Goal: Task Accomplishment & Management: Manage account settings

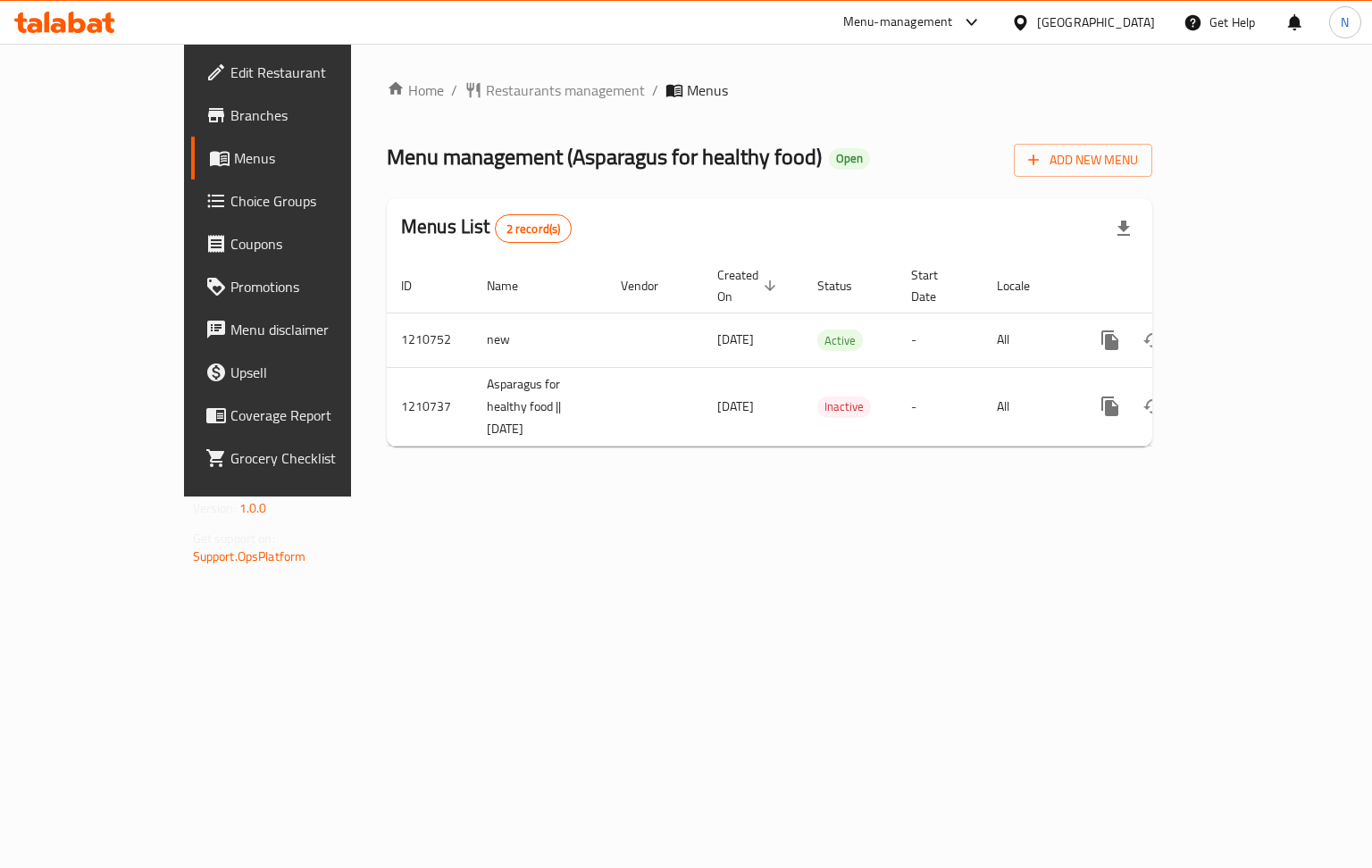
click at [230, 200] on span "Choice Groups" at bounding box center [315, 201] width 169 height 22
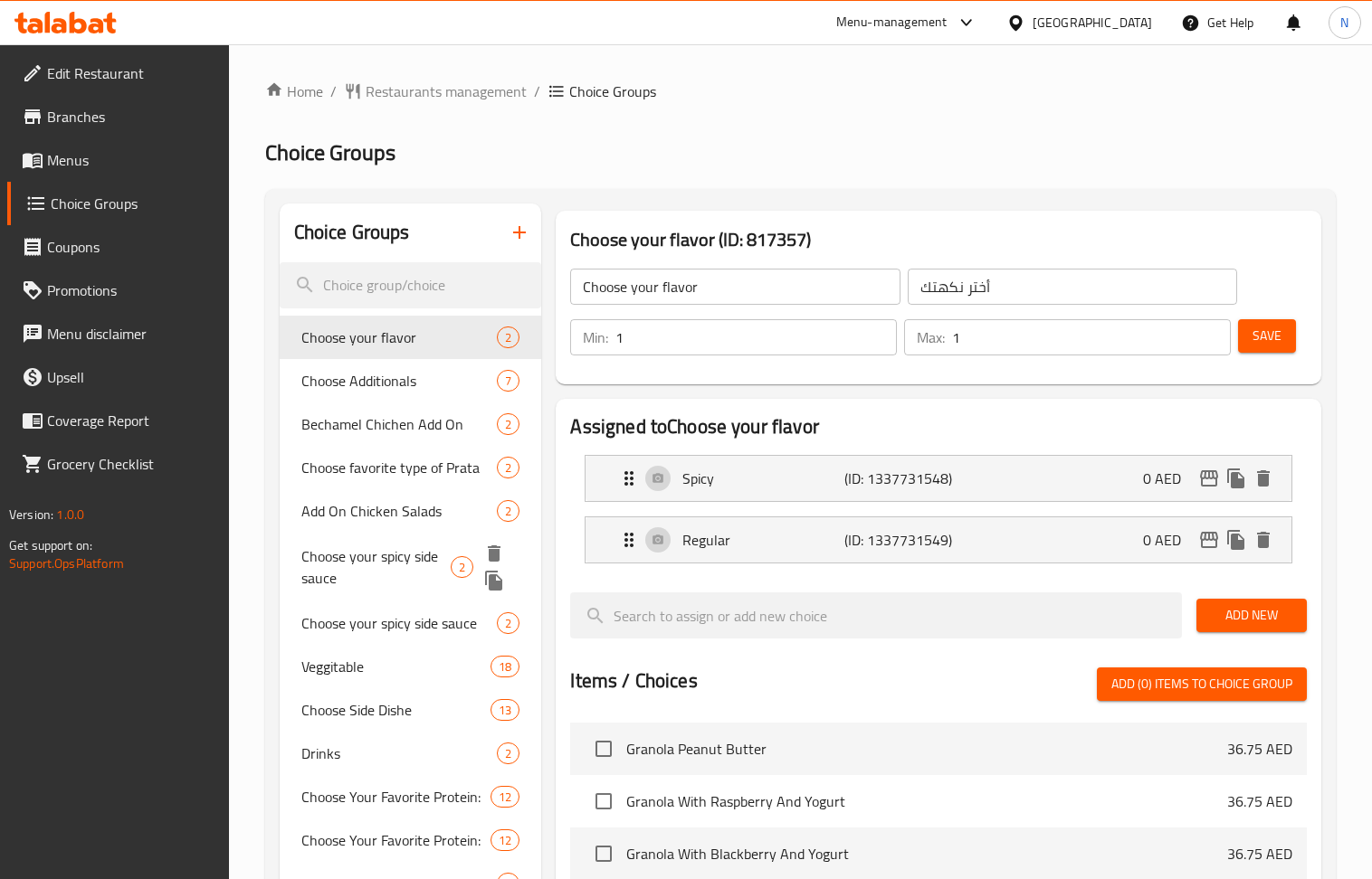
click at [402, 565] on span "Choose your spicy side sauce" at bounding box center [376, 567] width 150 height 44
type input "Choose your spicy side sauce"
type input "أختر من الصوص الجانبي الحار"
type input "0"
type input "2"
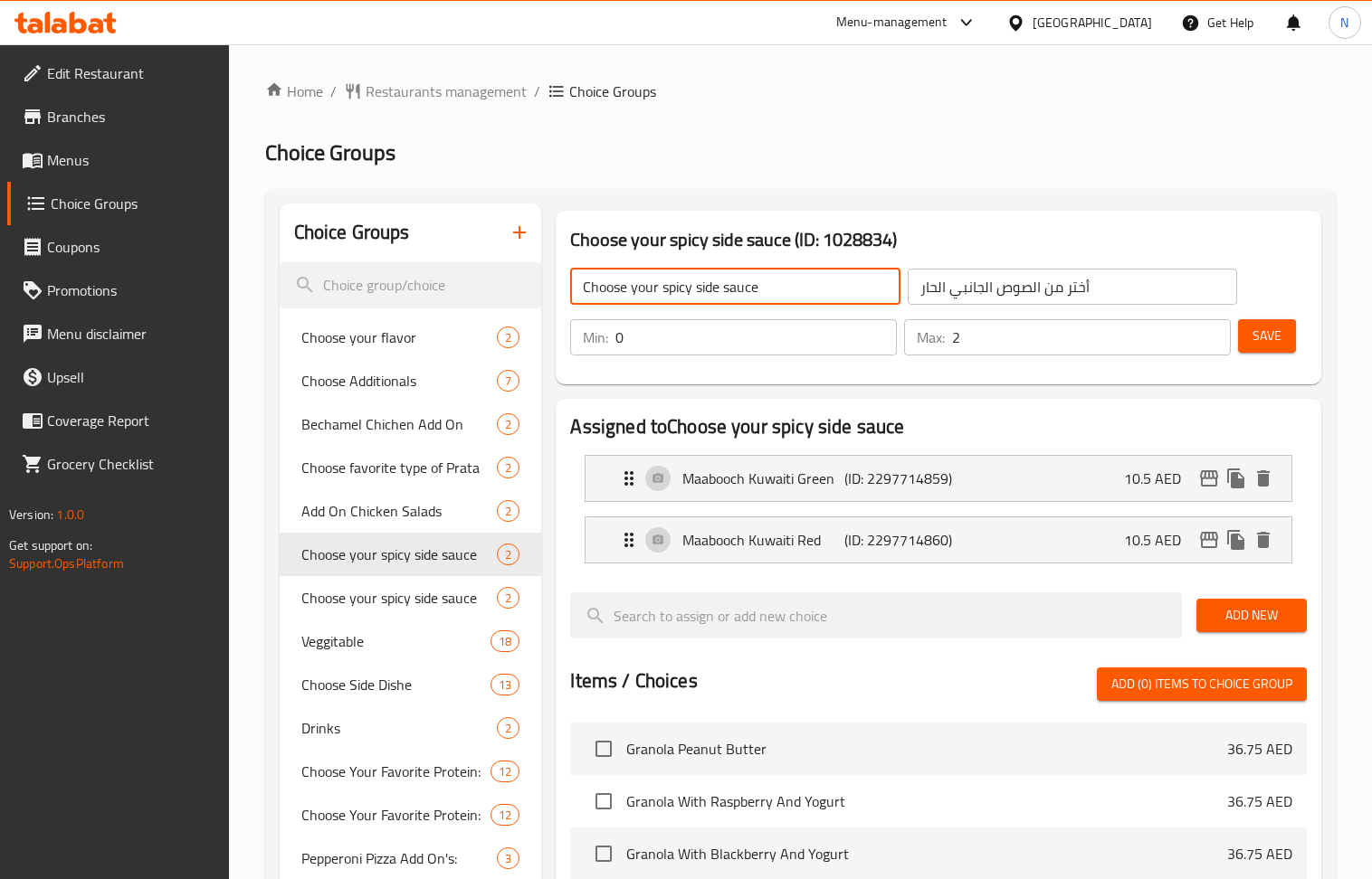
click at [715, 291] on input "Choose your spicy side sauce" at bounding box center [735, 287] width 329 height 36
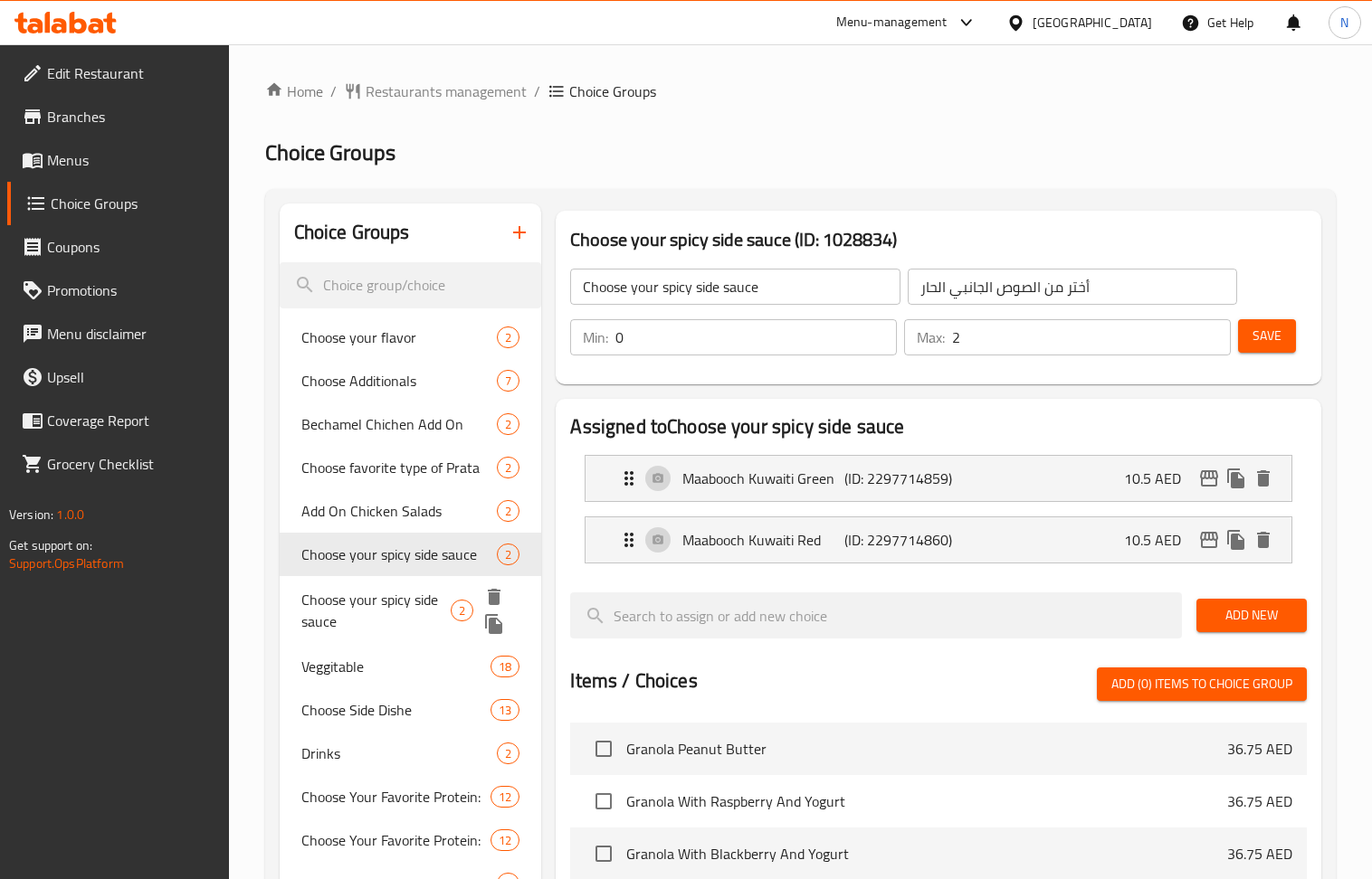
click at [420, 619] on span "Choose your spicy side sauce" at bounding box center [376, 611] width 150 height 44
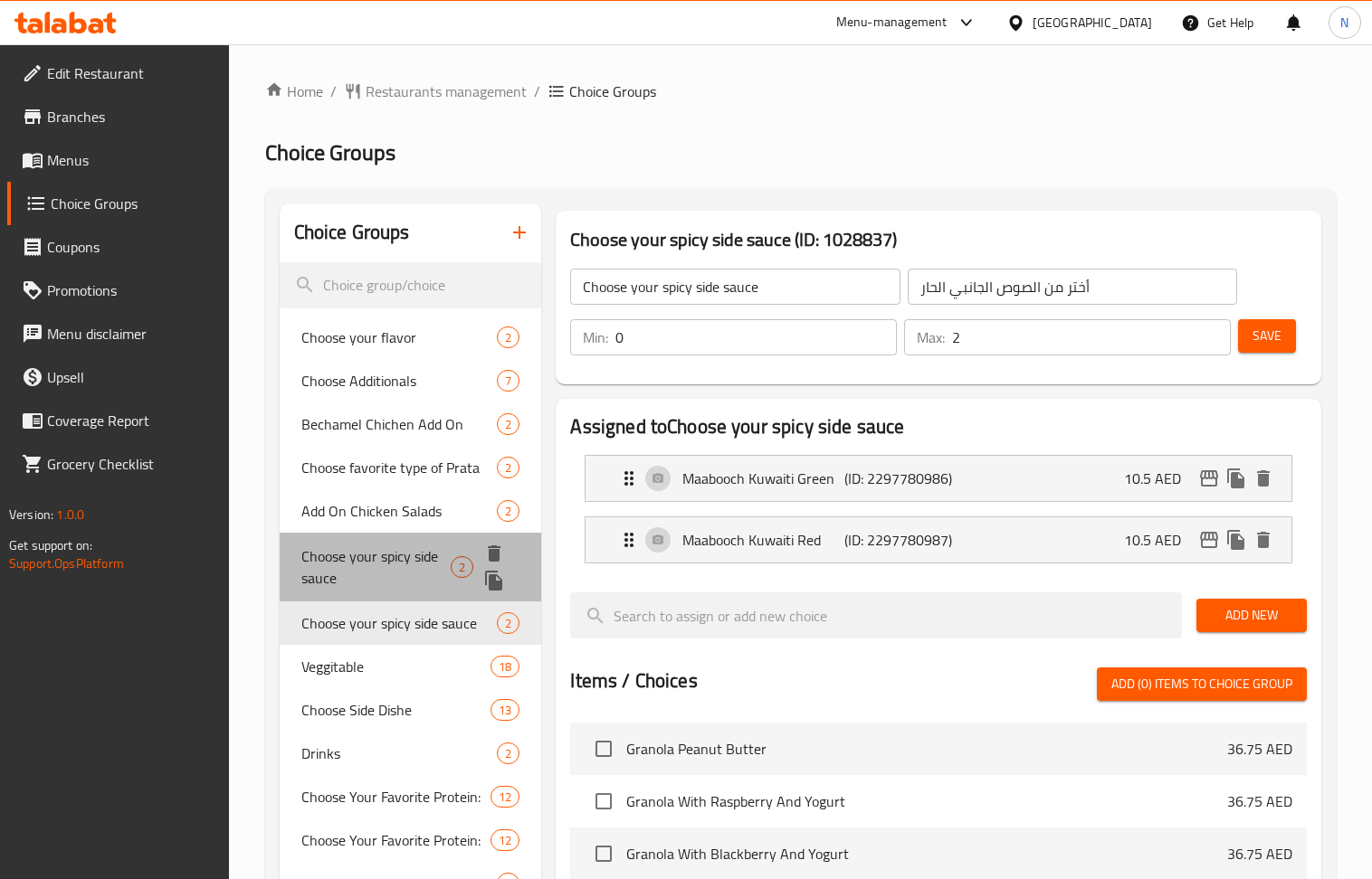
click at [422, 545] on span "Choose your spicy side sauce" at bounding box center [376, 567] width 150 height 44
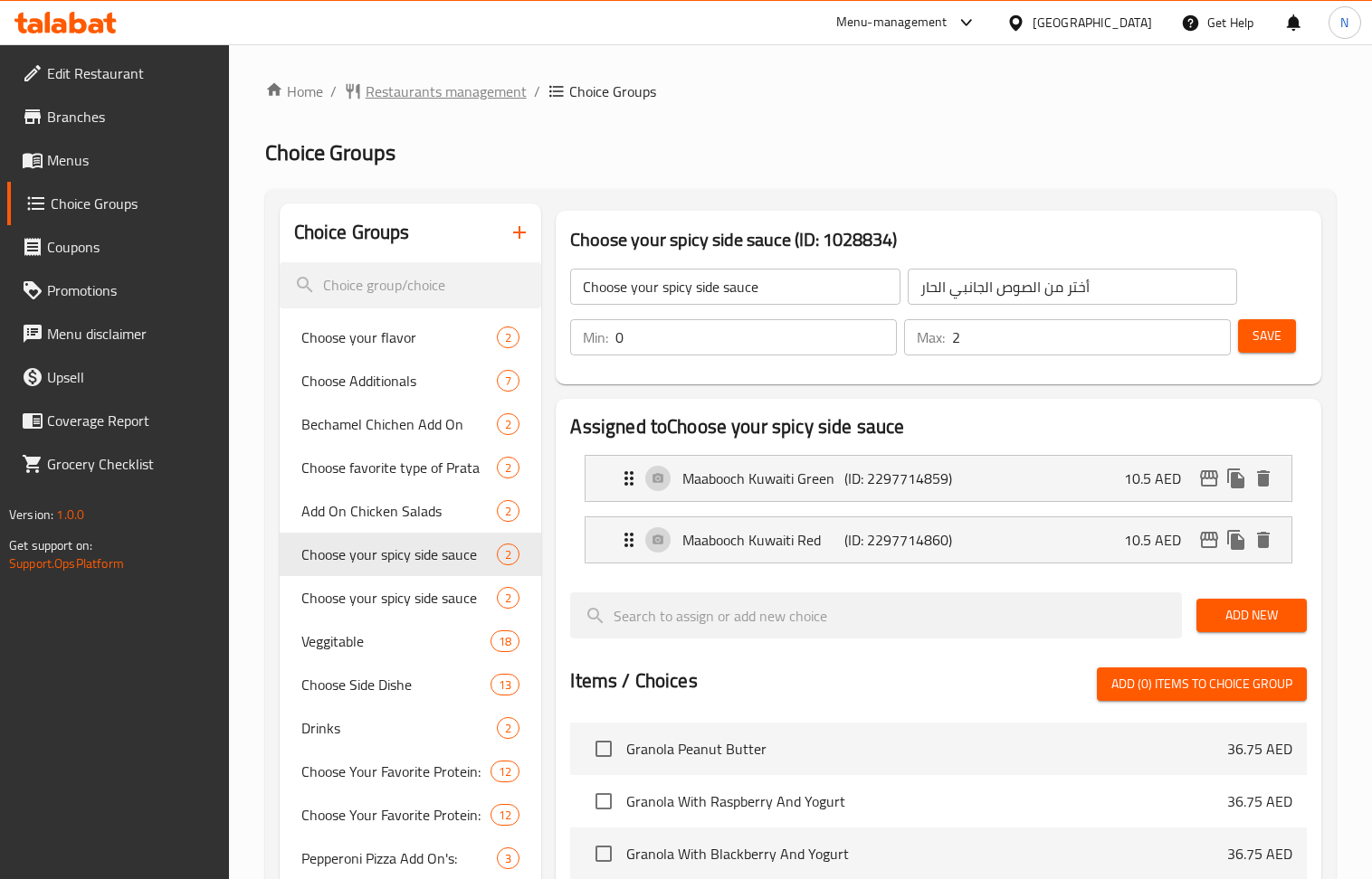
click at [444, 93] on span "Restaurants management" at bounding box center [447, 92] width 162 height 22
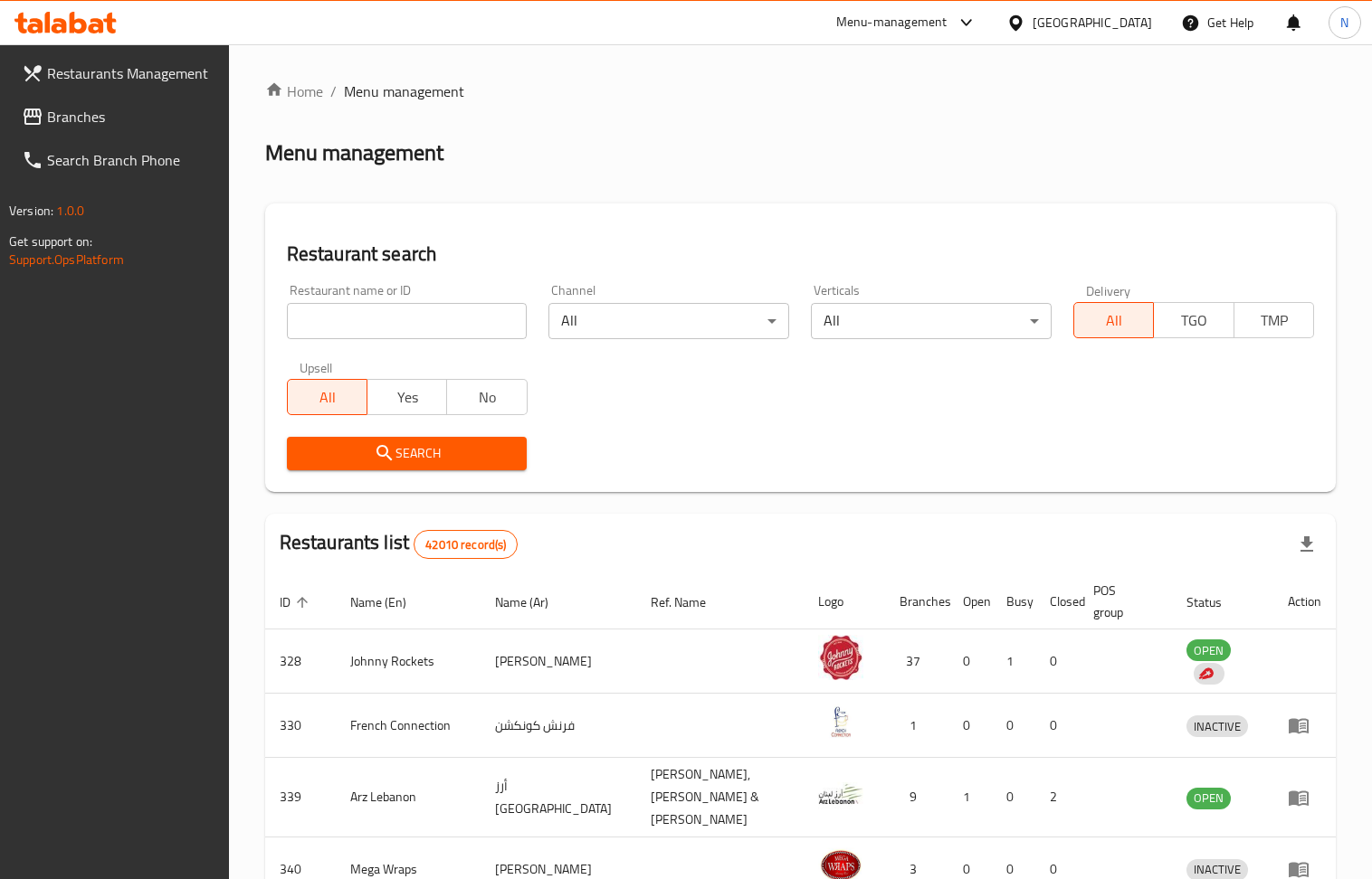
click at [457, 319] on input "search" at bounding box center [407, 321] width 240 height 36
paste input "690566"
type input "690566"
click at [362, 442] on span "Search" at bounding box center [407, 453] width 211 height 23
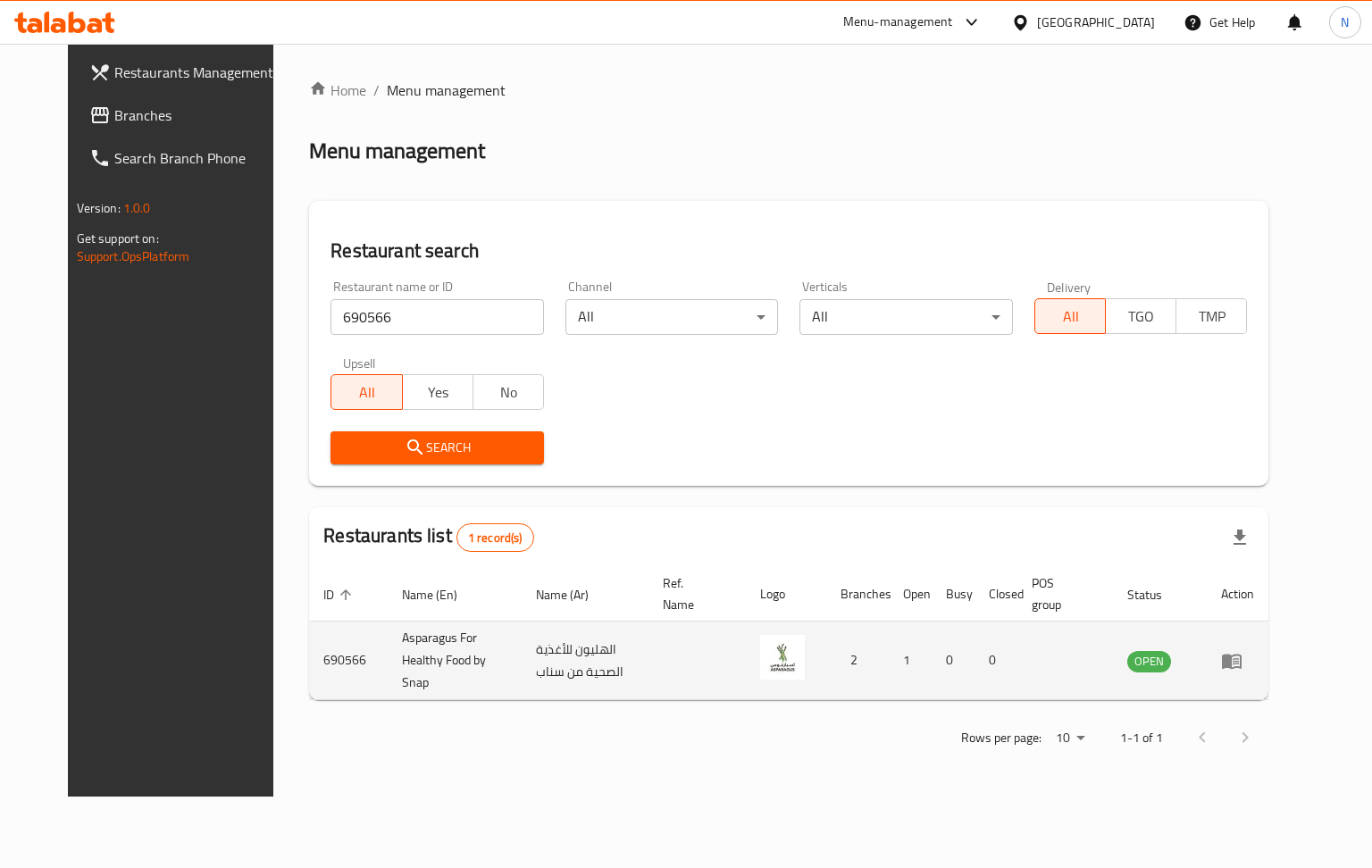
click at [1241, 653] on icon "enhanced table" at bounding box center [1232, 660] width 20 height 15
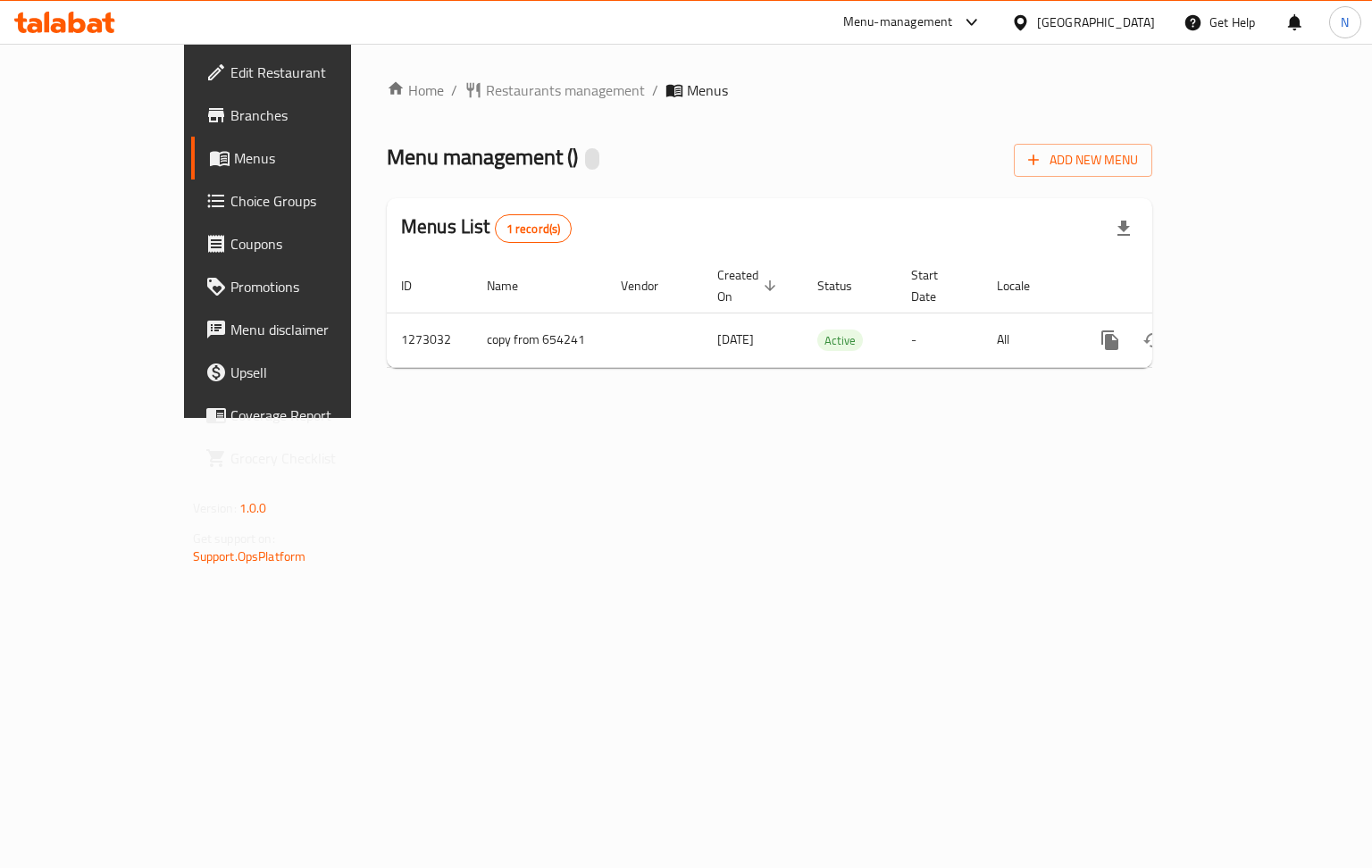
click at [230, 202] on span "Choice Groups" at bounding box center [315, 201] width 169 height 22
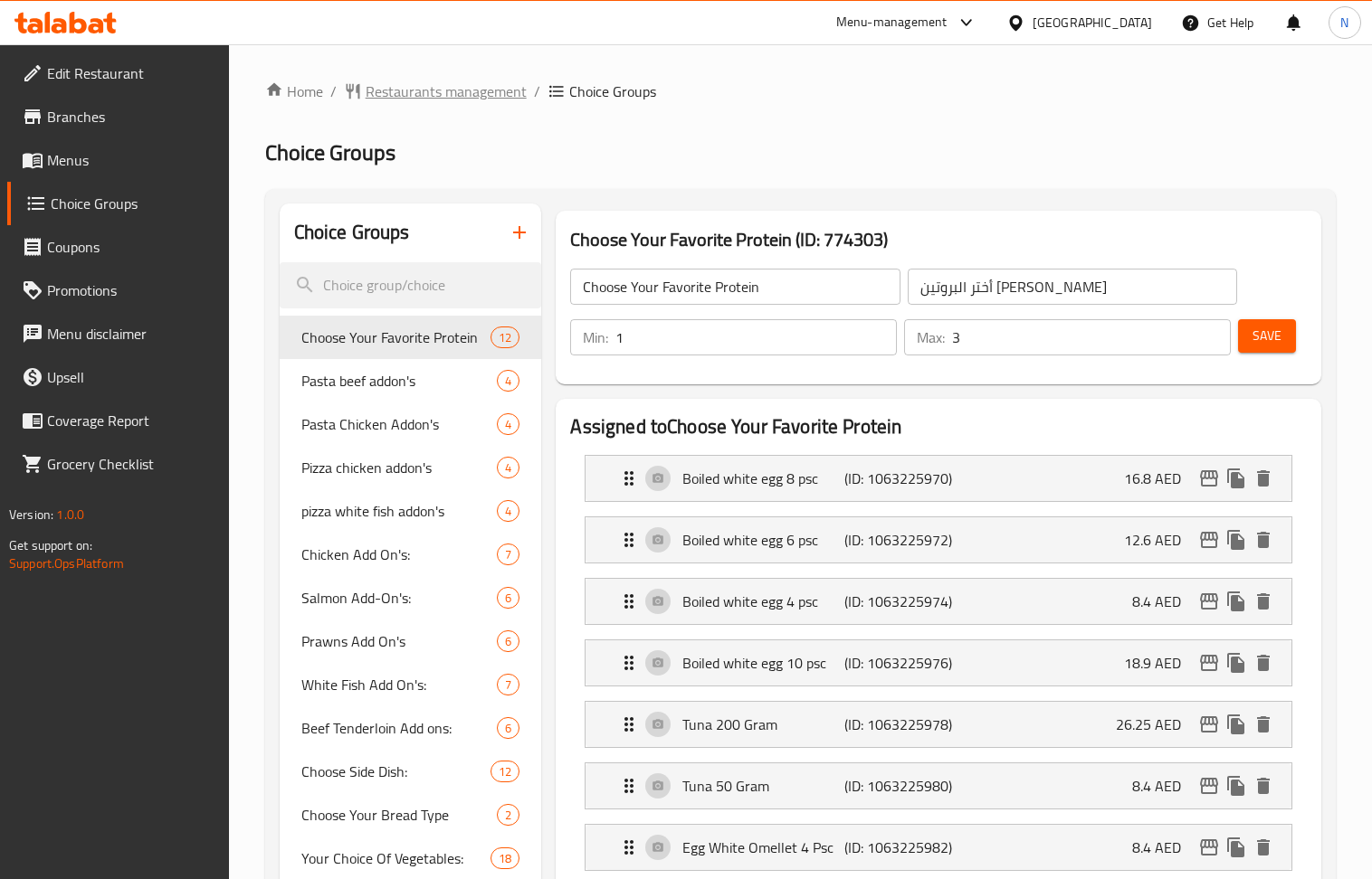
click at [446, 98] on span "Restaurants management" at bounding box center [447, 92] width 162 height 22
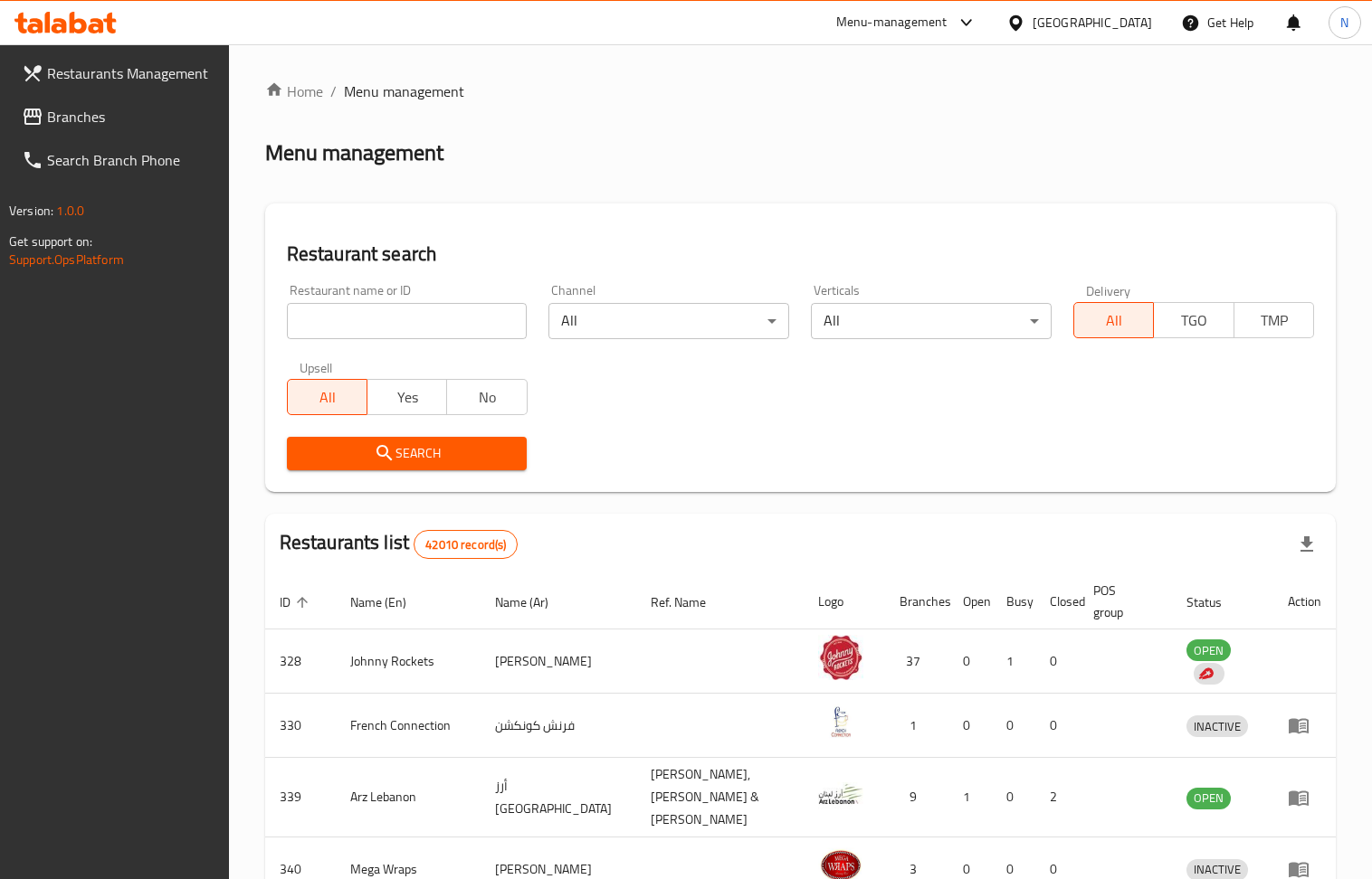
drag, startPoint x: 422, startPoint y: 317, endPoint x: 418, endPoint y: 330, distance: 13.6
click at [422, 317] on input "search" at bounding box center [407, 321] width 240 height 36
paste input "671216"
type input "671216"
click at [384, 443] on icon "submit" at bounding box center [385, 453] width 22 height 22
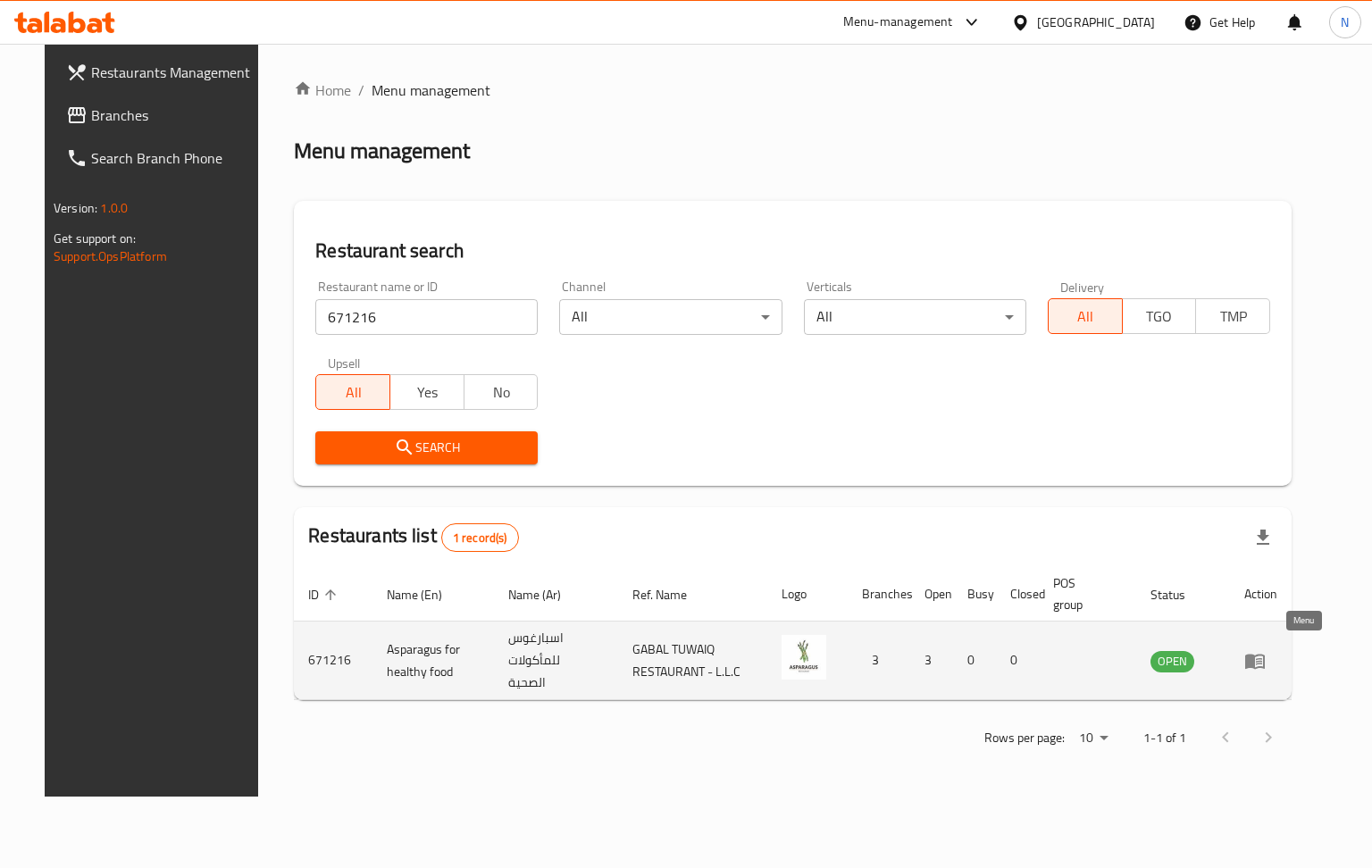
click at [1266, 662] on icon "enhanced table" at bounding box center [1255, 661] width 22 height 22
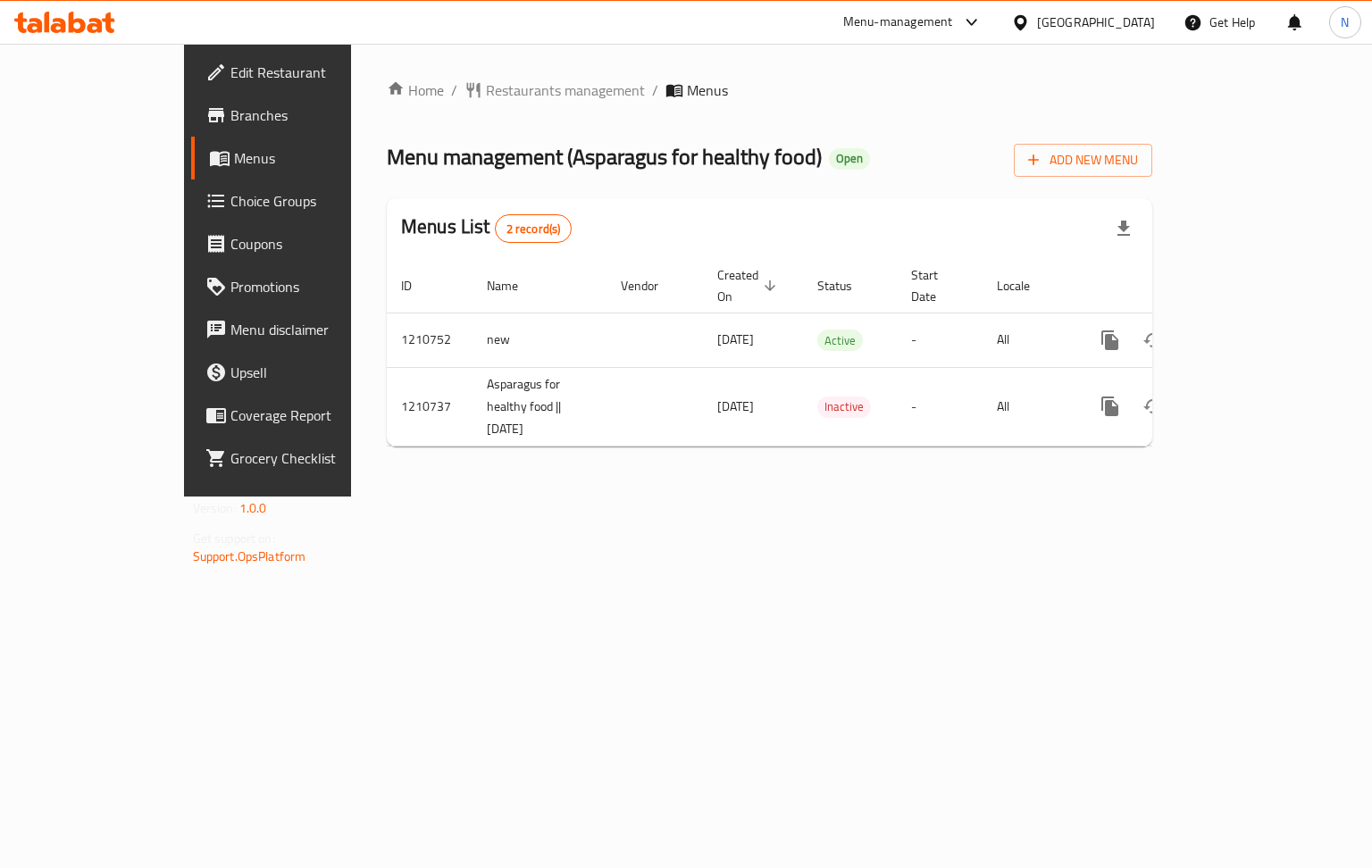
click at [230, 205] on span "Choice Groups" at bounding box center [315, 201] width 169 height 22
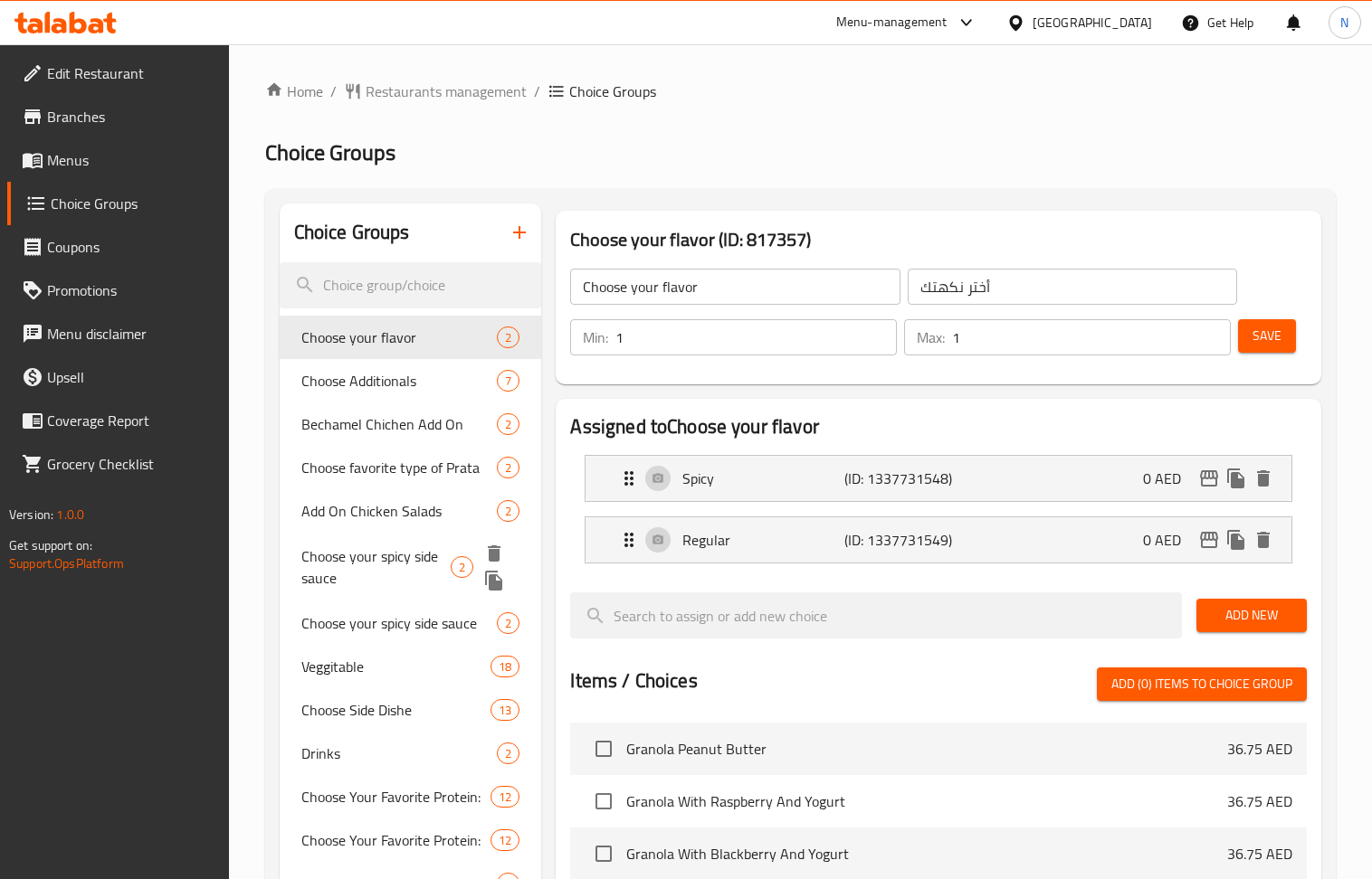
click at [420, 557] on span "Choose your spicy side sauce" at bounding box center [376, 567] width 150 height 44
type input "Choose your spicy side sauce"
type input "أختر من الصوص الجانبي الحار"
type input "0"
type input "2"
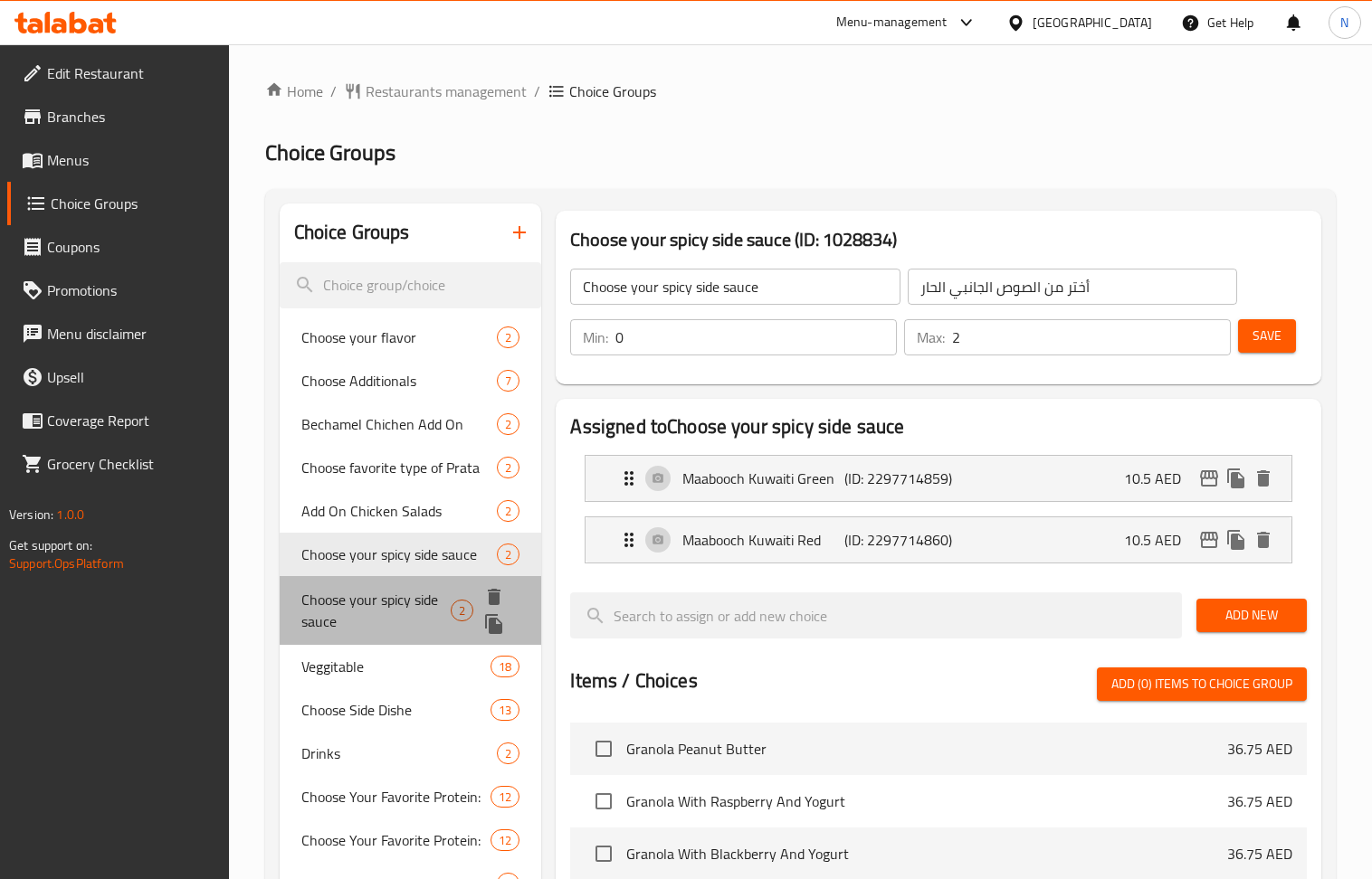
drag, startPoint x: 425, startPoint y: 555, endPoint x: 415, endPoint y: 628, distance: 73.7
click at [415, 628] on span "Choose your spicy side sauce" at bounding box center [376, 611] width 150 height 44
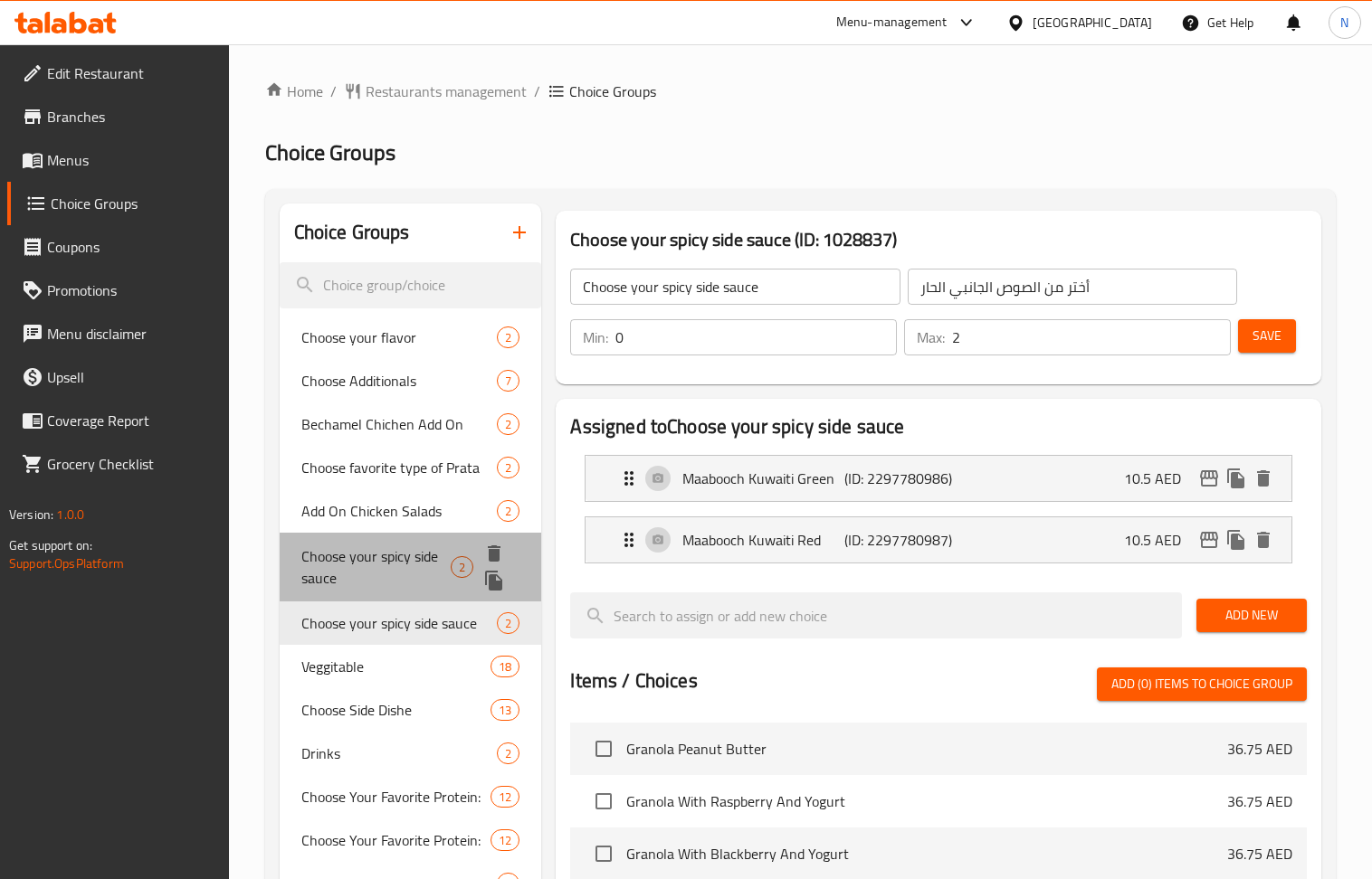
click at [397, 557] on span "Choose your spicy side sauce" at bounding box center [376, 567] width 150 height 44
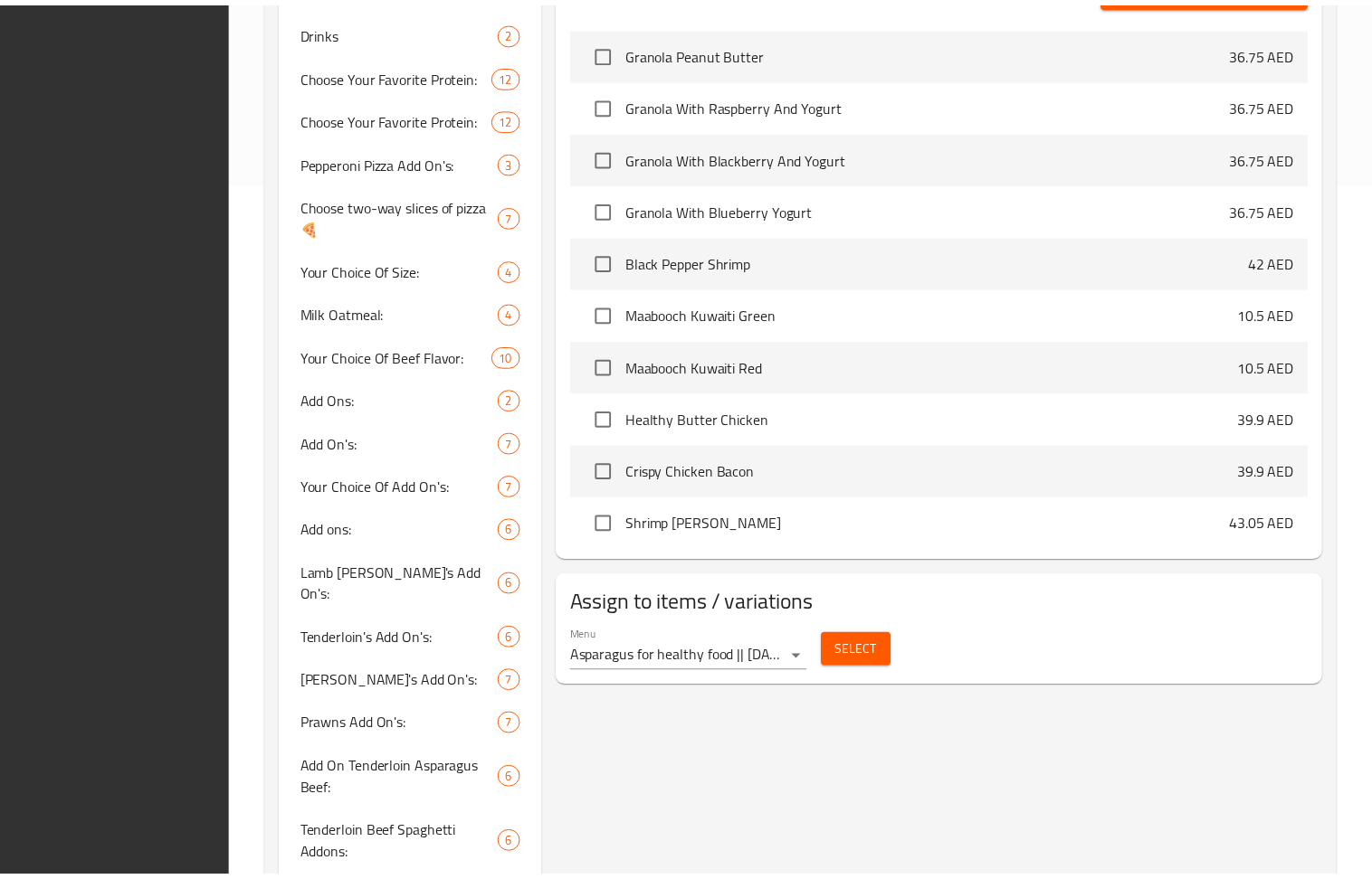
scroll to position [1297, 0]
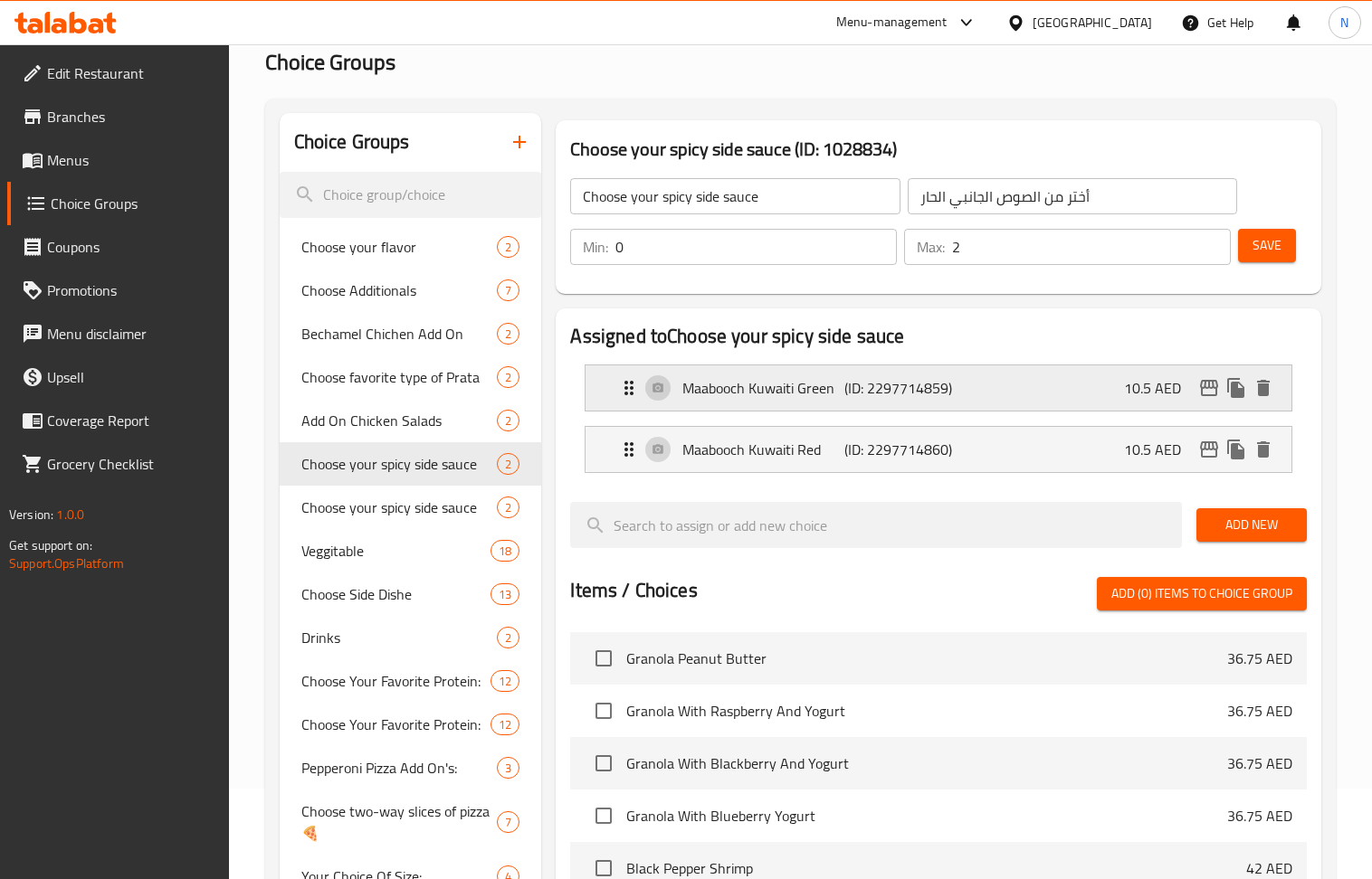
click at [1119, 402] on div "Maabooch Kuwaiti Green (ID: 2297714859) 10.5 AED" at bounding box center [943, 388] width 651 height 45
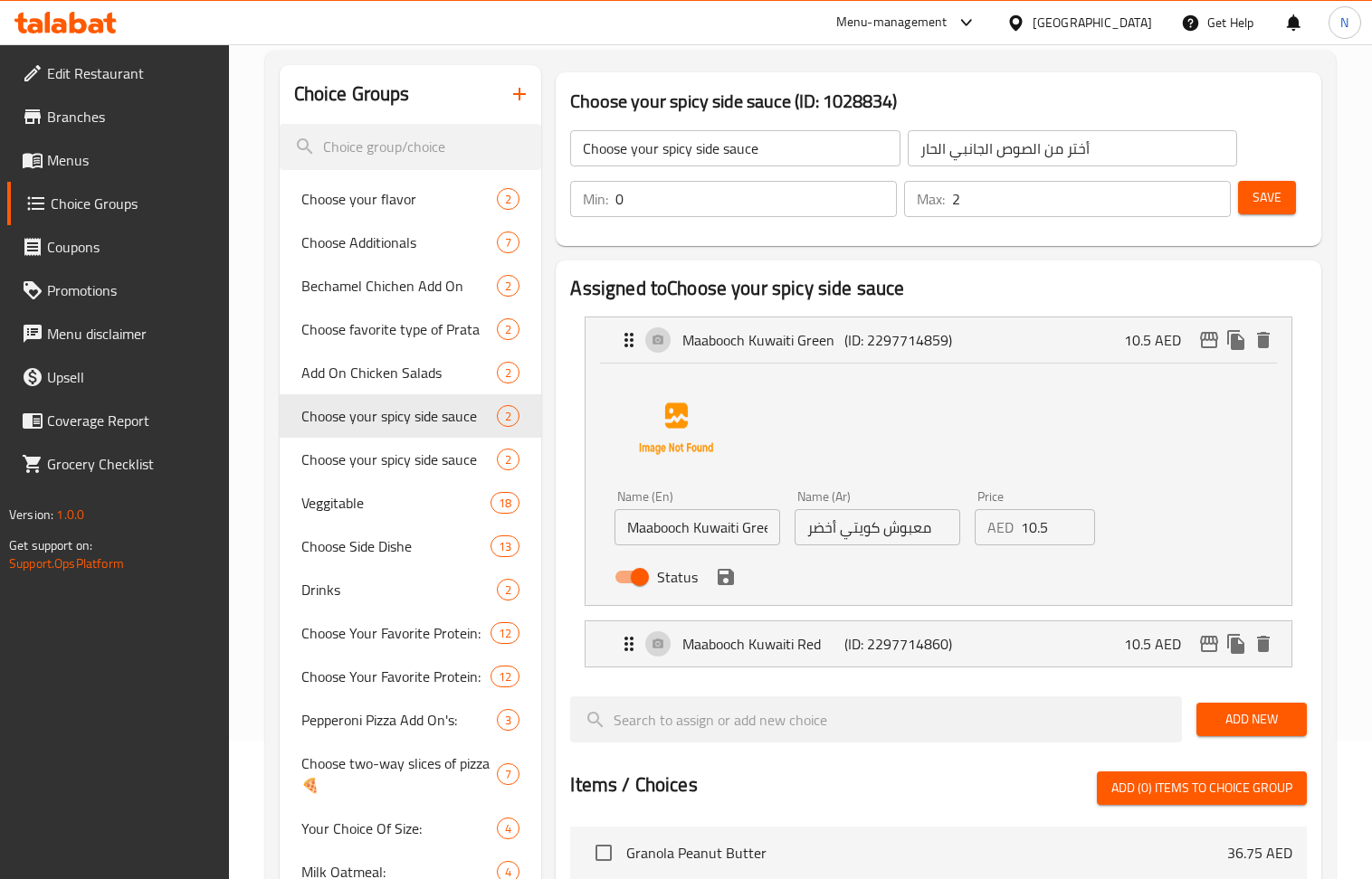
scroll to position [210, 0]
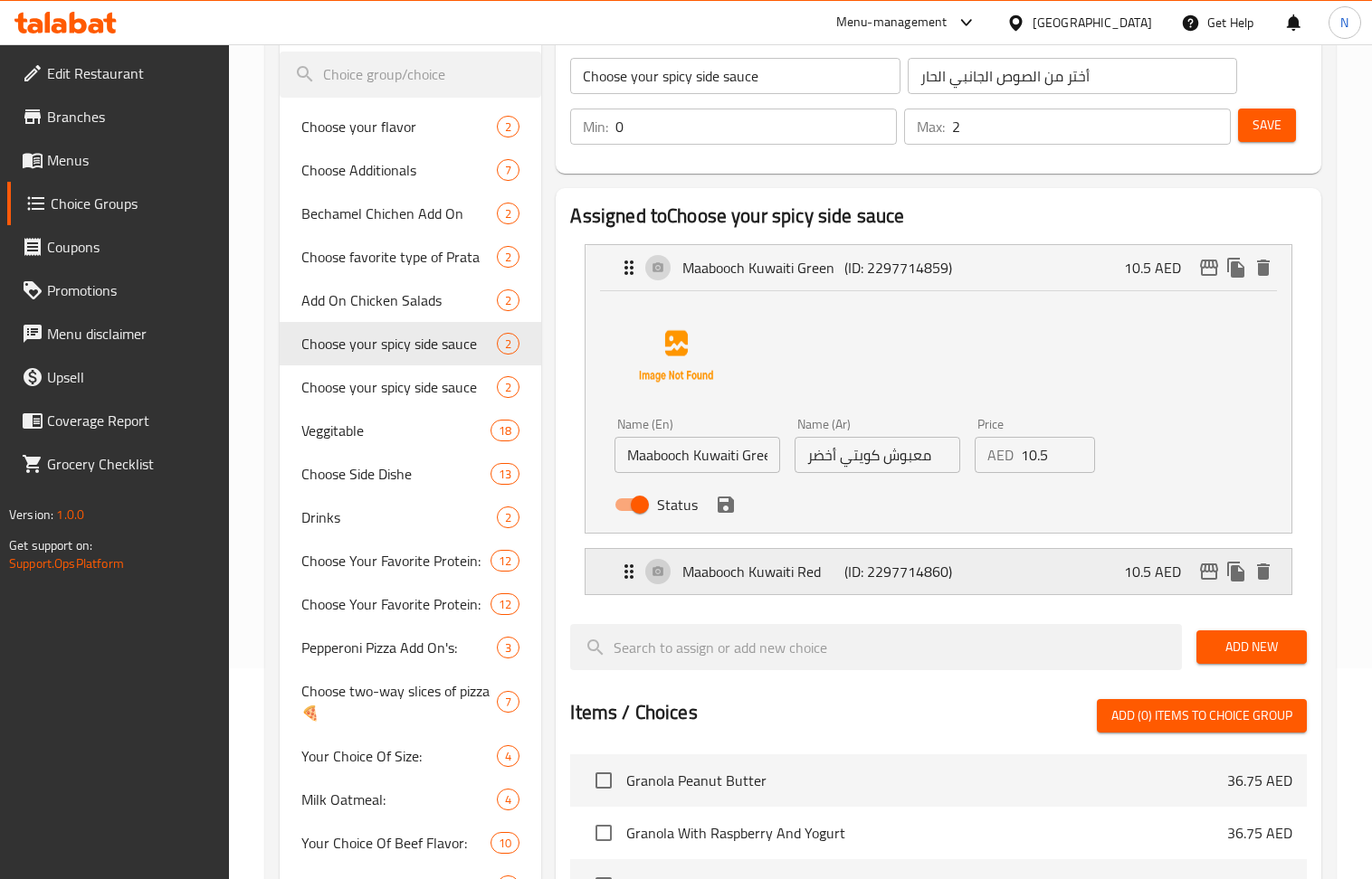
click at [1098, 594] on div "Maabooch Kuwaiti Red (ID: 2297714860) 10.5 AED" at bounding box center [943, 571] width 651 height 45
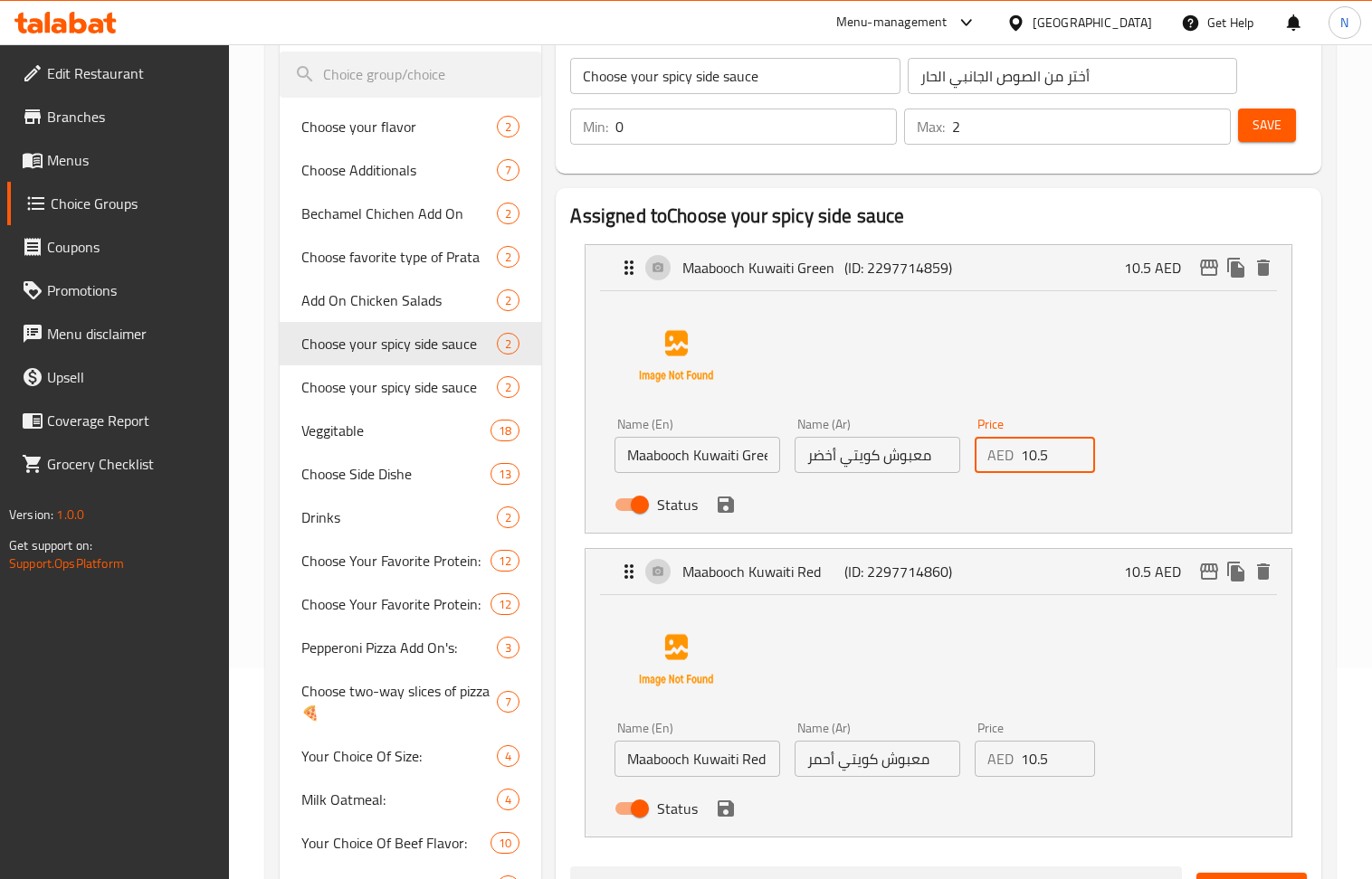
click at [1057, 473] on input "10.5" at bounding box center [1058, 454] width 74 height 36
paste input "number"
type input "5"
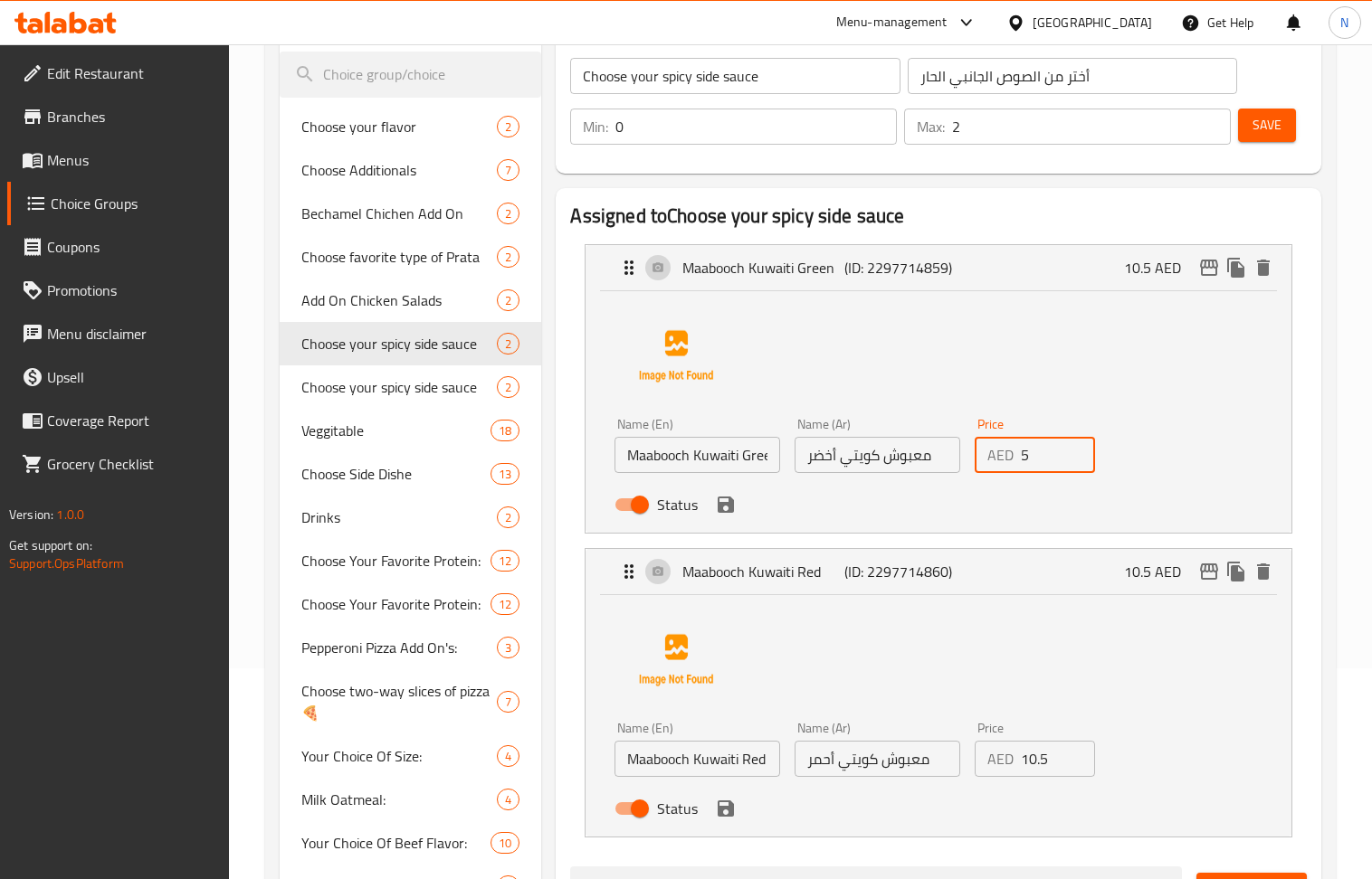
click at [1059, 774] on input "10.5" at bounding box center [1058, 758] width 74 height 36
paste input "number"
click at [736, 515] on icon "save" at bounding box center [726, 505] width 22 height 22
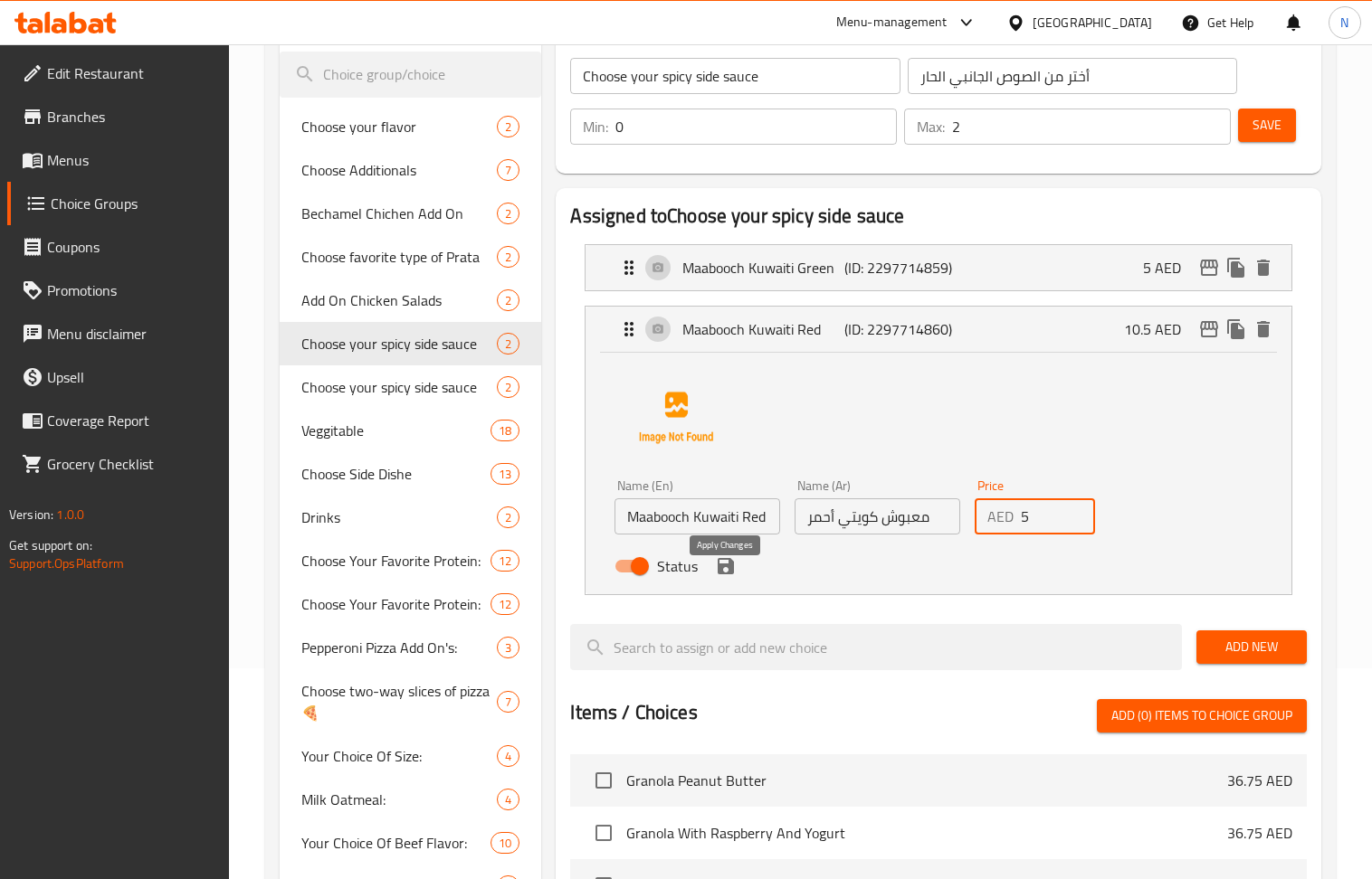
drag, startPoint x: 726, startPoint y: 588, endPoint x: 1050, endPoint y: 284, distance: 444.3
click at [725, 574] on icon "save" at bounding box center [726, 566] width 16 height 16
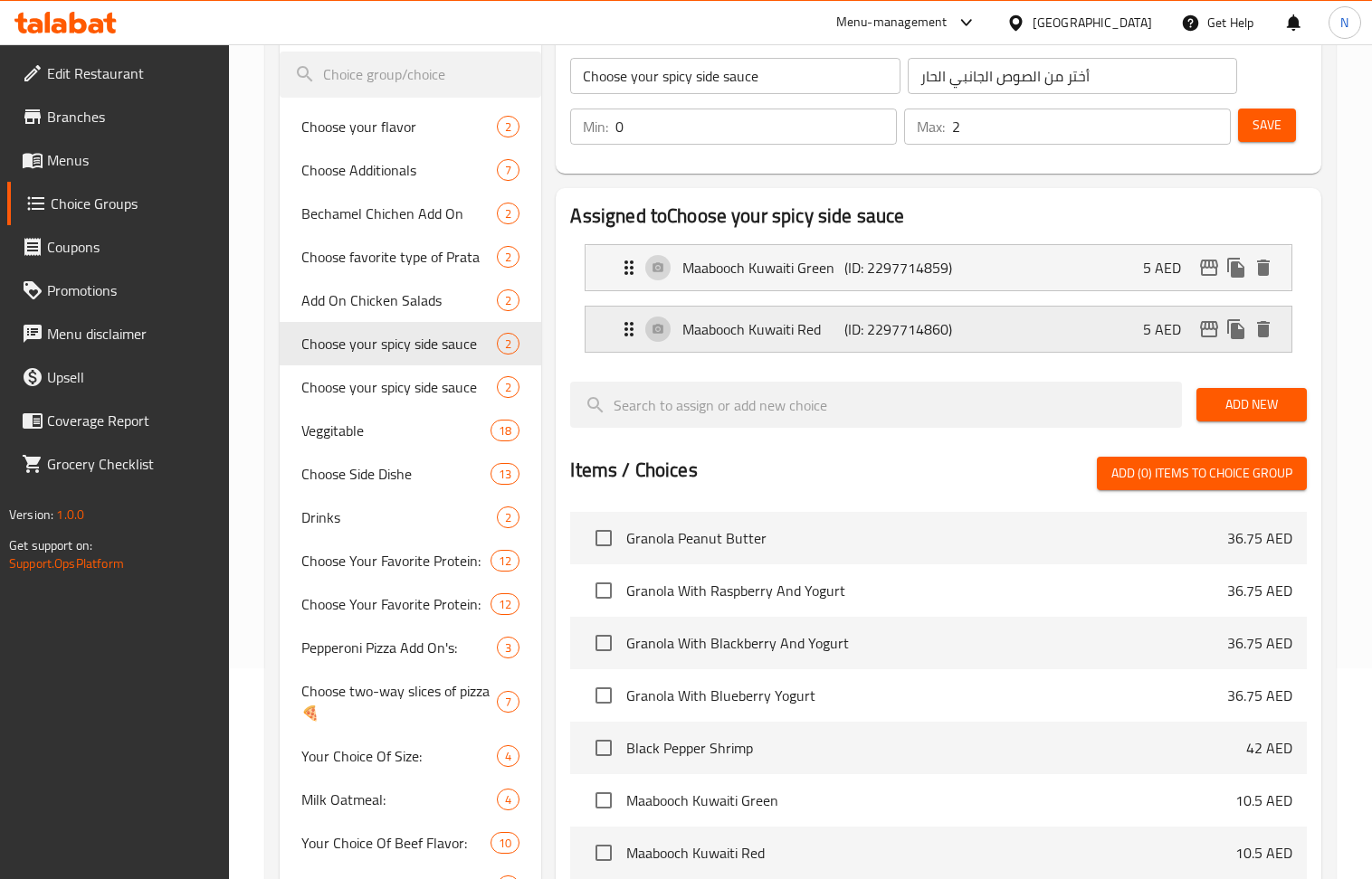
type input "5"
click at [1257, 128] on span "Save" at bounding box center [1266, 125] width 29 height 23
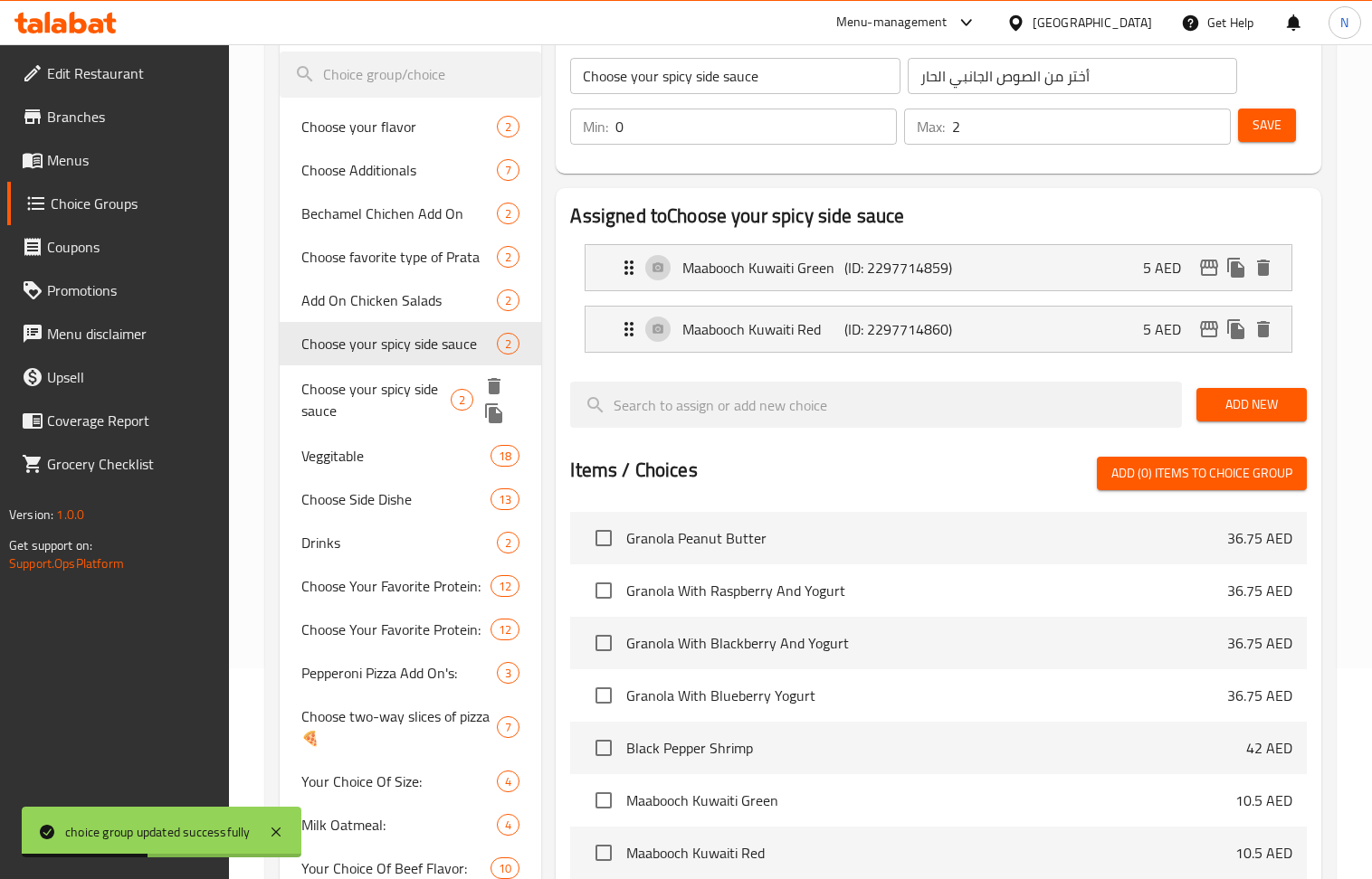
click at [406, 391] on span "Choose your spicy side sauce" at bounding box center [376, 400] width 150 height 44
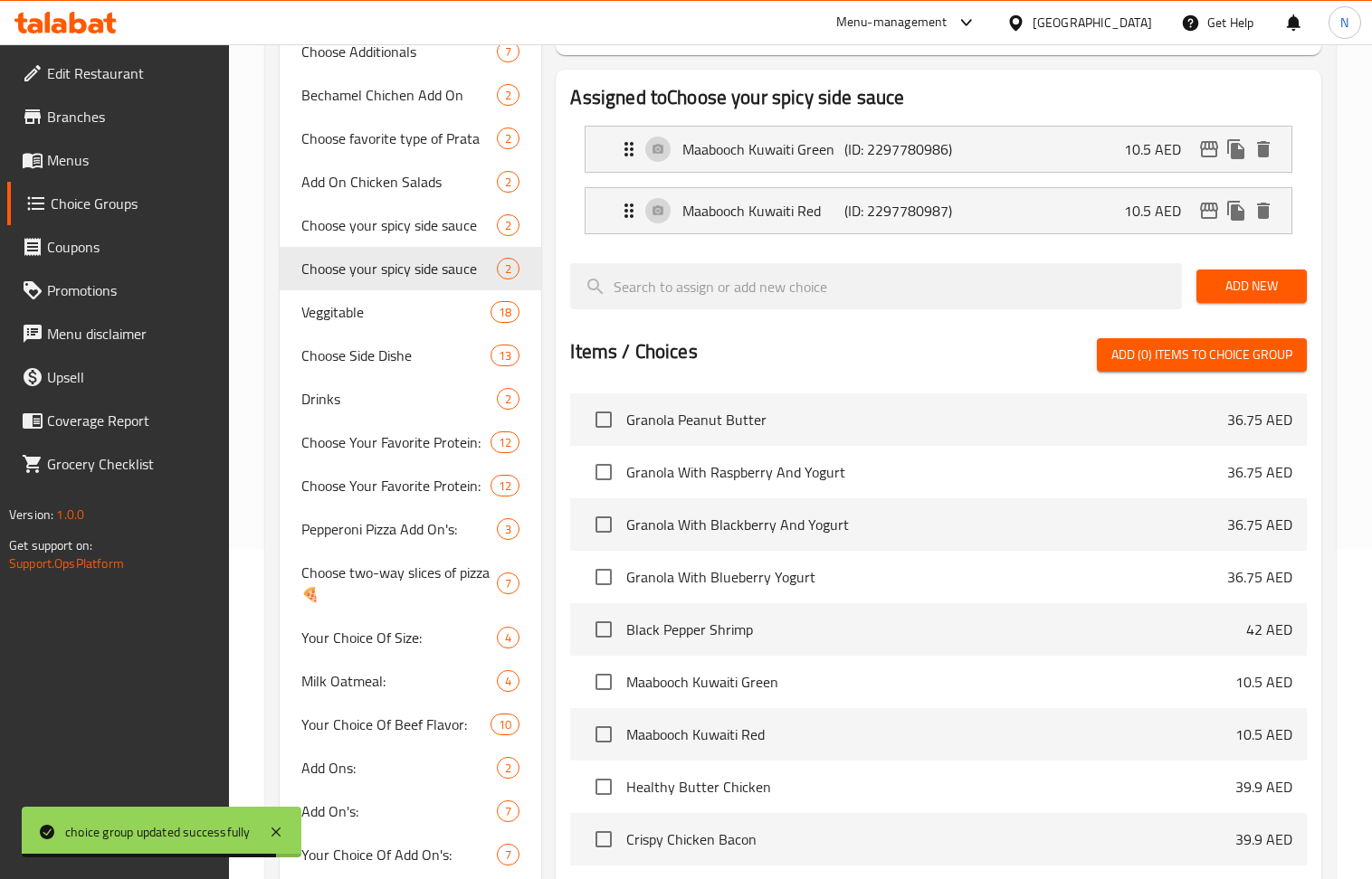
scroll to position [91, 0]
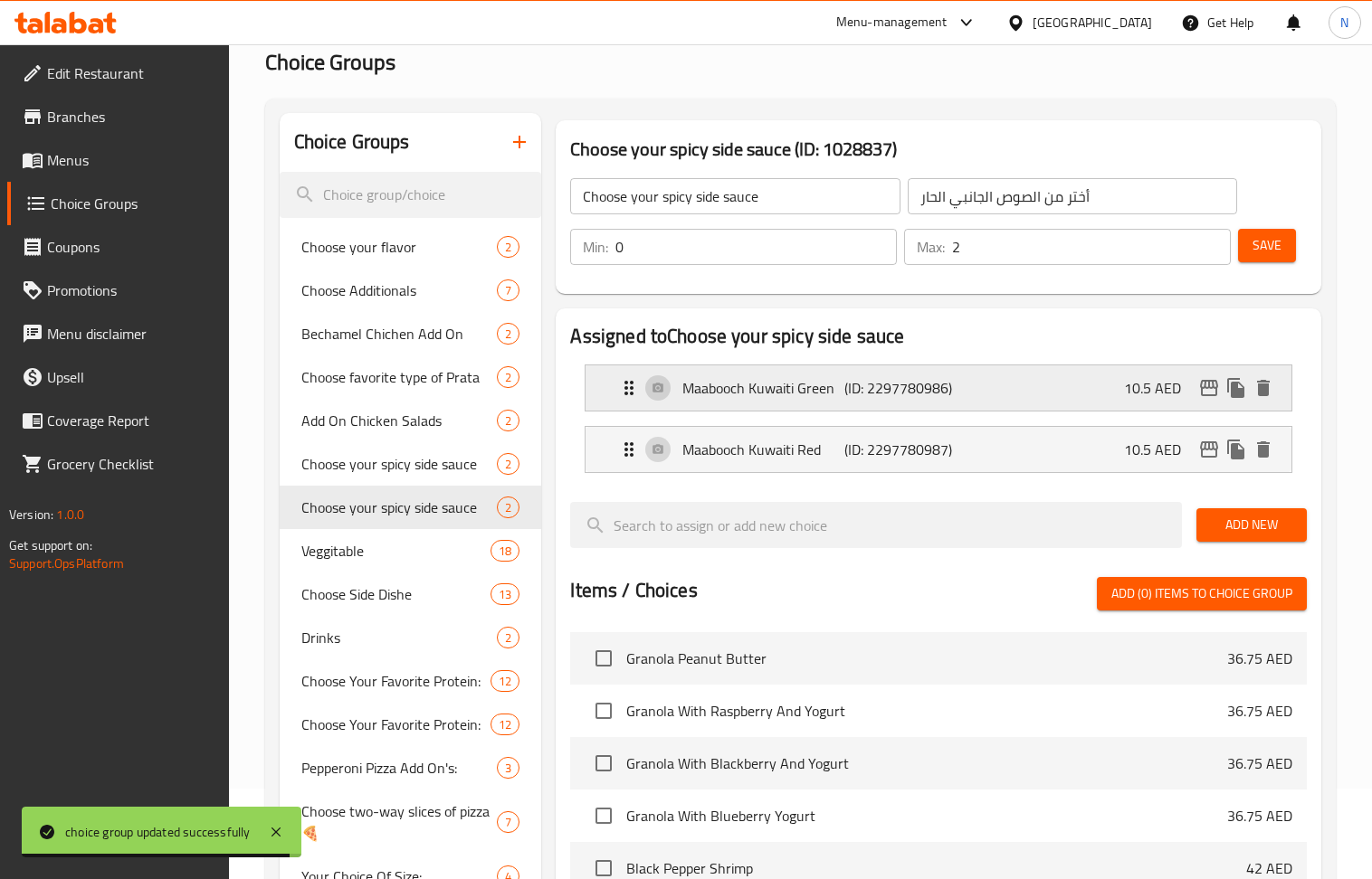
click at [1088, 389] on div "Maabooch Kuwaiti Green (ID: 2297780986) 10.5 AED" at bounding box center [943, 388] width 651 height 45
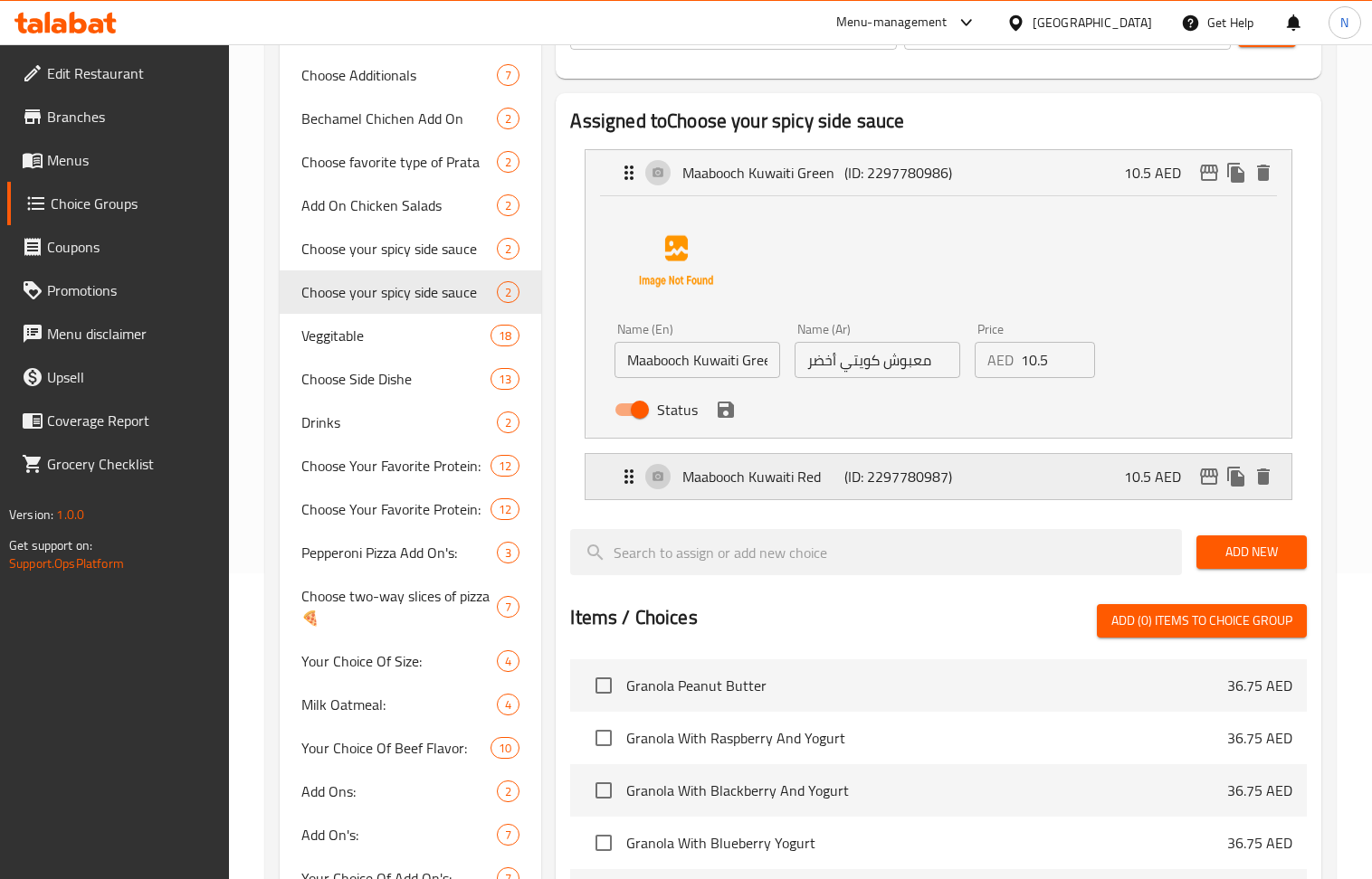
scroll to position [331, 0]
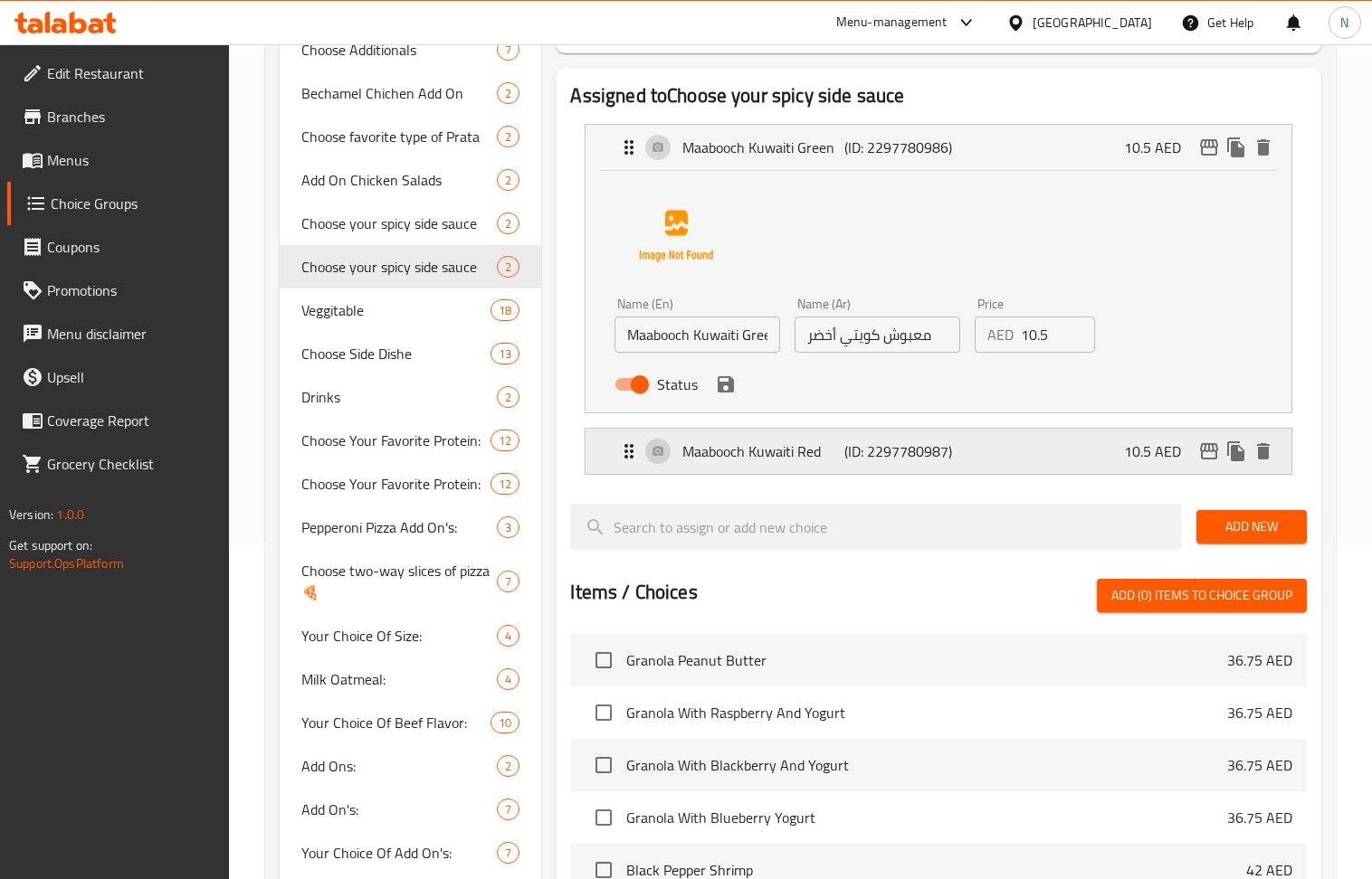
click at [1051, 474] on div "Maabooch Kuwaiti Red (ID: 2297780987) 10.5 AED" at bounding box center [943, 450] width 651 height 45
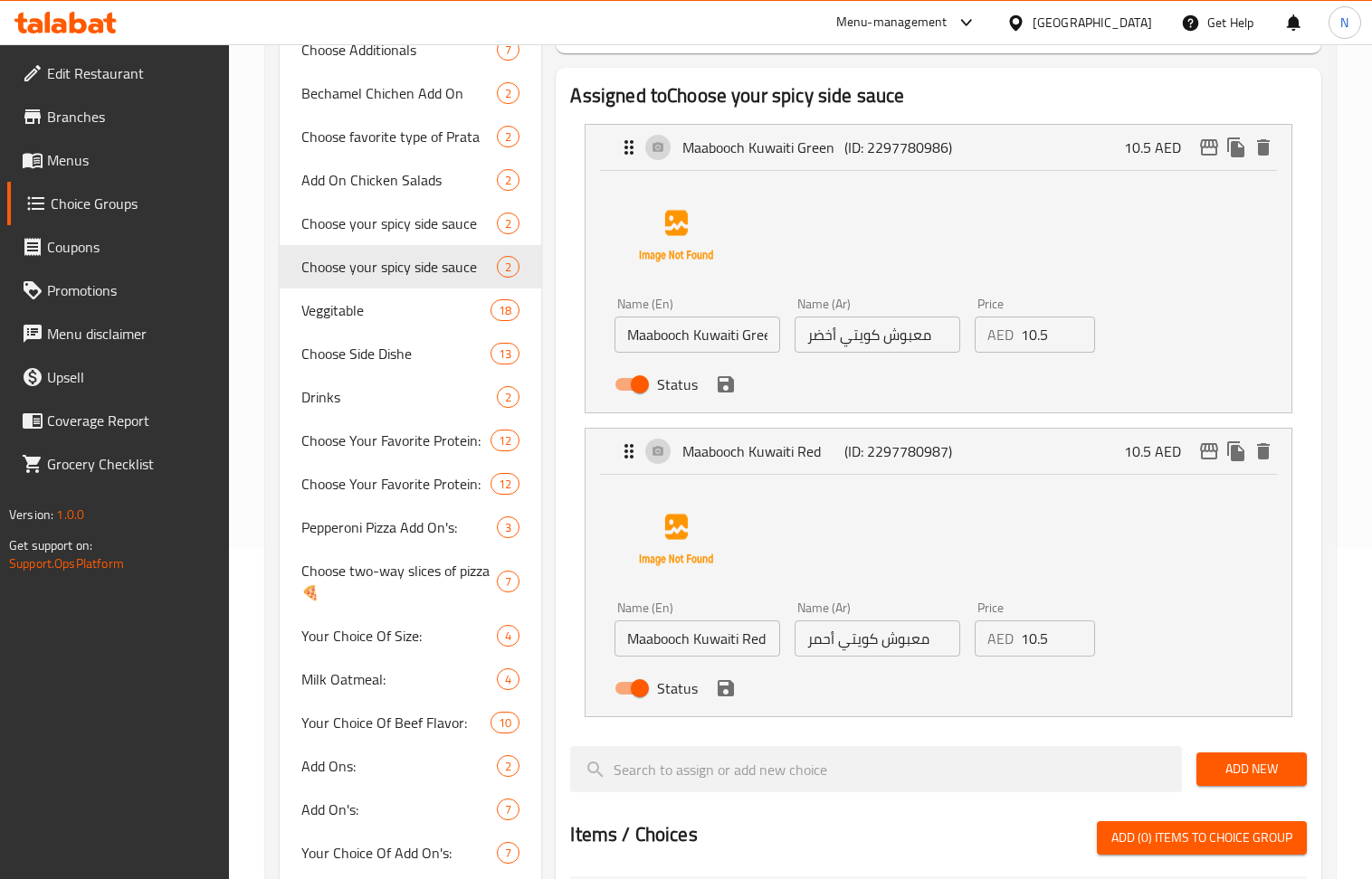
click at [1047, 347] on input "10.5" at bounding box center [1058, 335] width 74 height 36
paste input "number"
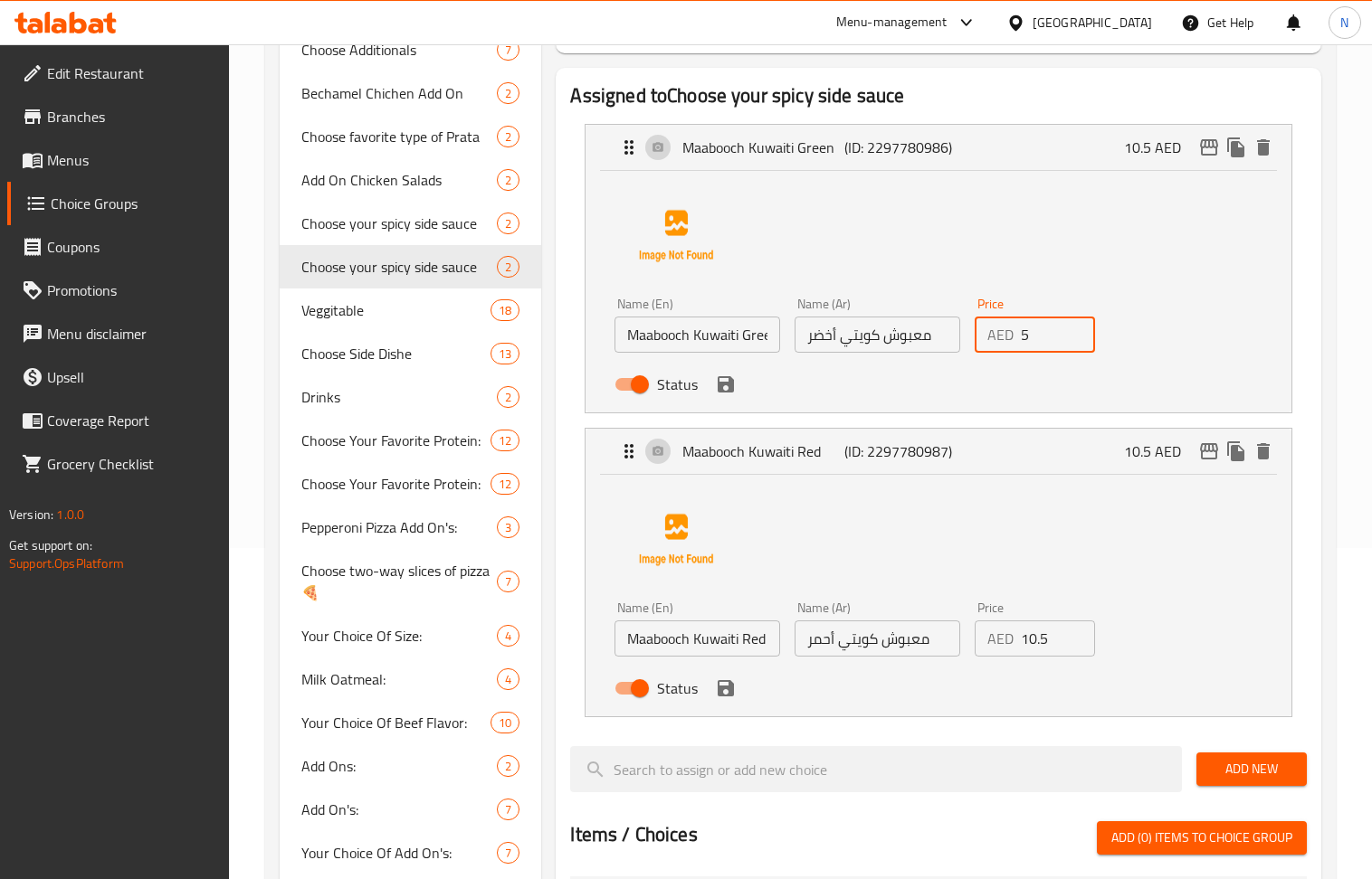
type input "5"
click at [1048, 657] on input "10.5" at bounding box center [1058, 639] width 74 height 36
paste input "number"
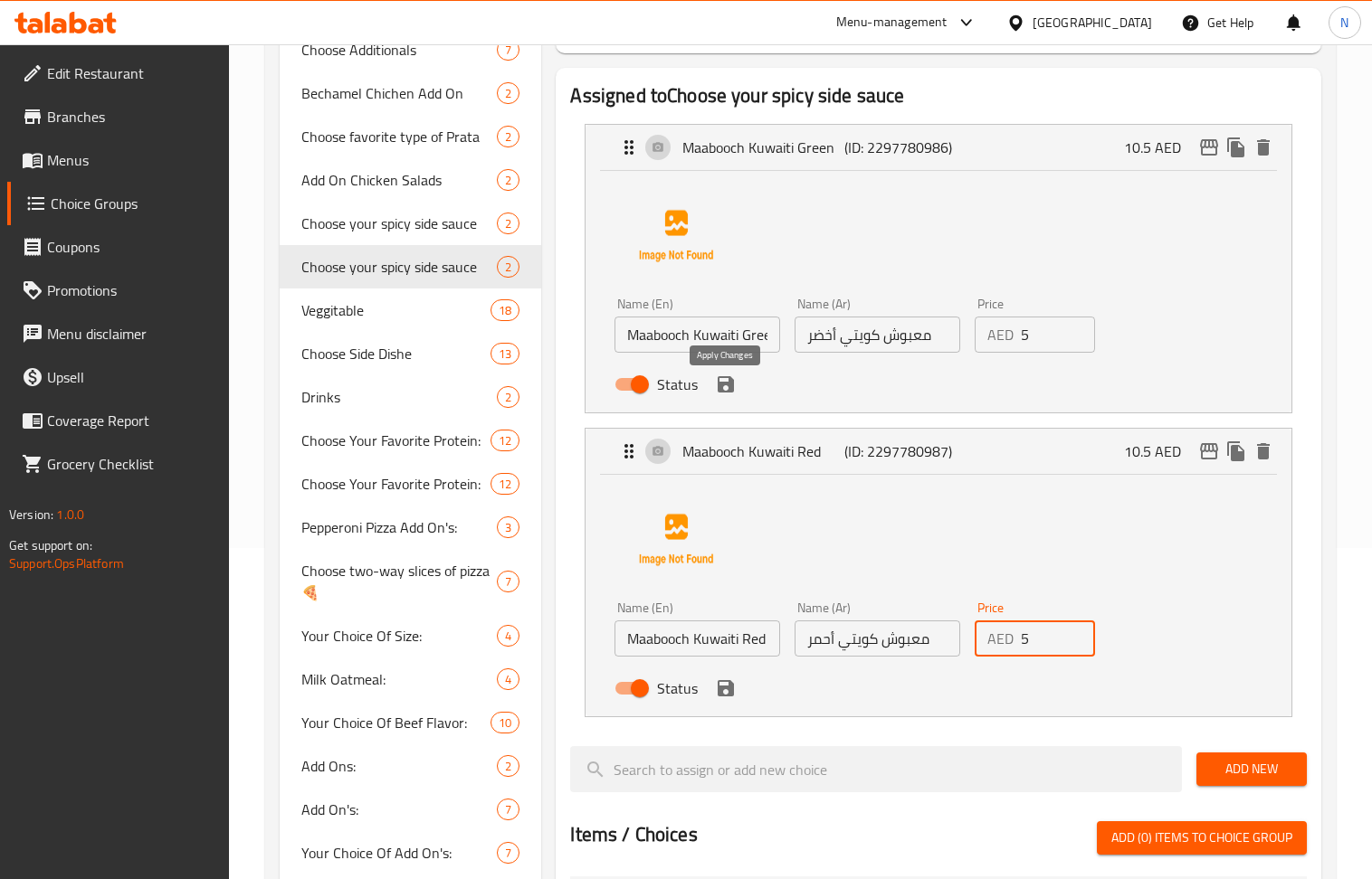
click at [729, 393] on icon "save" at bounding box center [726, 385] width 16 height 16
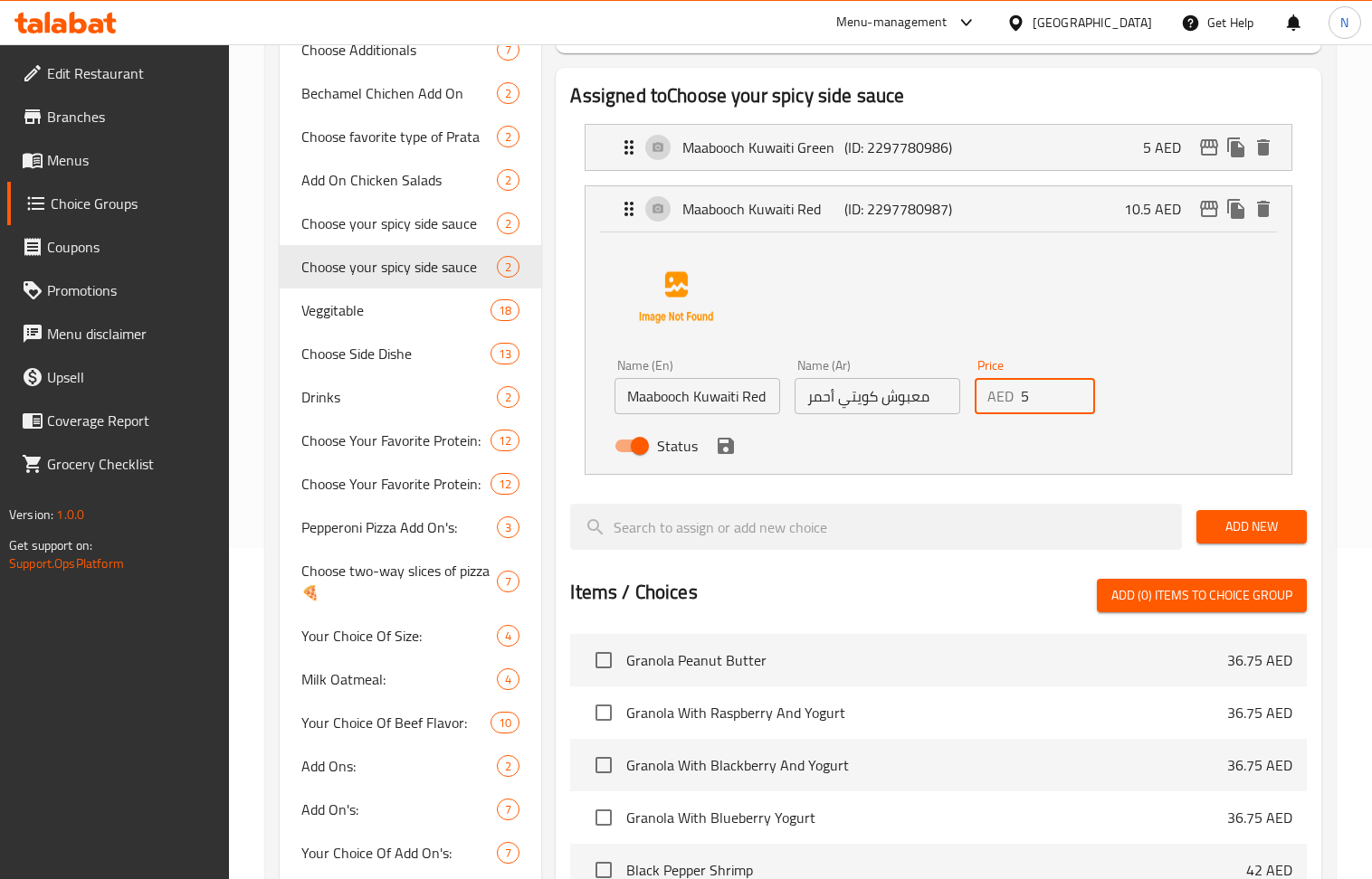
type input "5"
click at [721, 459] on button "save" at bounding box center [725, 445] width 27 height 27
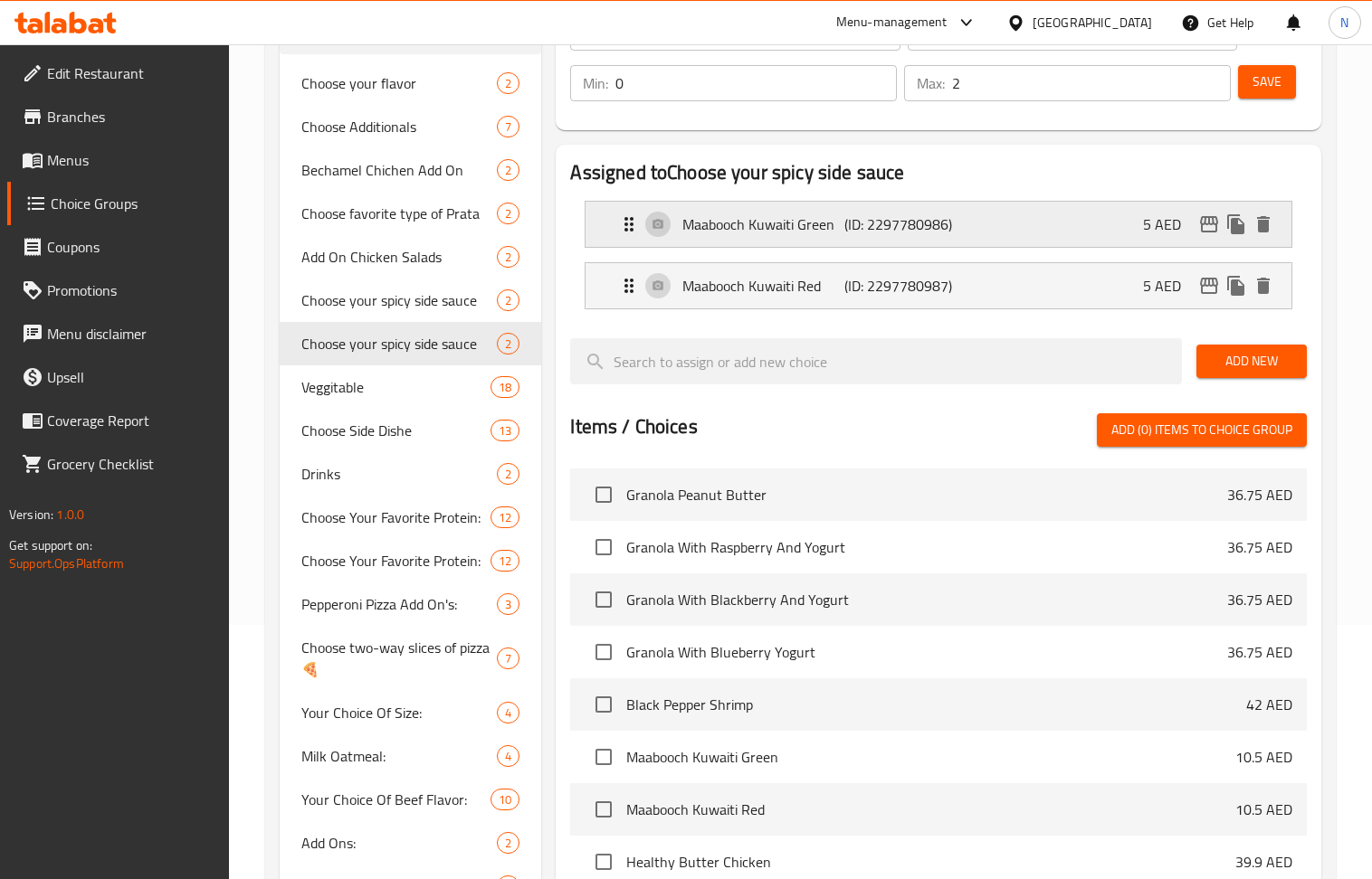
scroll to position [210, 0]
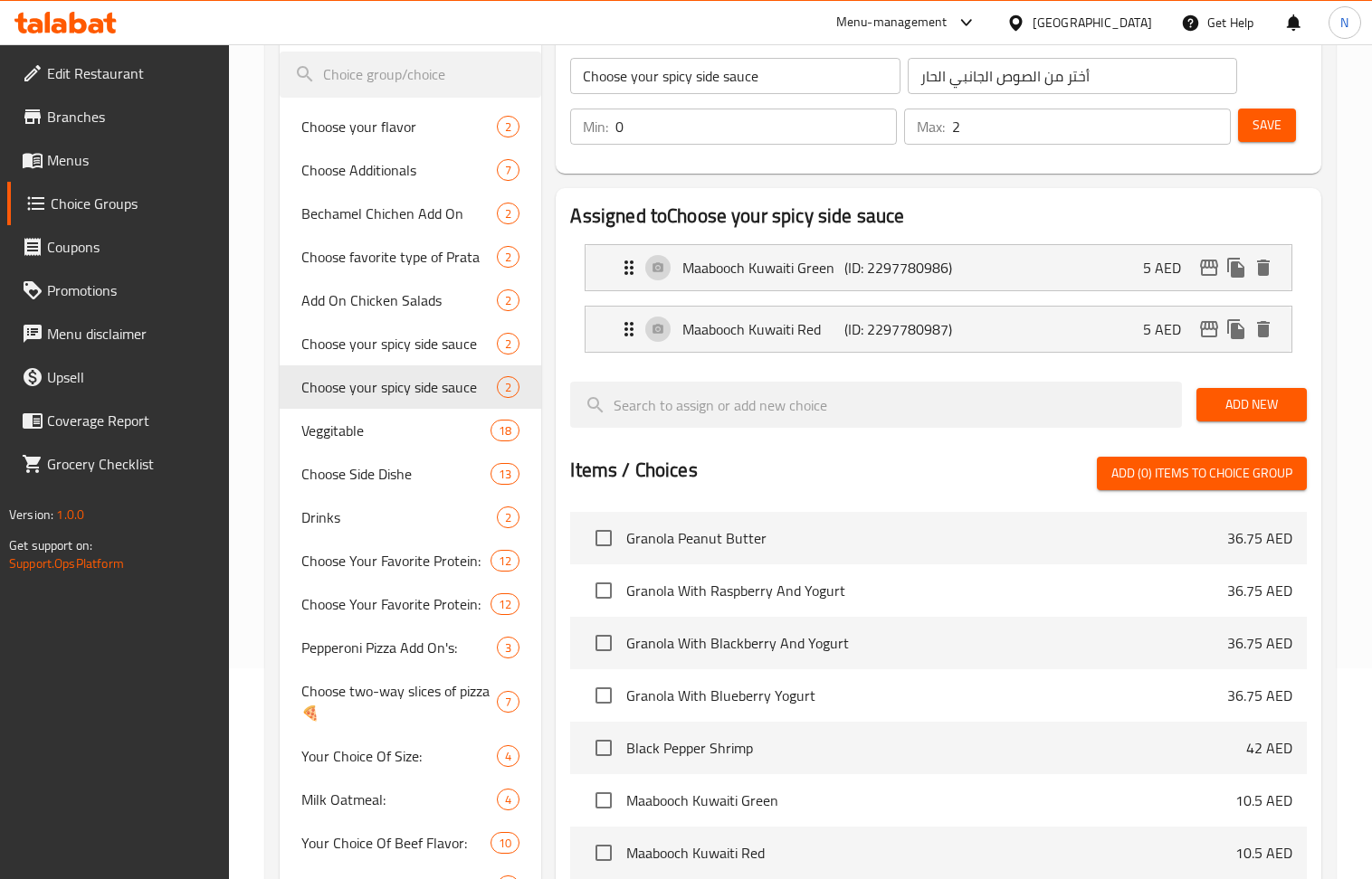
click at [1264, 124] on span "Save" at bounding box center [1266, 125] width 29 height 23
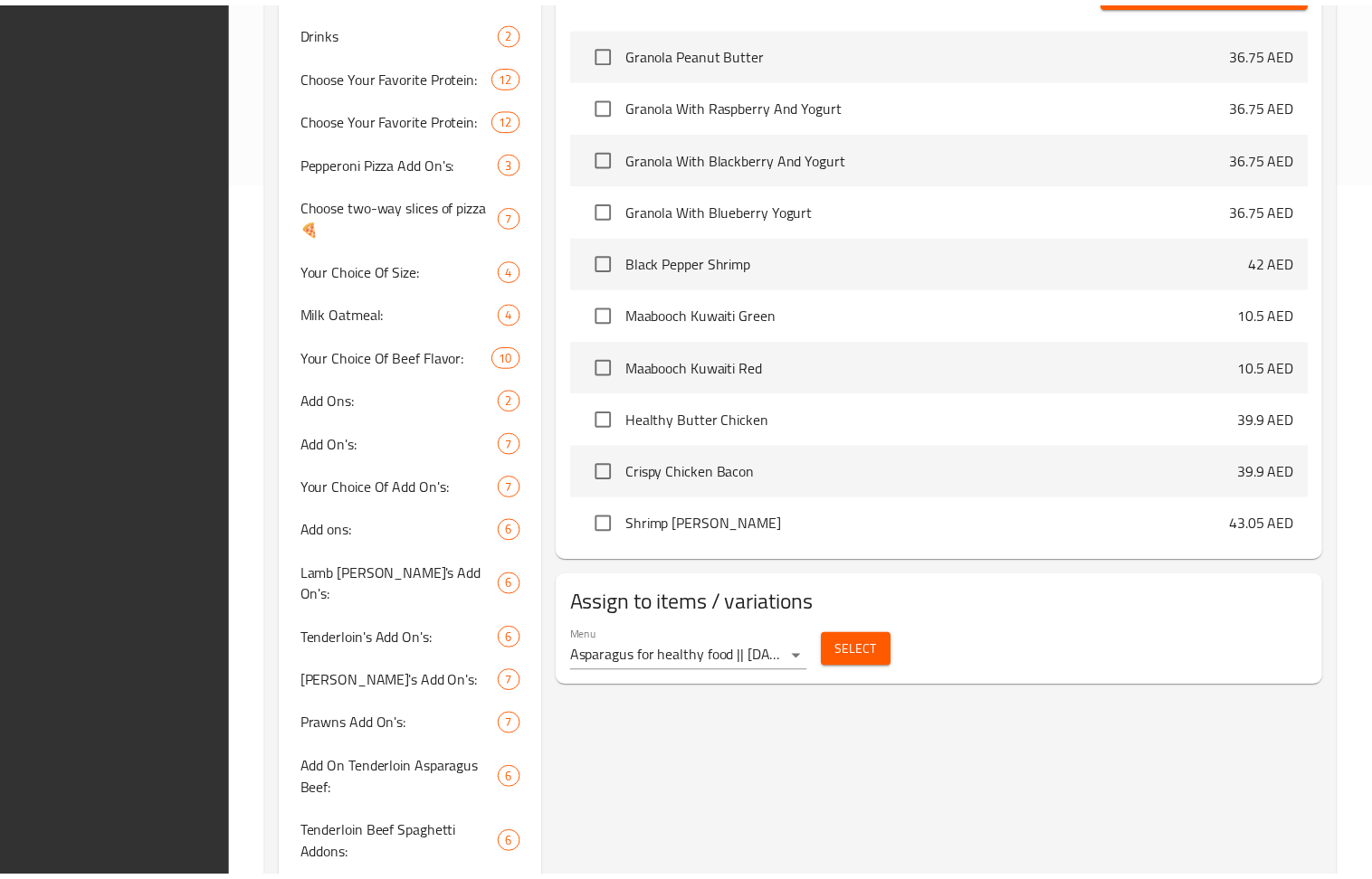
scroll to position [1297, 0]
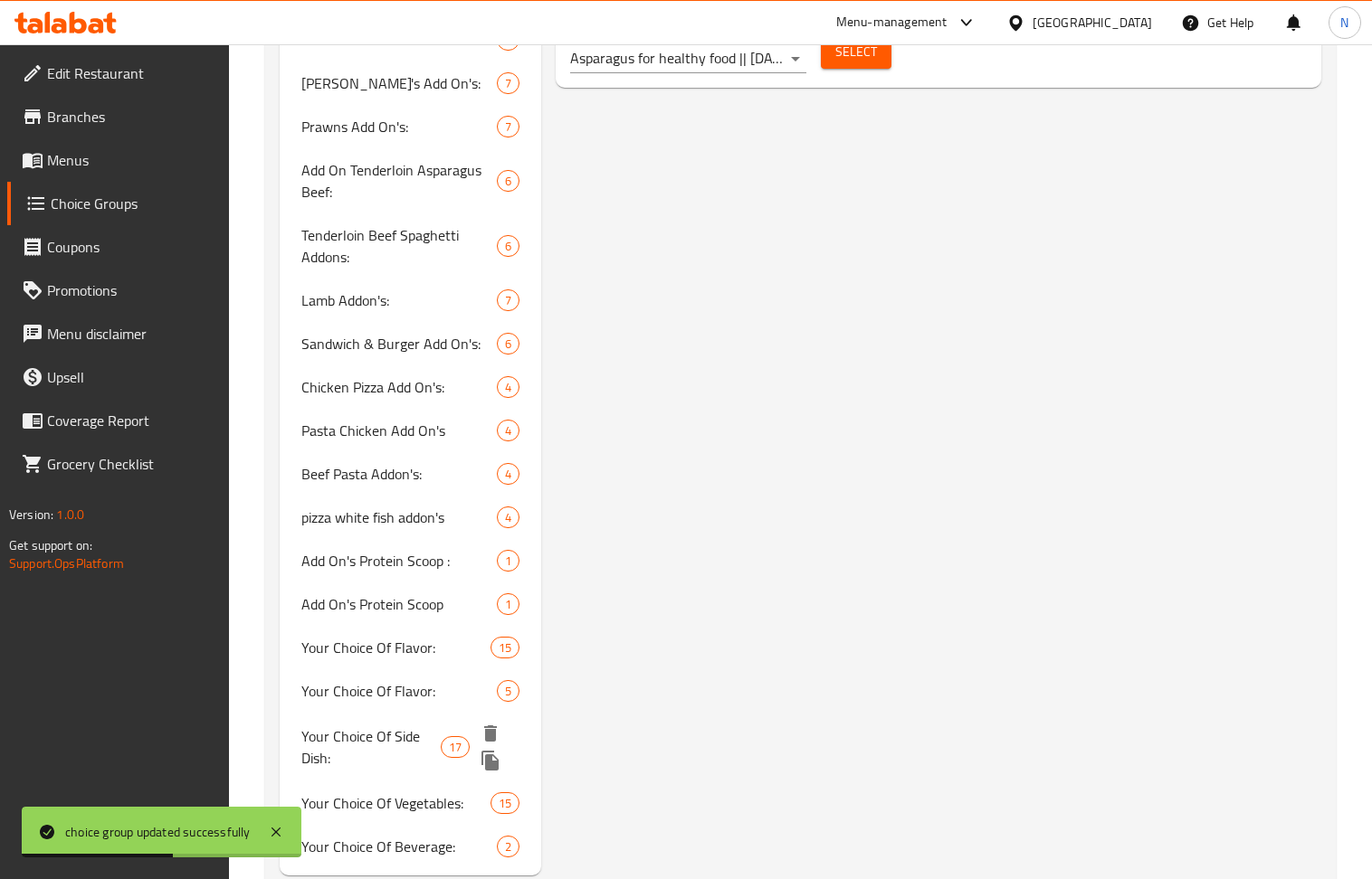
click at [406, 726] on span "Your Choice Of Side Dish:" at bounding box center [371, 747] width 140 height 44
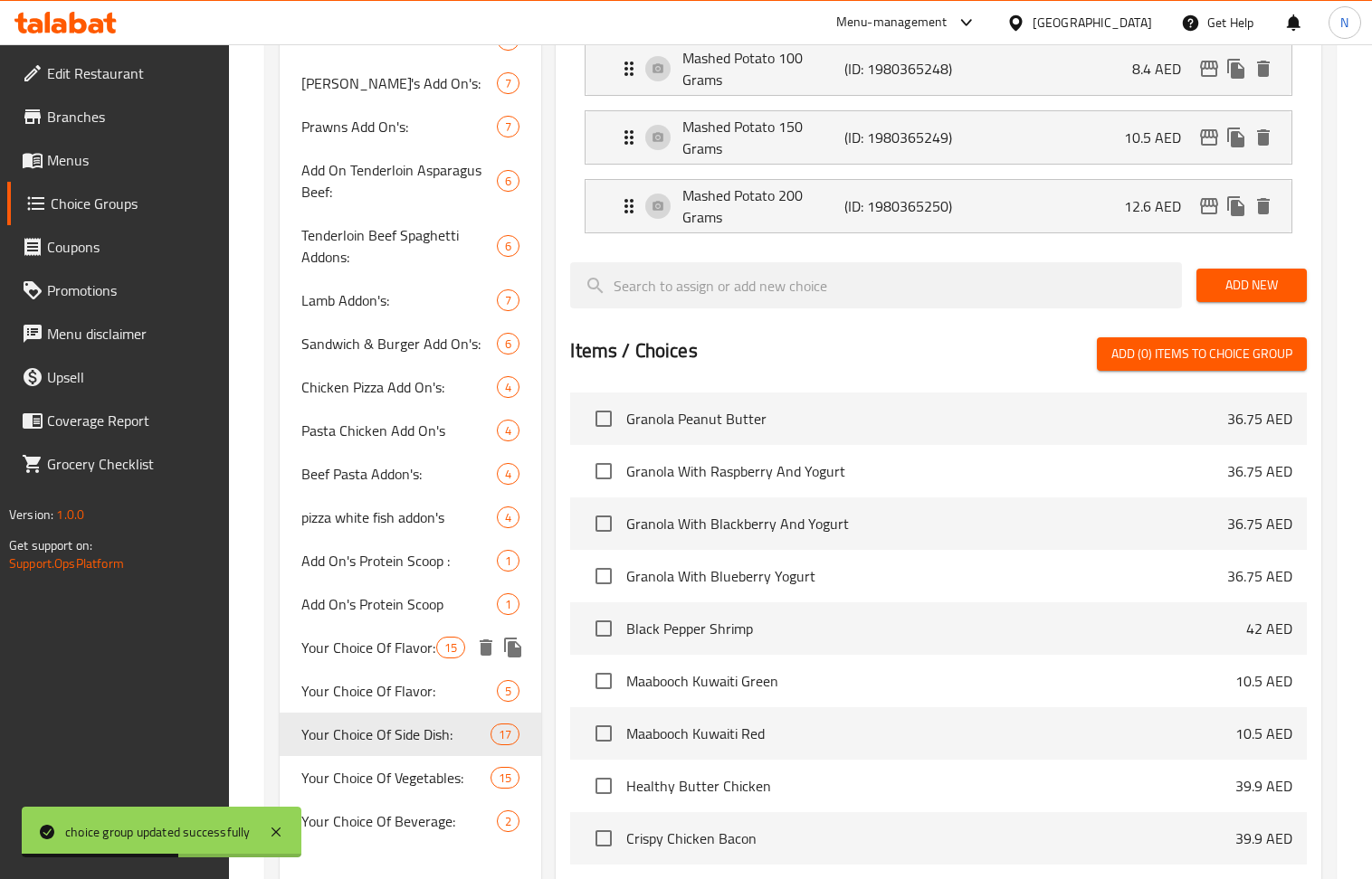
type input "Your Choice Of Side Dish:"
type input "إختيارك من الطبق الجانبي:"
type input "1"
type input "4"
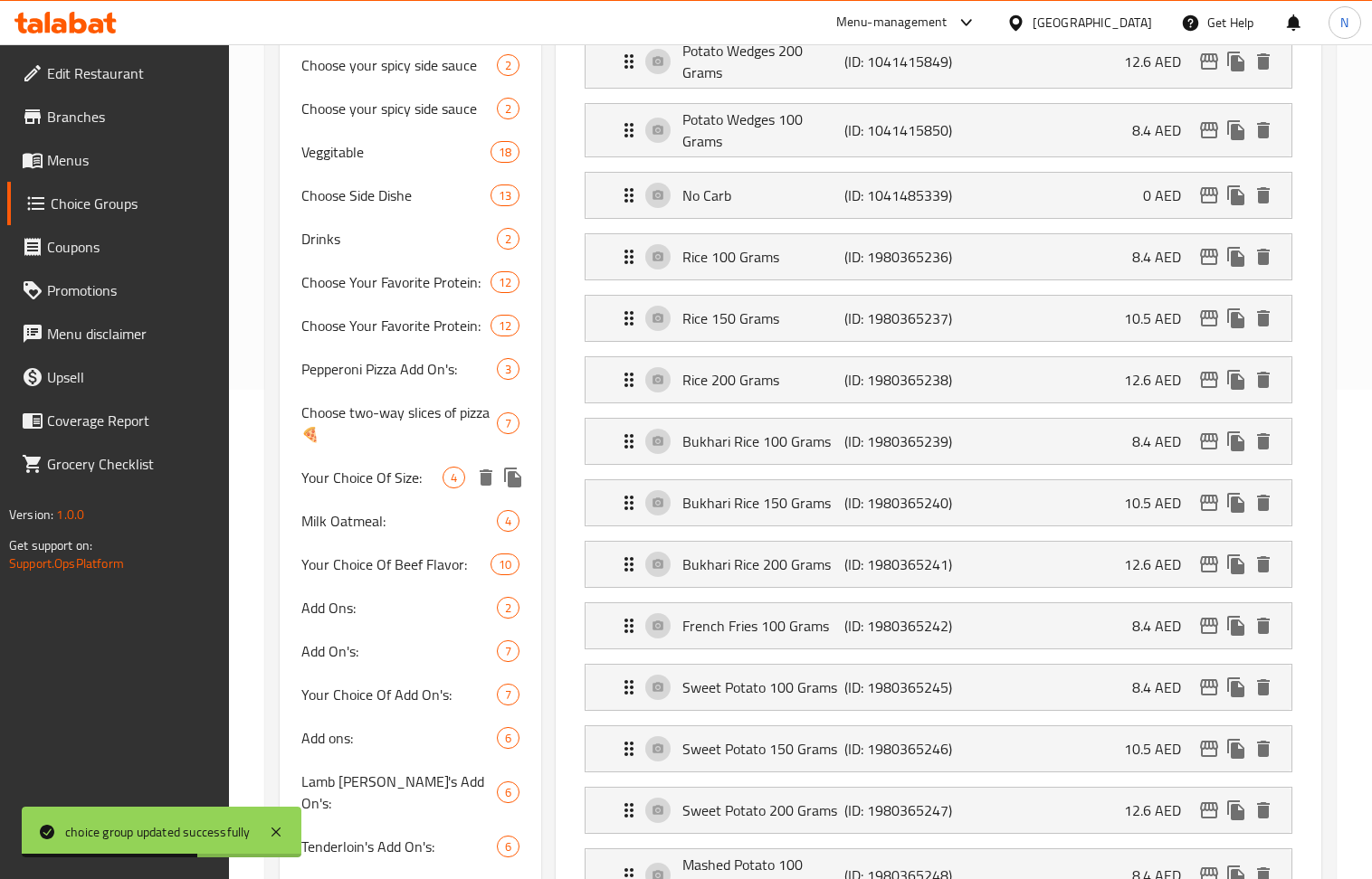
scroll to position [210, 0]
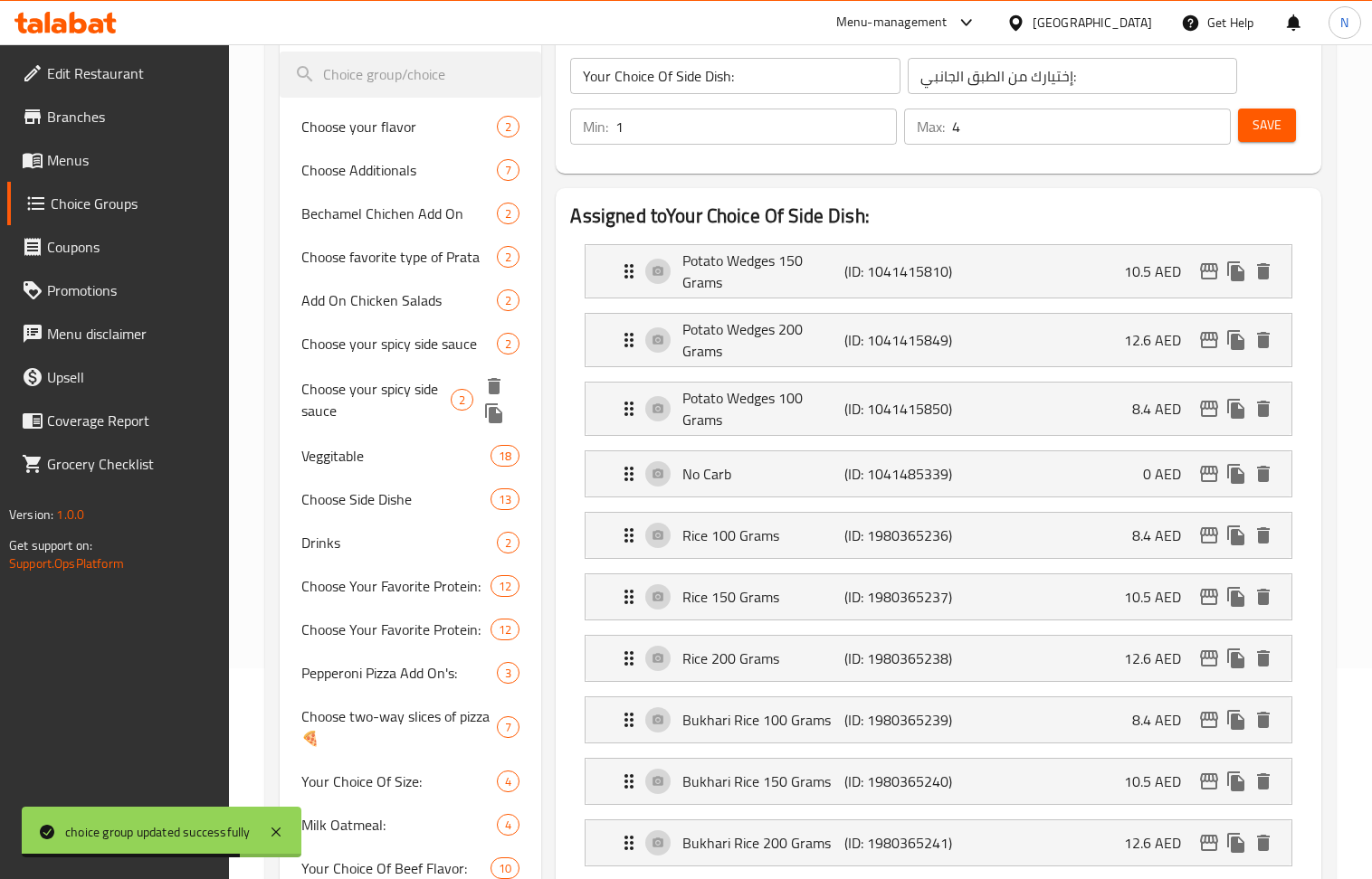
click at [395, 384] on span "Choose your spicy side sauce" at bounding box center [376, 400] width 150 height 44
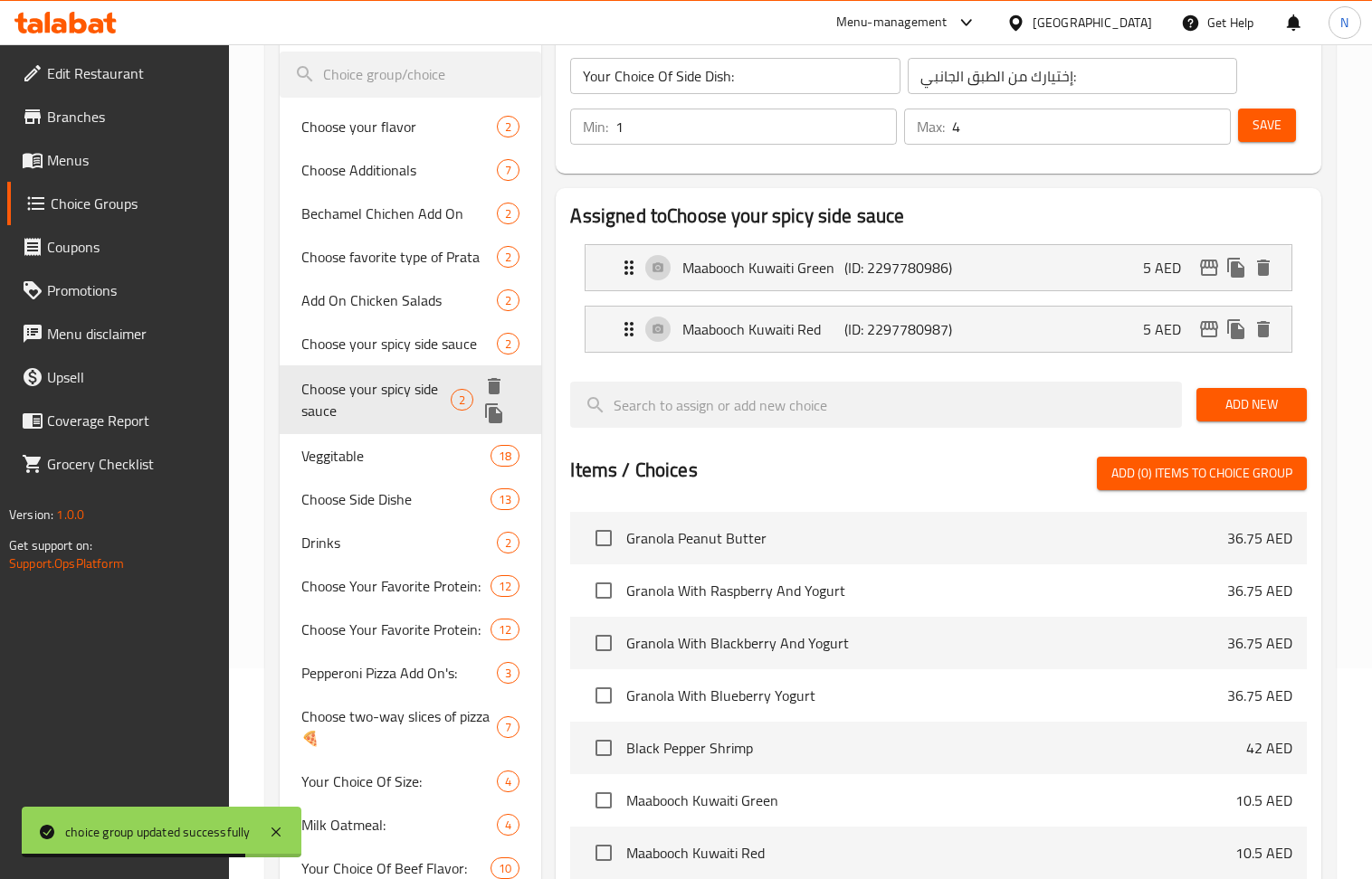
type input "Choose your spicy side sauce"
type input "أختر من الصوص الجانبي الحار"
type input "0"
type input "2"
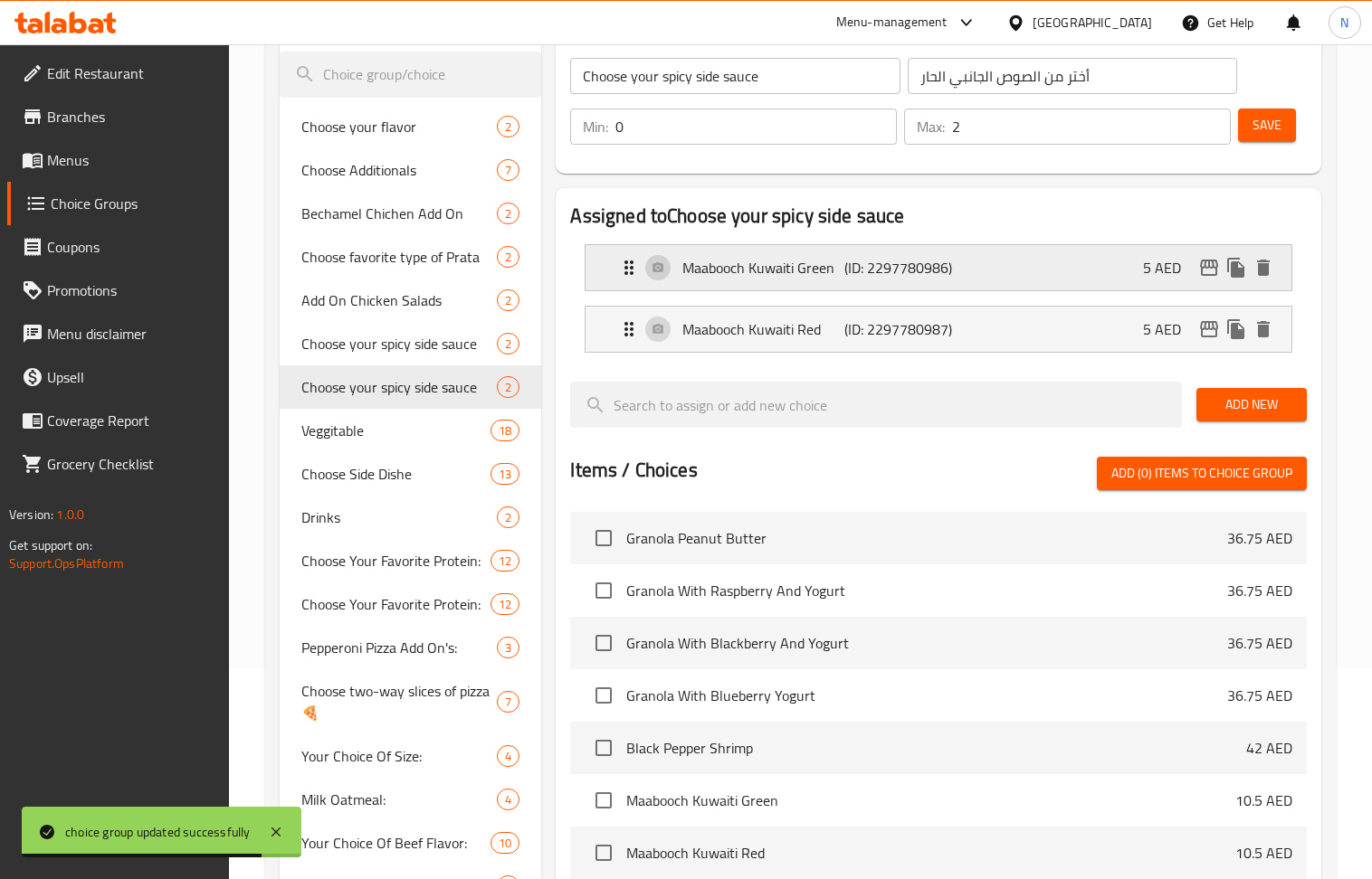
click at [783, 260] on p "Maabooch Kuwaiti Green" at bounding box center [763, 268] width 162 height 22
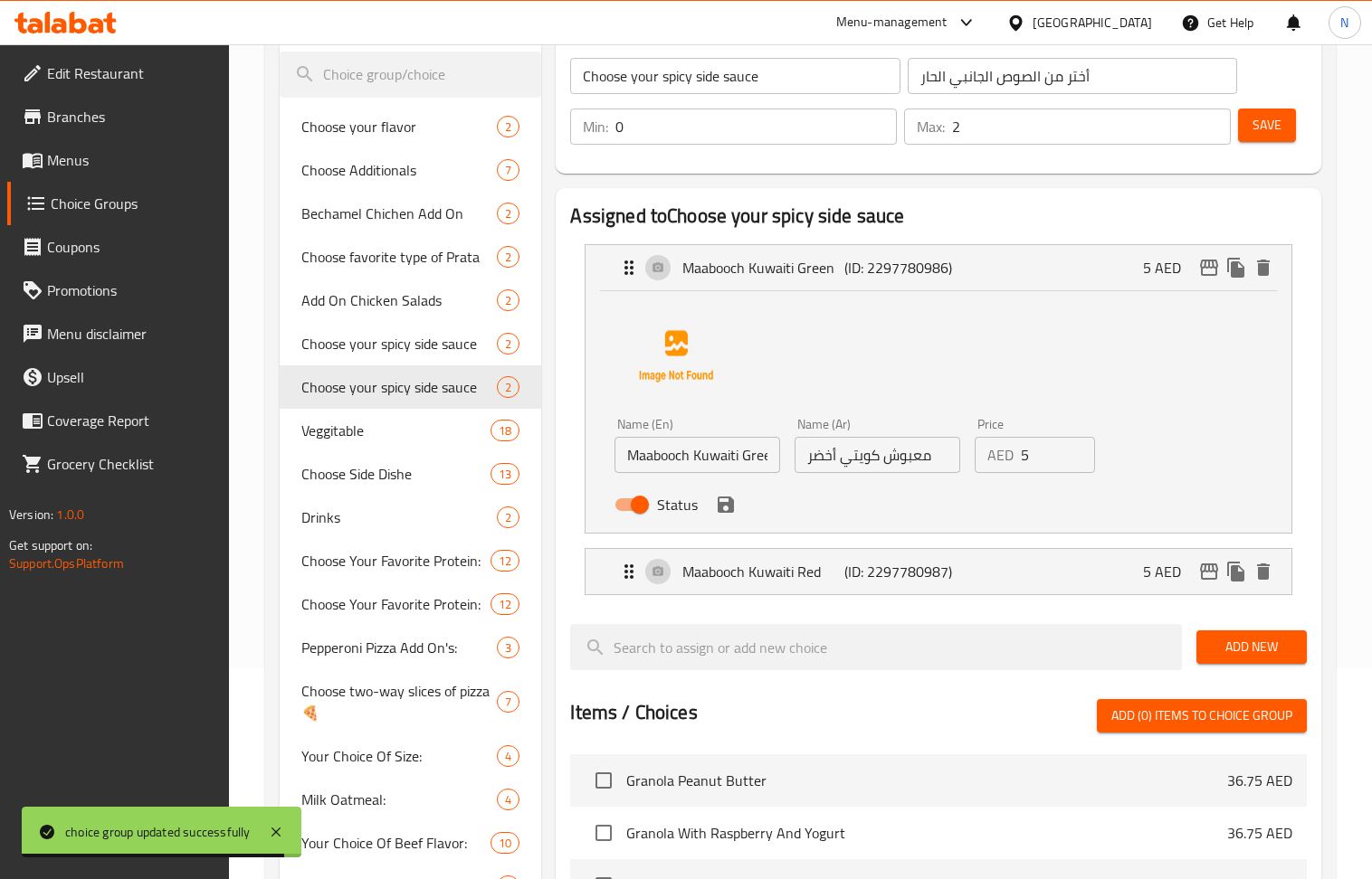
click at [753, 463] on input "Maabooch Kuwaiti Green" at bounding box center [697, 454] width 166 height 36
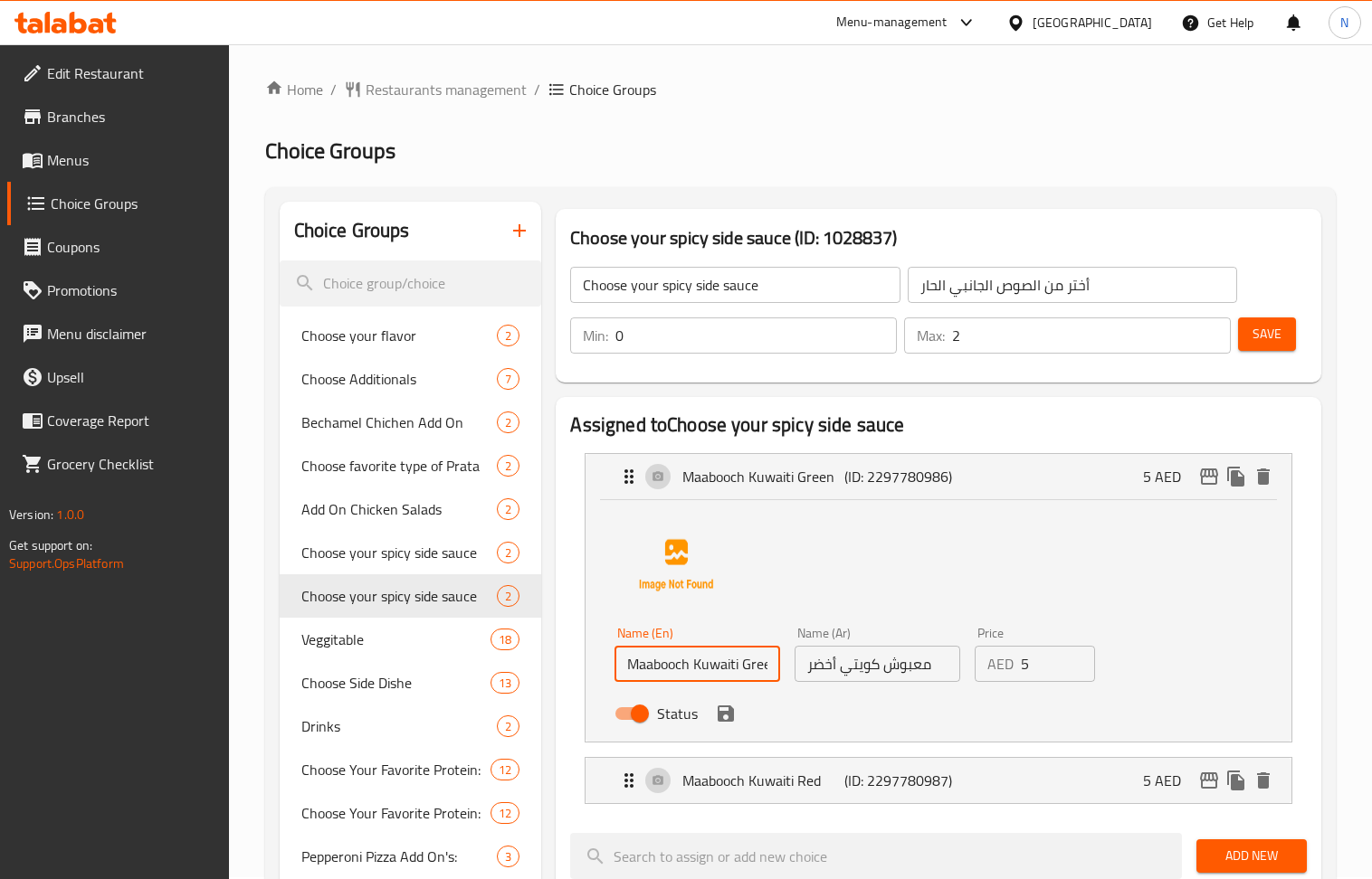
scroll to position [0, 0]
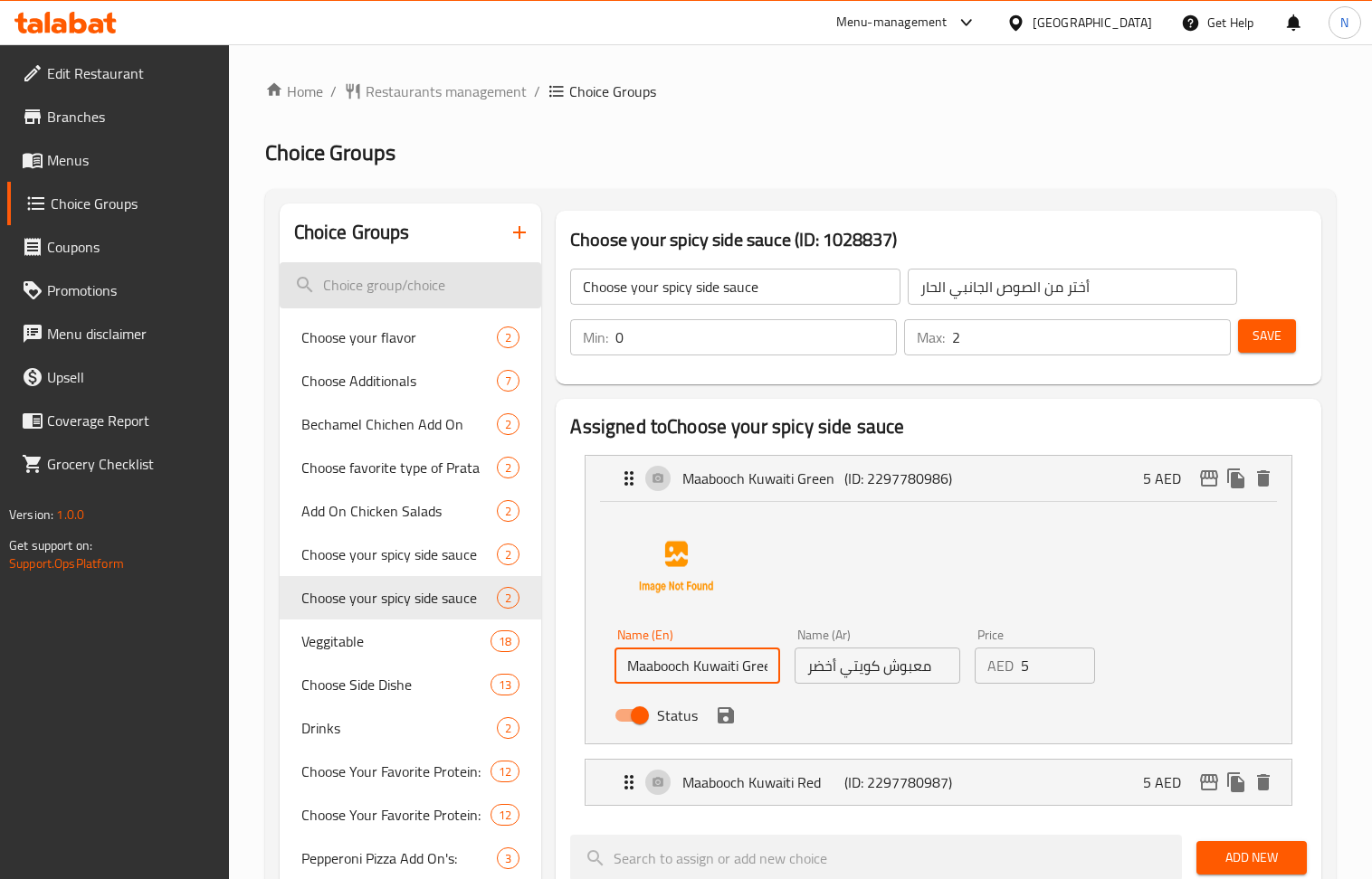
click at [451, 291] on input "search" at bounding box center [410, 285] width 262 height 46
paste input "Maabooch Kuwaiti Green"
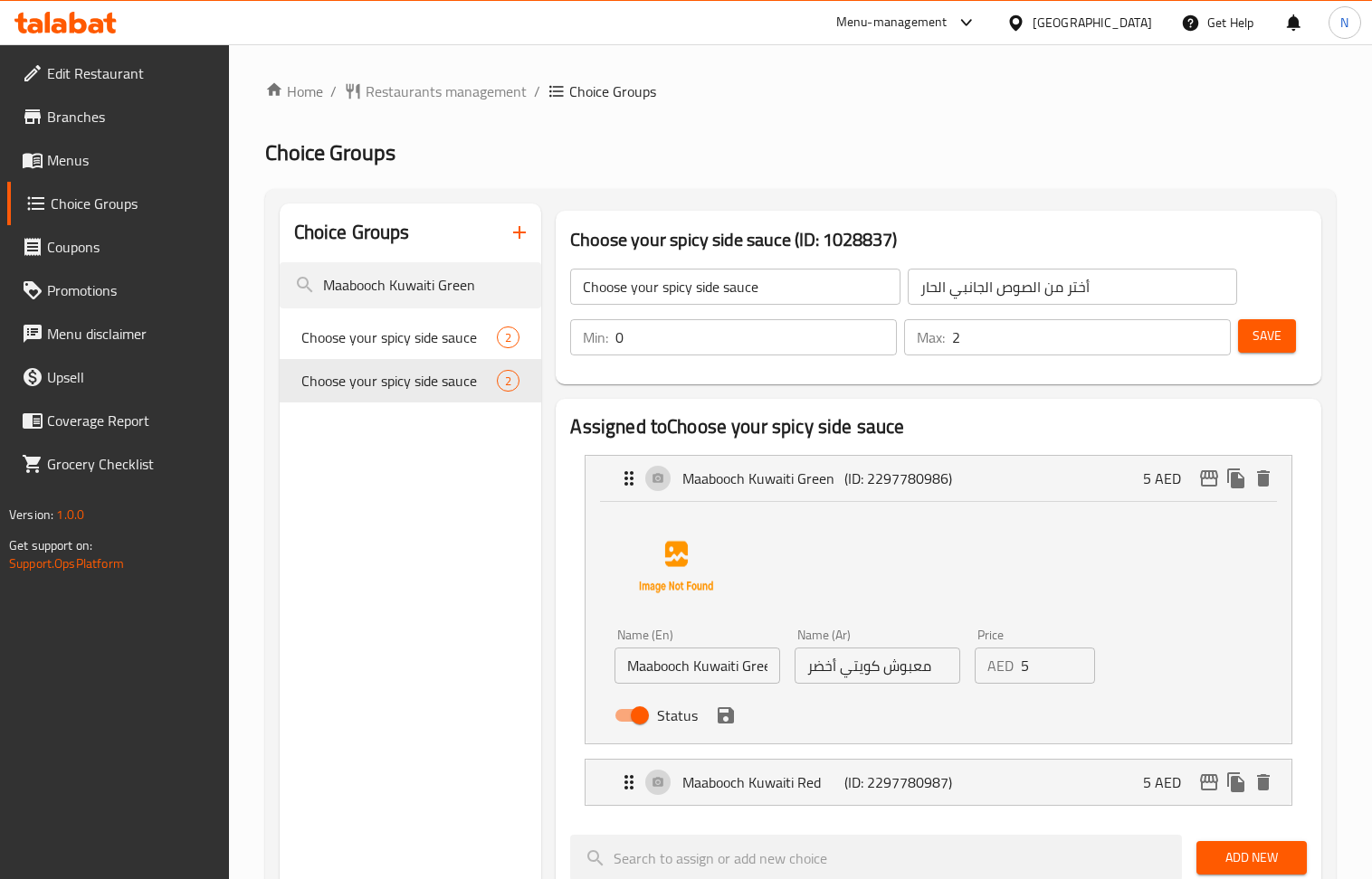
type input "Maabooch Kuwaiti Green"
click at [637, 171] on div "Home / Restaurants management / Choice Groups Choice Groups Choice Groups Maabo…" at bounding box center [801, 864] width 1071 height 1568
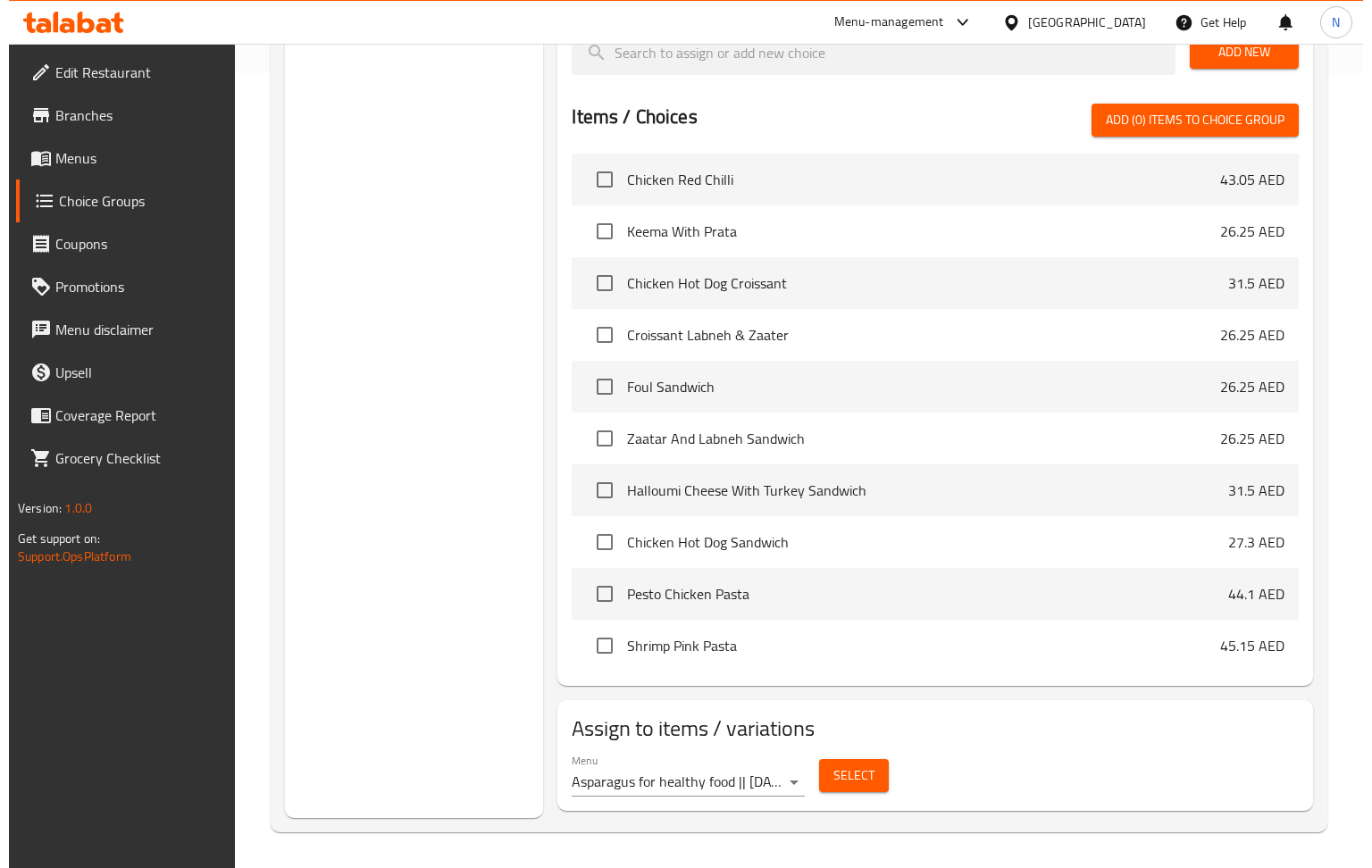
scroll to position [834, 0]
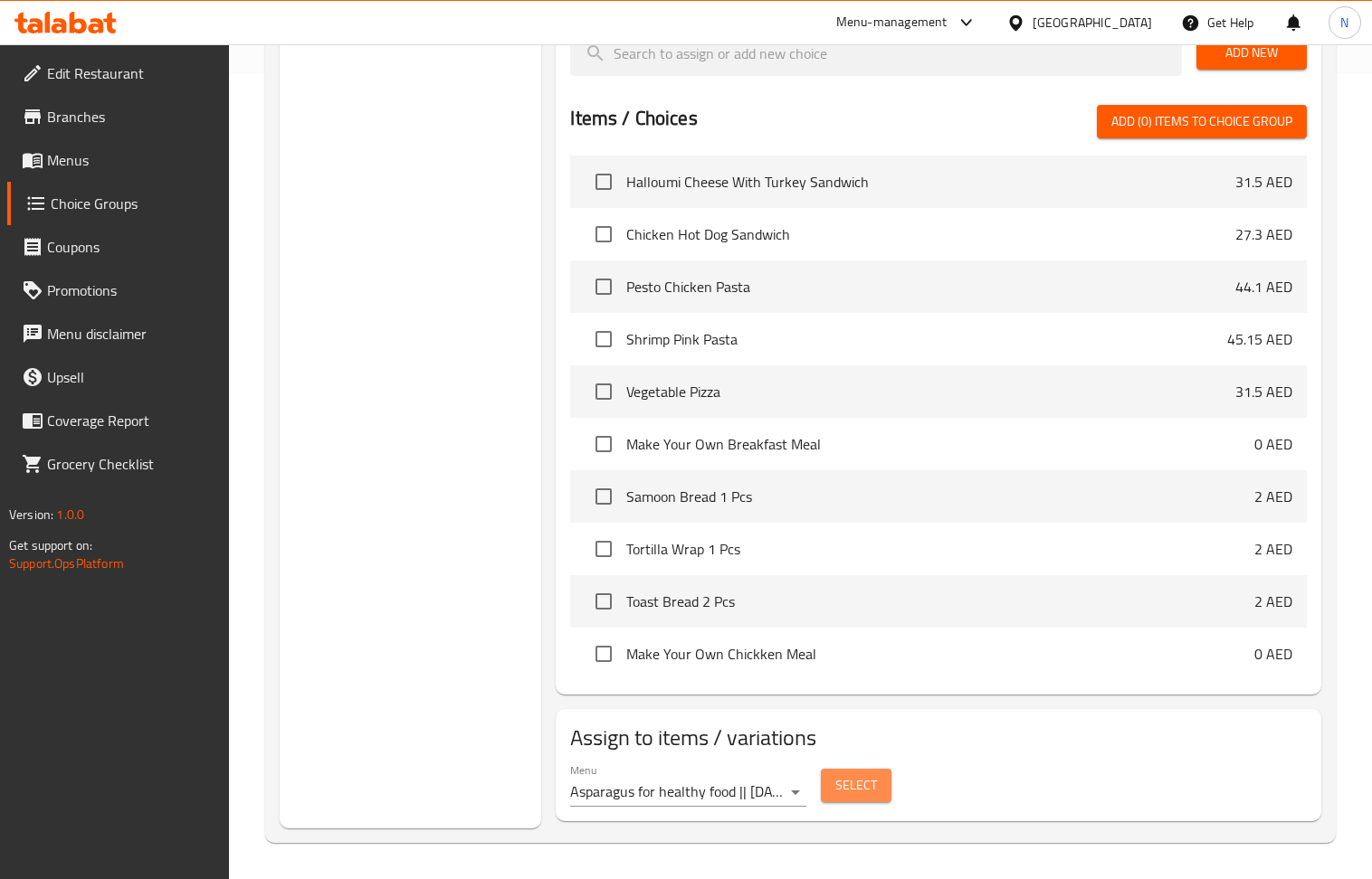
click at [857, 787] on span "Select" at bounding box center [857, 785] width 42 height 23
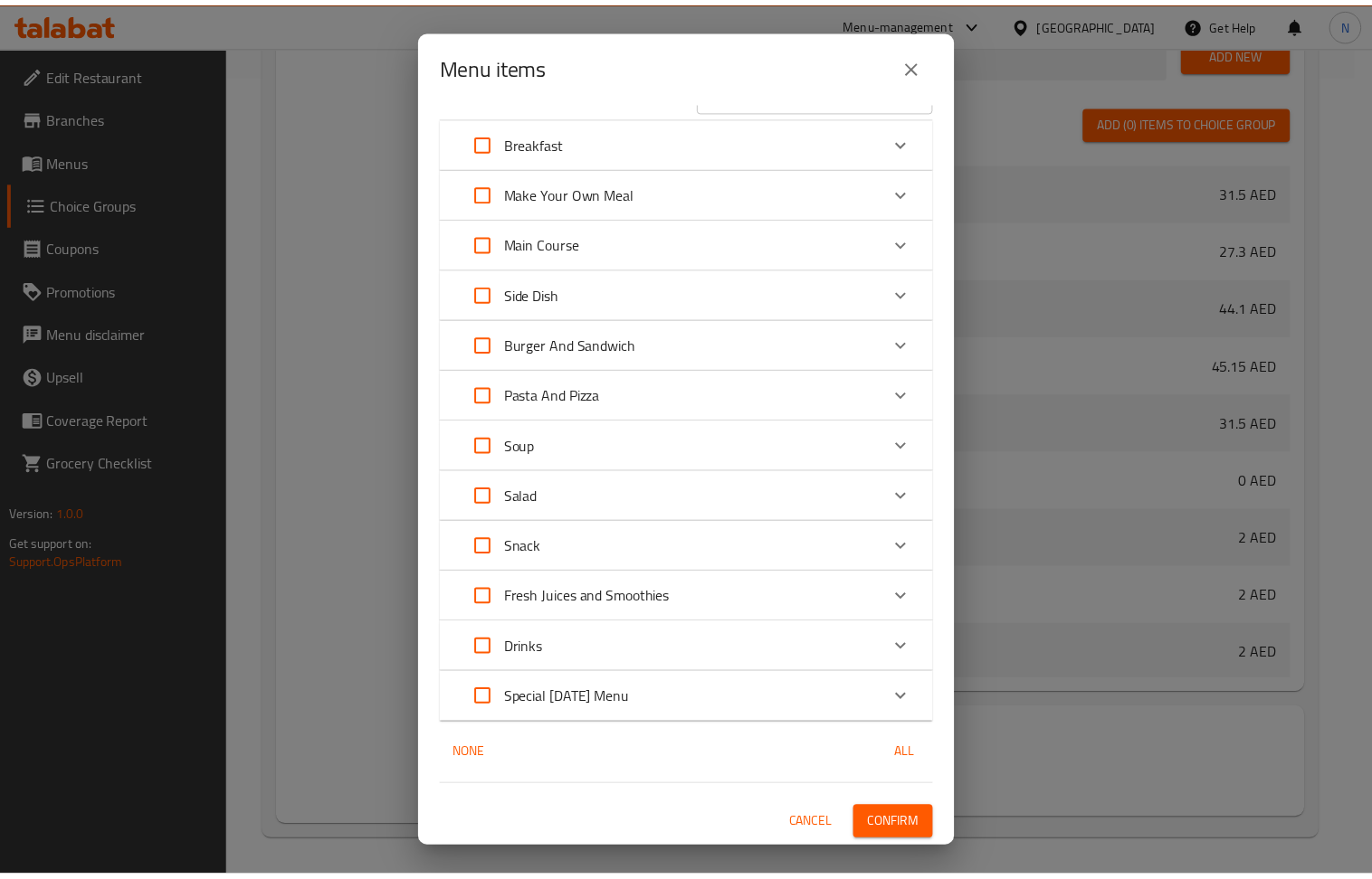
scroll to position [0, 0]
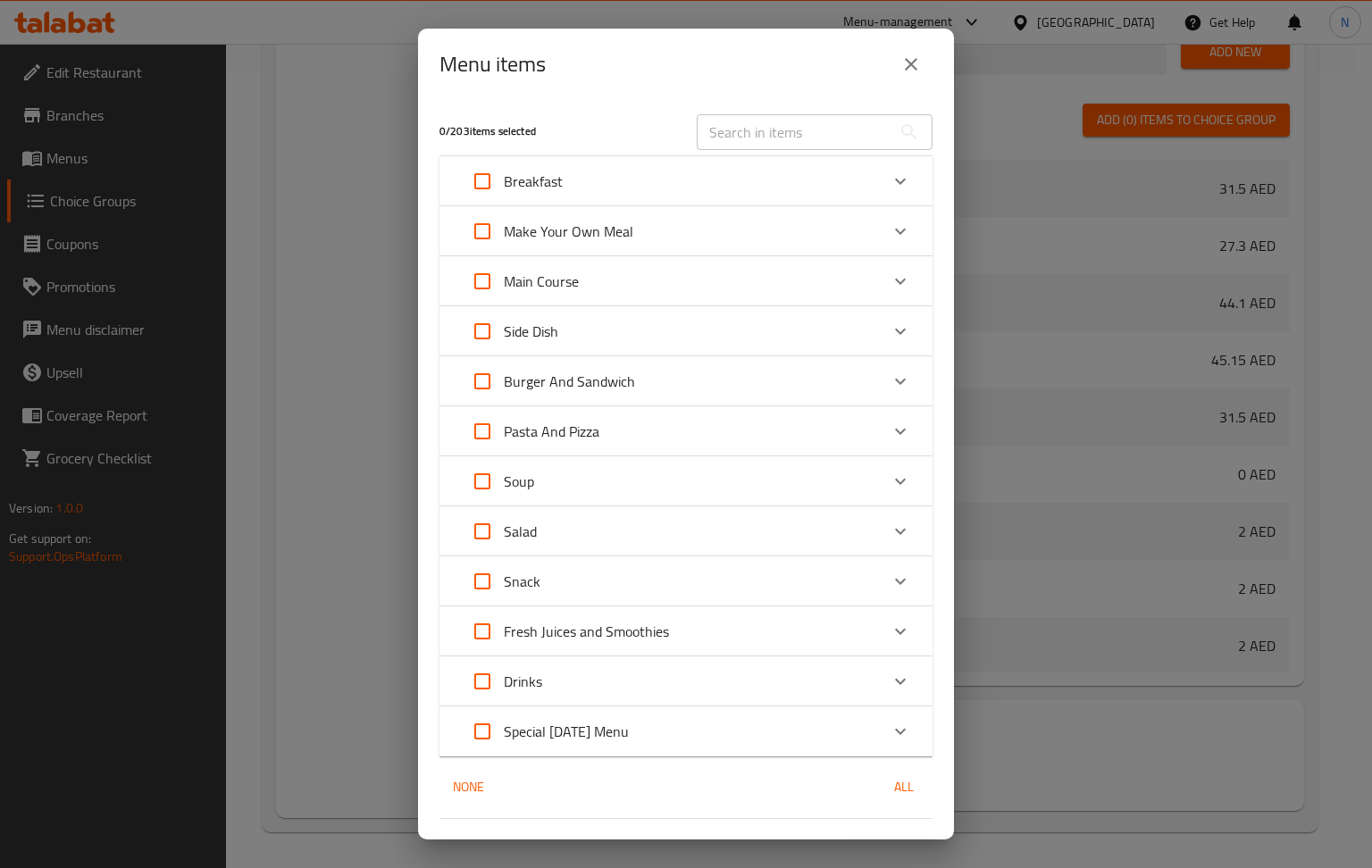
click at [912, 65] on icon "close" at bounding box center [910, 64] width 13 height 13
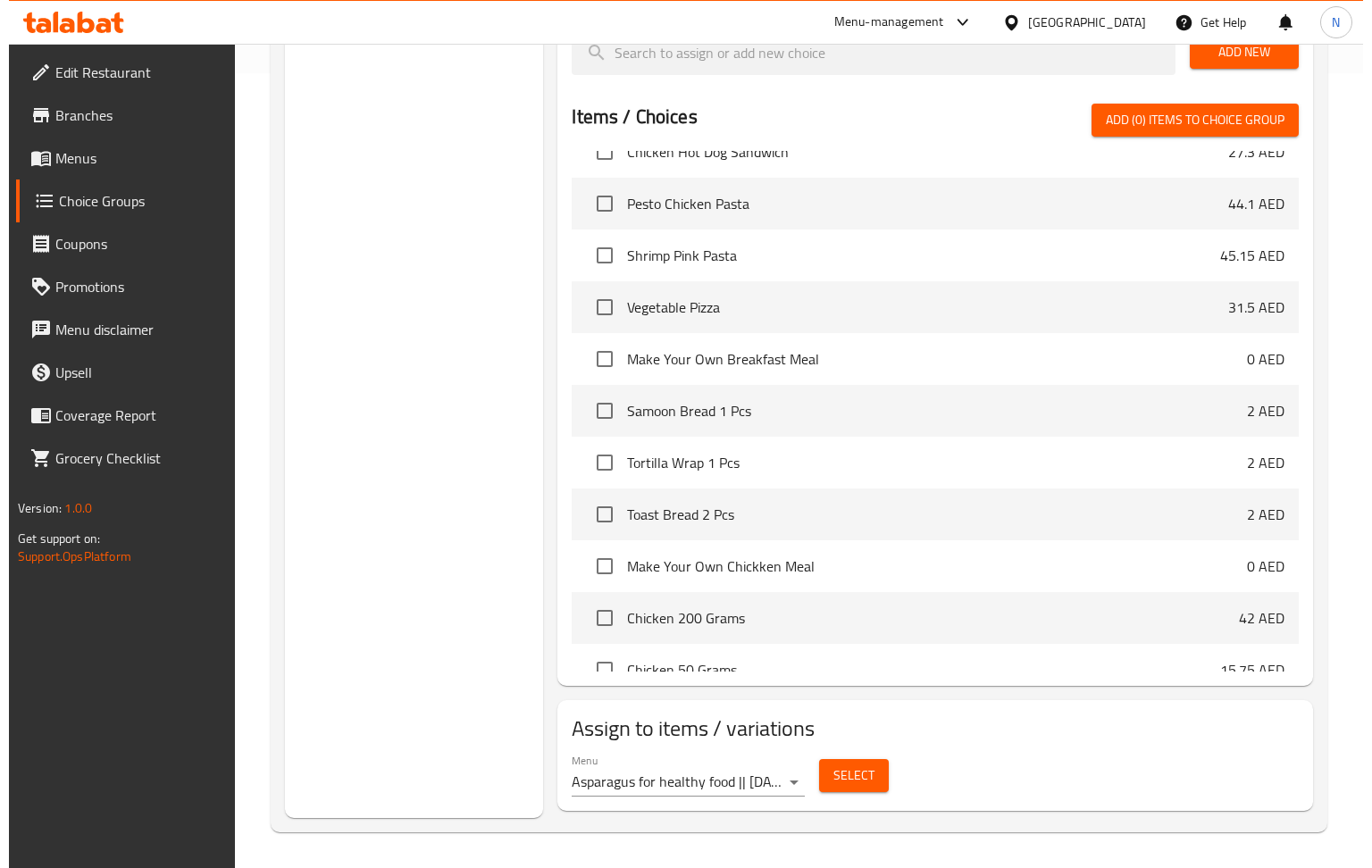
scroll to position [834, 0]
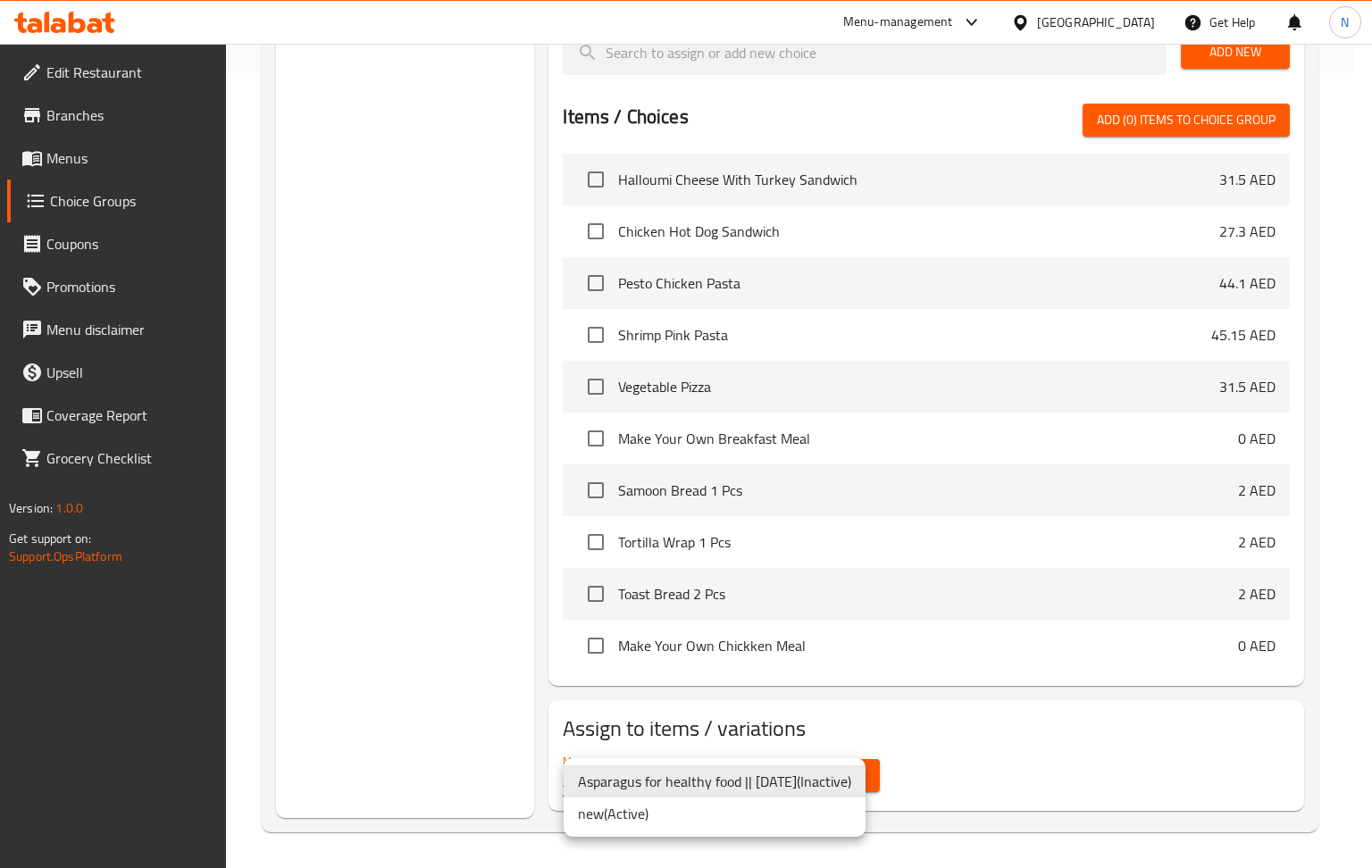
click at [778, 797] on li "new ( Active )" at bounding box center [715, 813] width 302 height 32
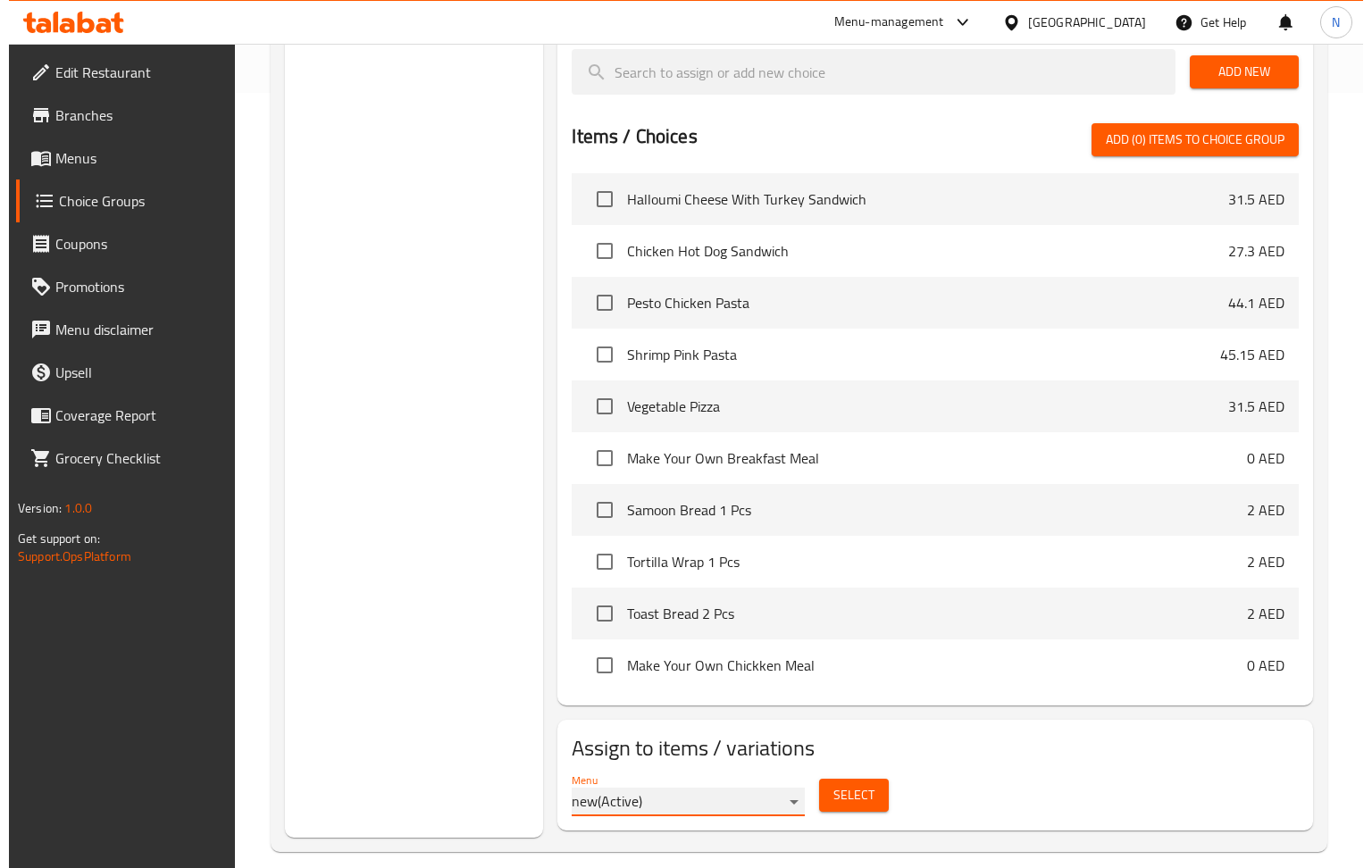
scroll to position [811, 0]
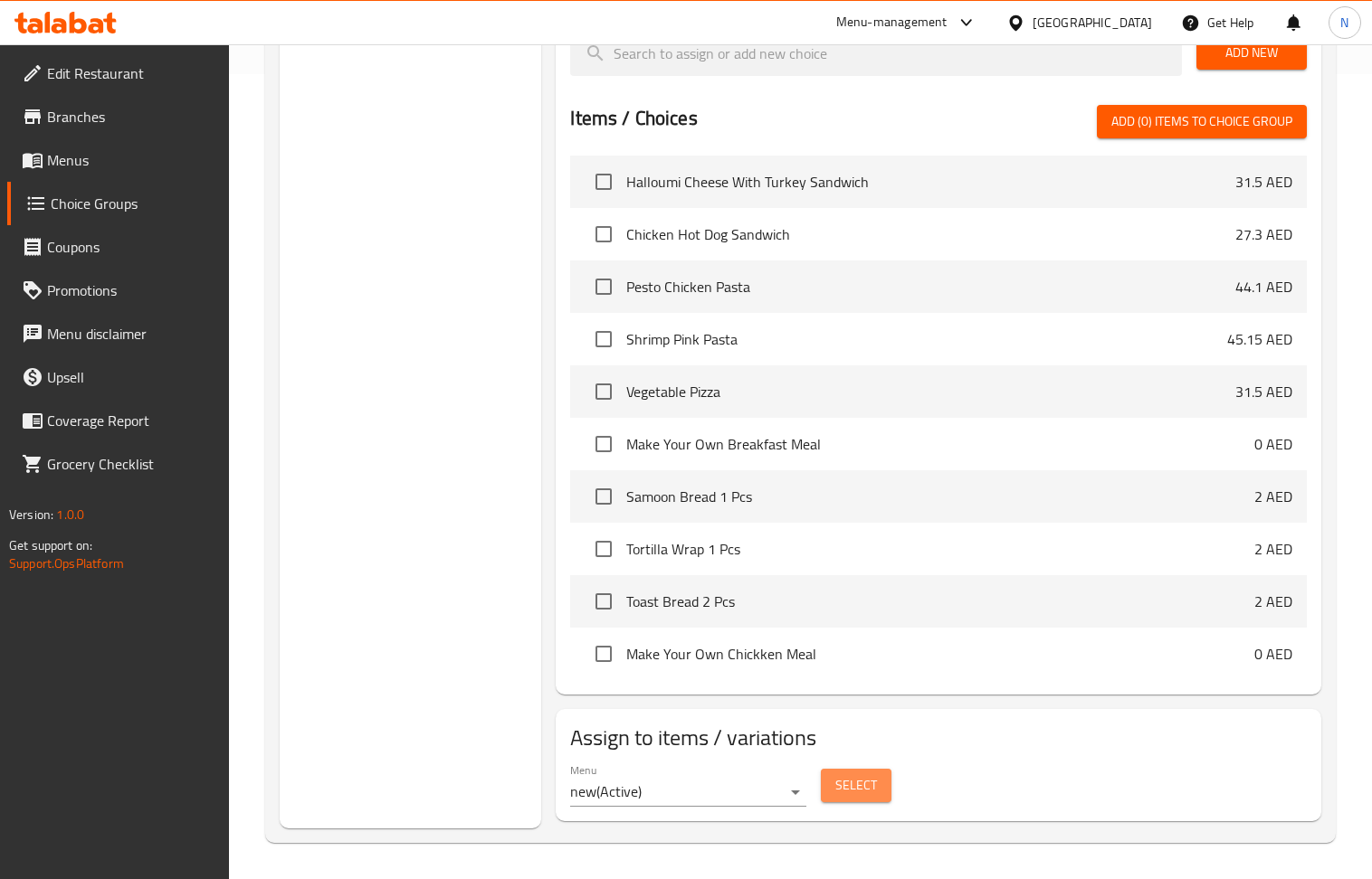
click at [861, 800] on button "Select" at bounding box center [856, 785] width 71 height 34
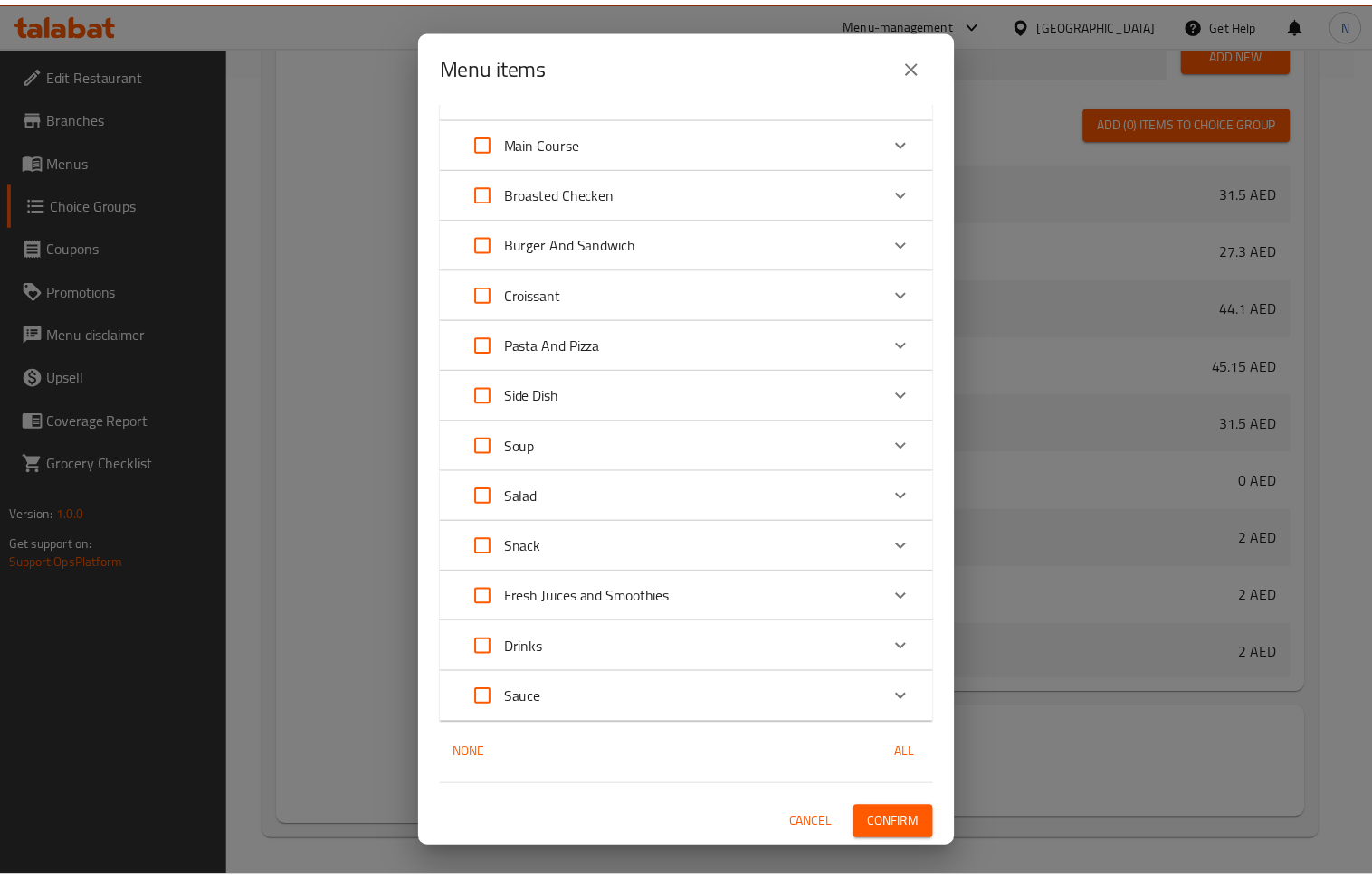
scroll to position [0, 0]
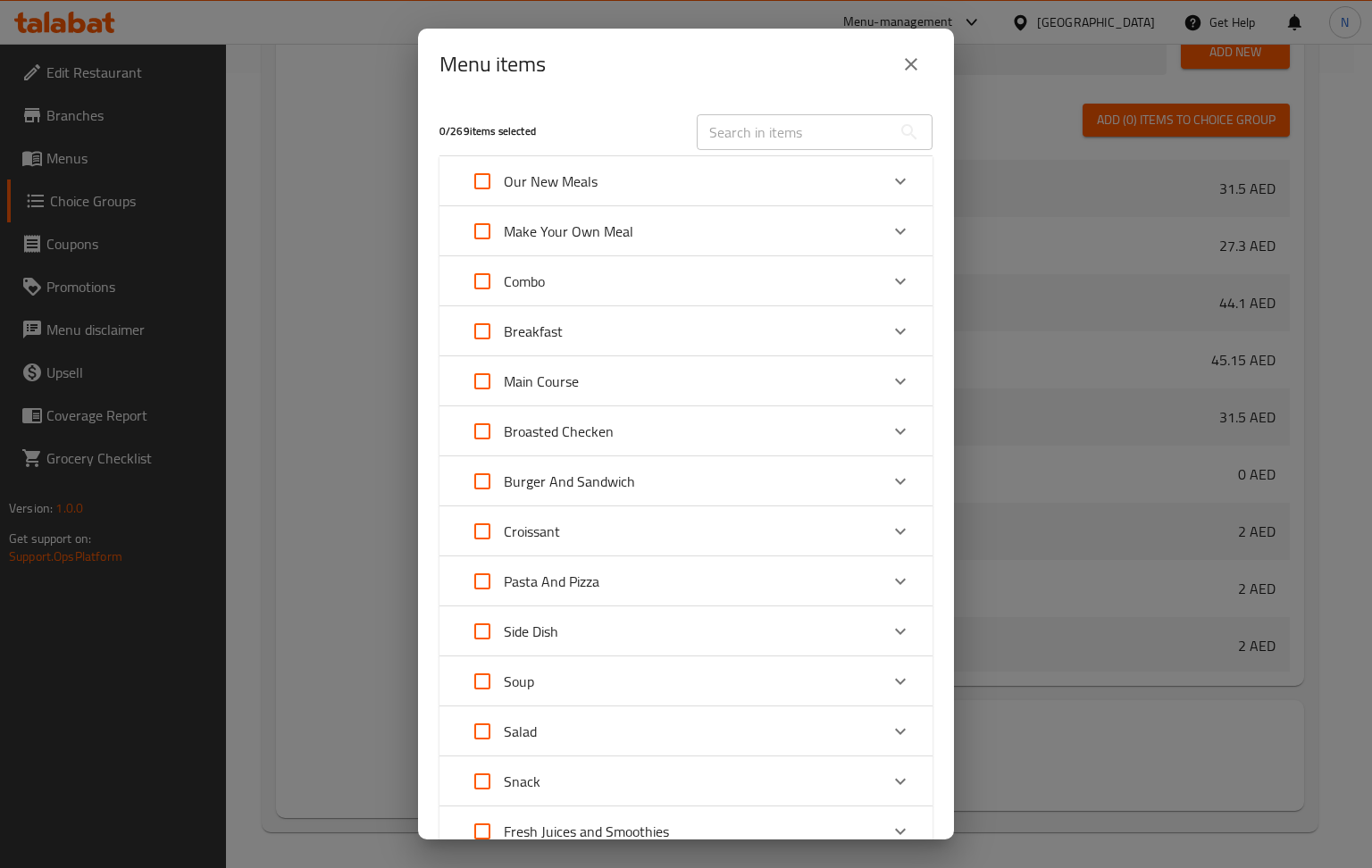
click at [913, 75] on button "close" at bounding box center [911, 65] width 43 height 43
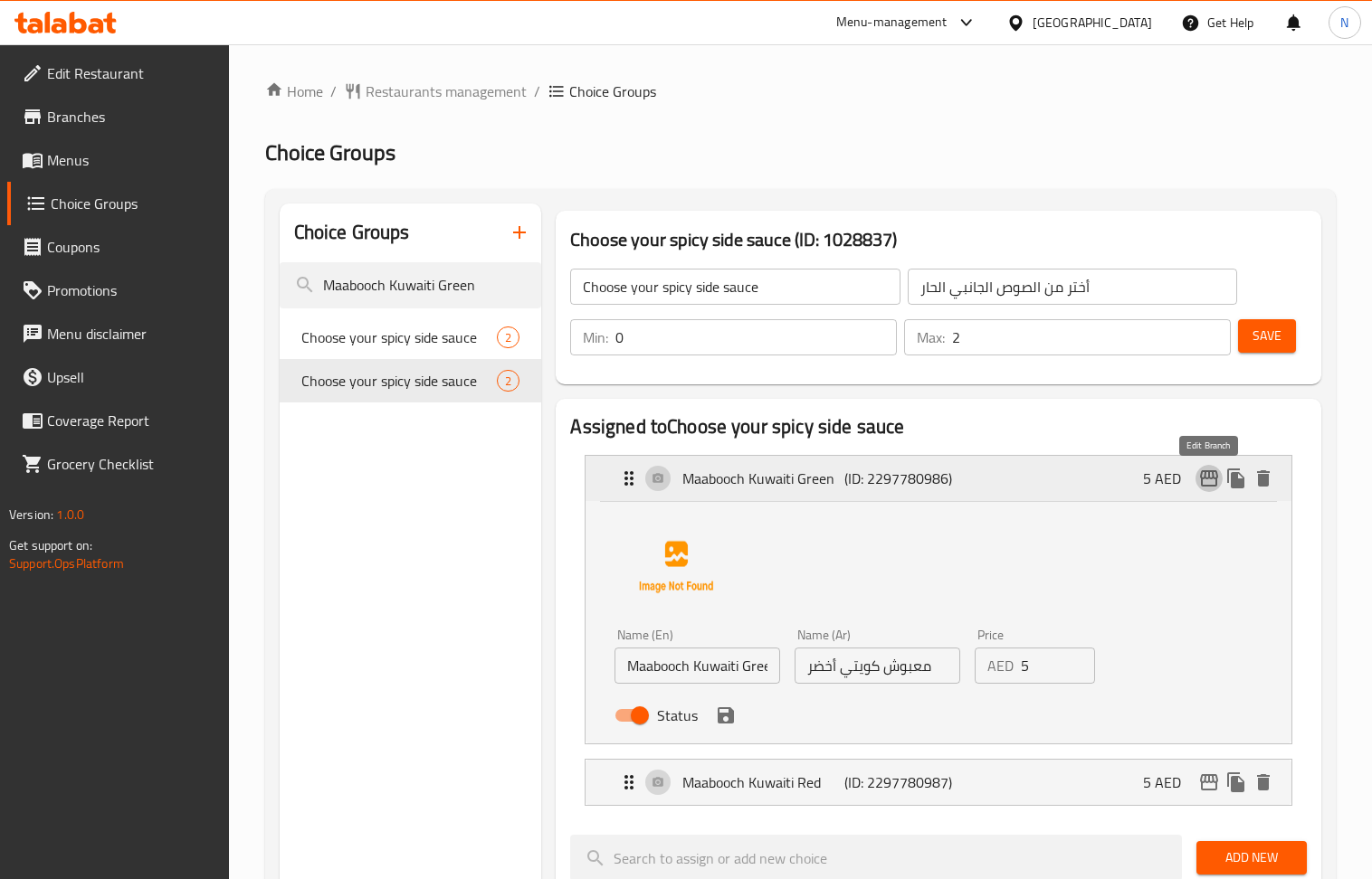
click at [1212, 483] on icon "edit" at bounding box center [1209, 478] width 22 height 22
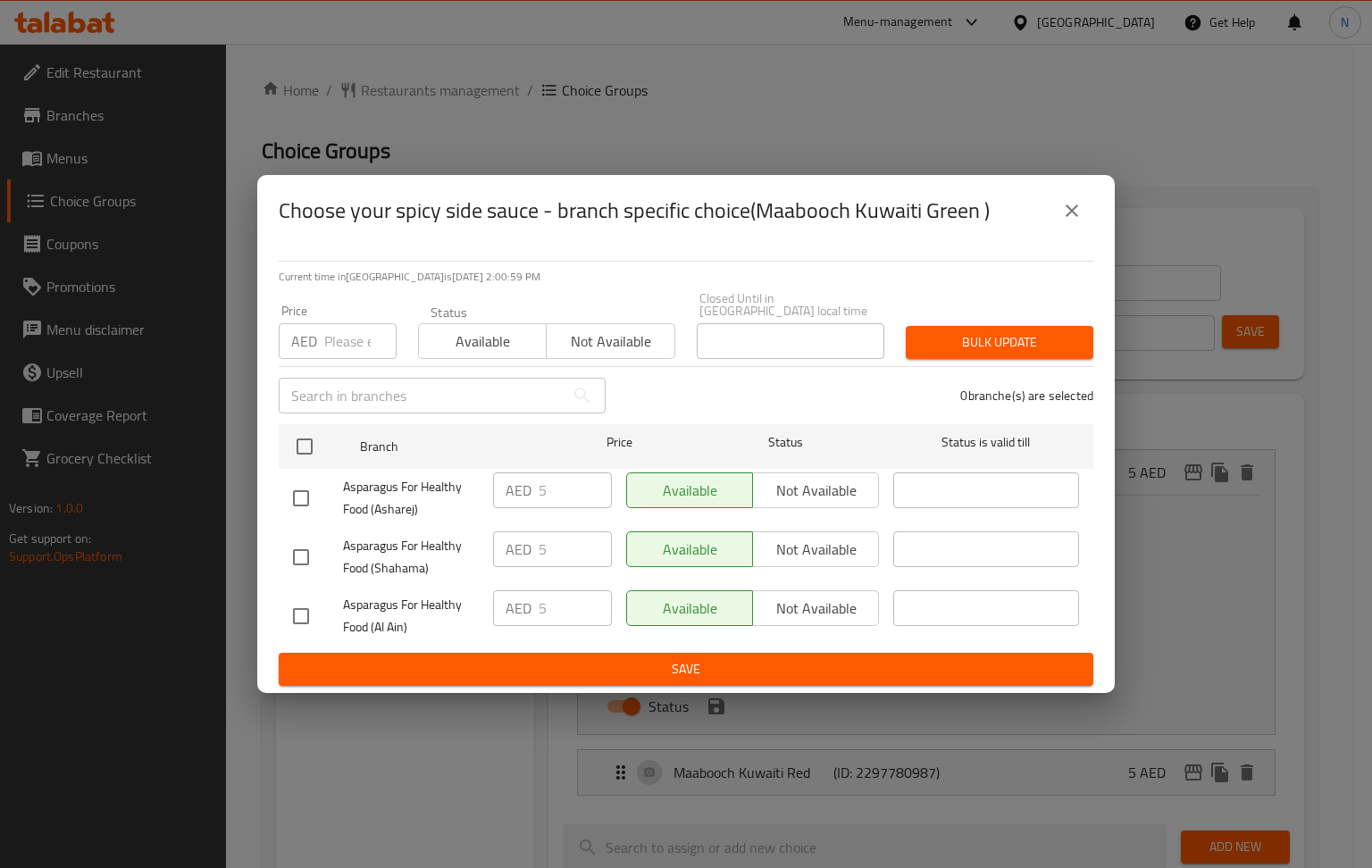
click at [1085, 215] on button "close" at bounding box center [1072, 211] width 43 height 43
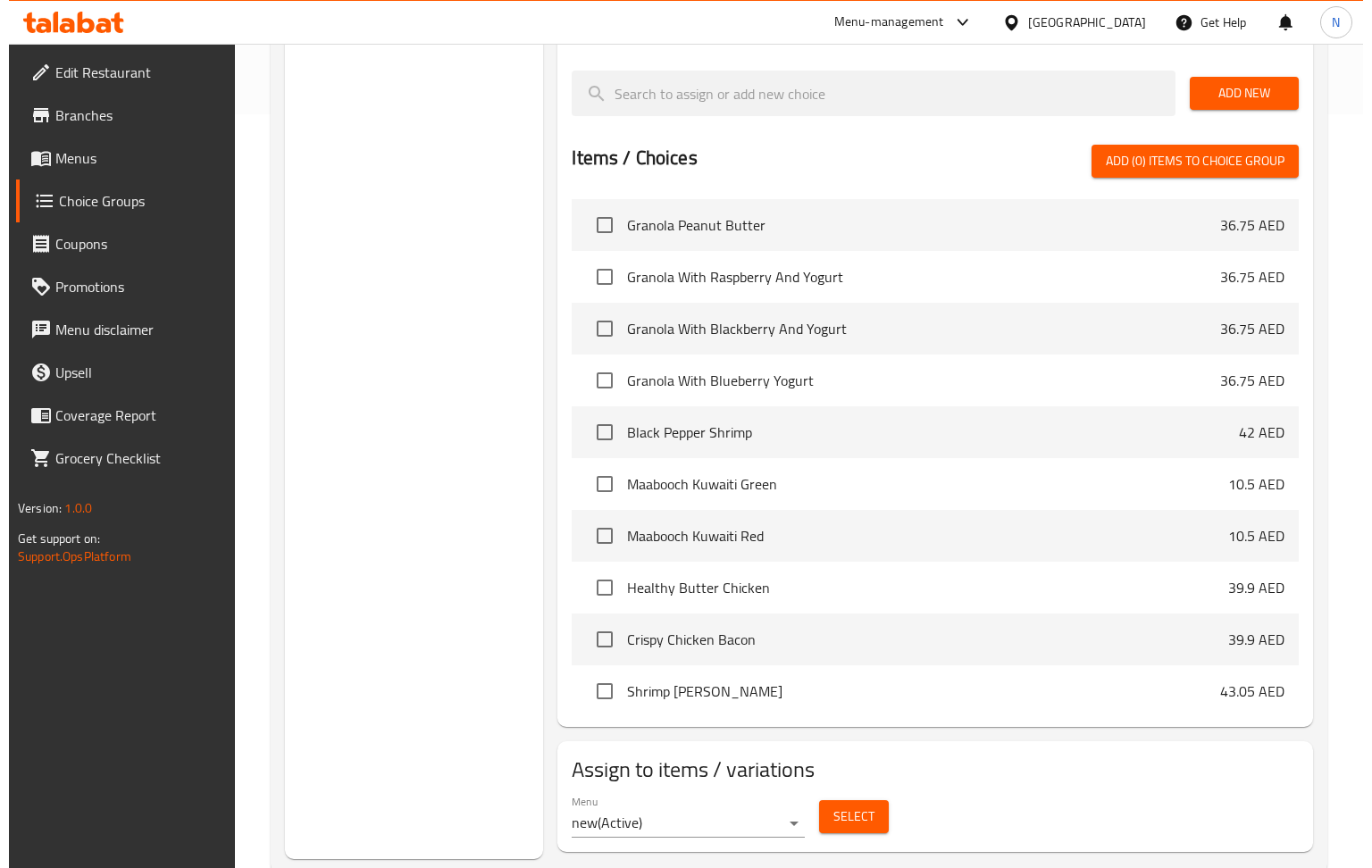
scroll to position [334, 0]
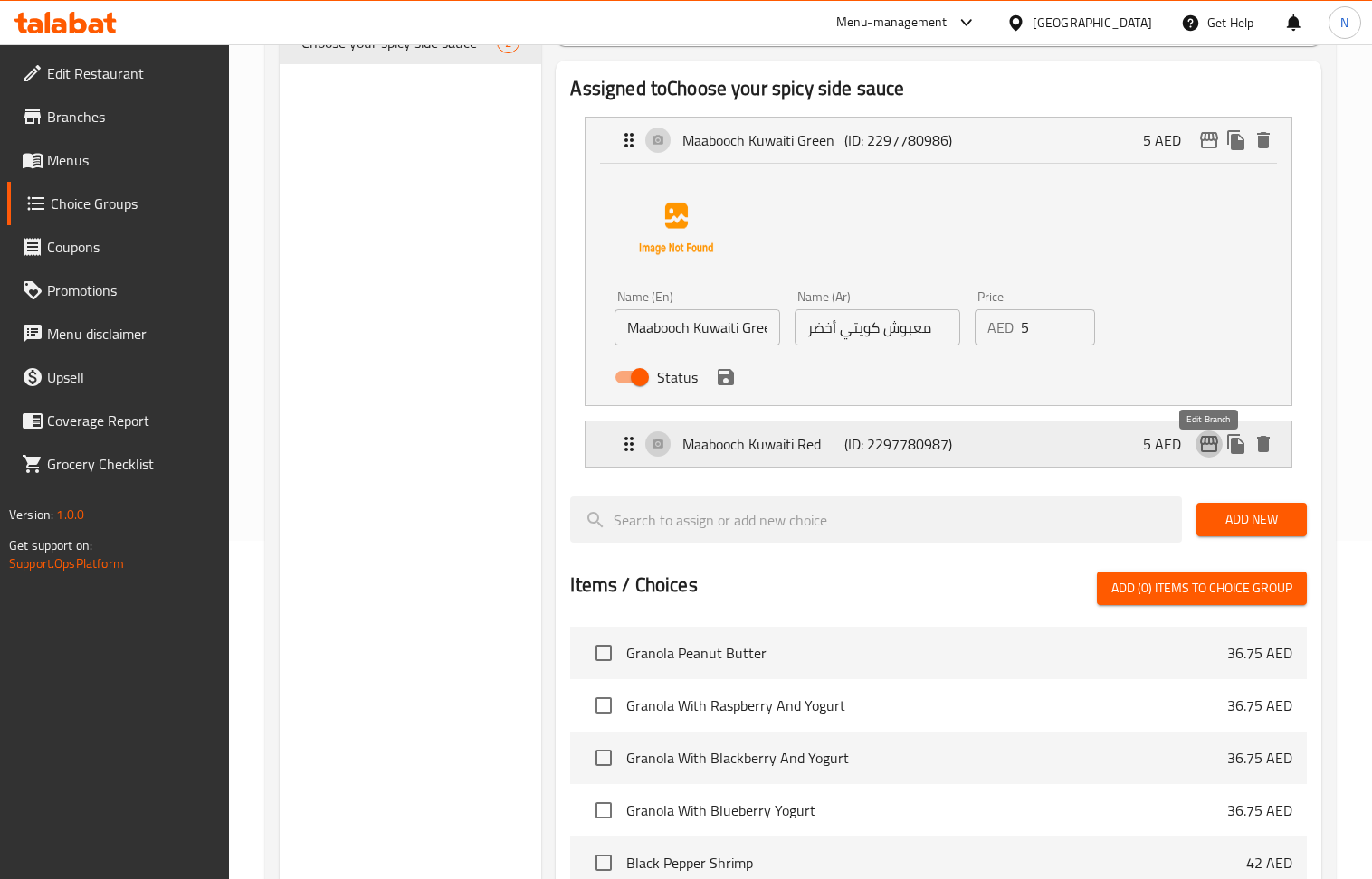
click at [1213, 445] on icon "edit" at bounding box center [1209, 444] width 22 height 22
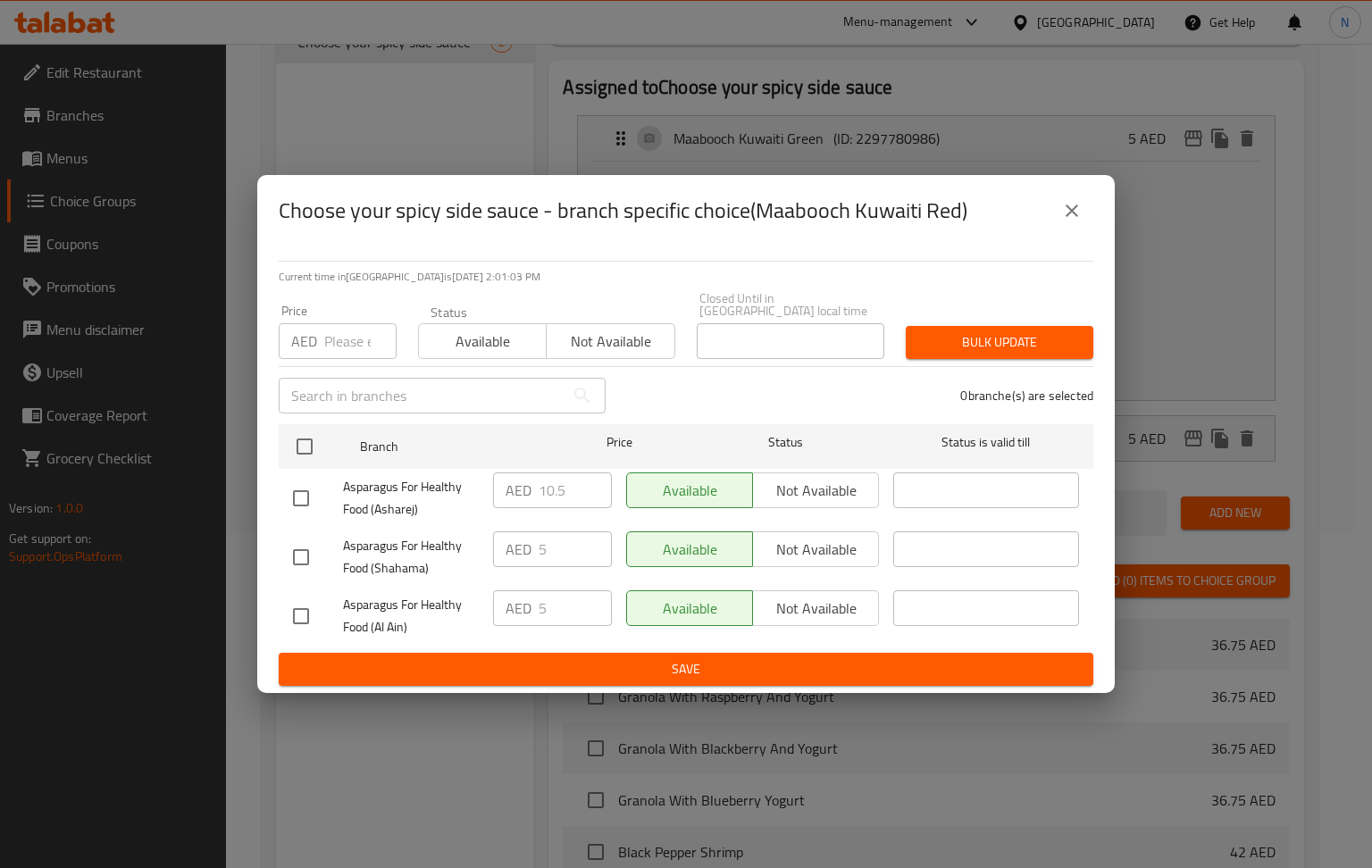
click at [304, 498] on input "checkbox" at bounding box center [301, 498] width 37 height 37
checkbox input "true"
click at [536, 469] on div "AED 10.5 ​" at bounding box center [552, 498] width 133 height 66
click at [559, 479] on input "10.5" at bounding box center [575, 490] width 73 height 35
click at [559, 480] on input "10.5" at bounding box center [575, 490] width 73 height 35
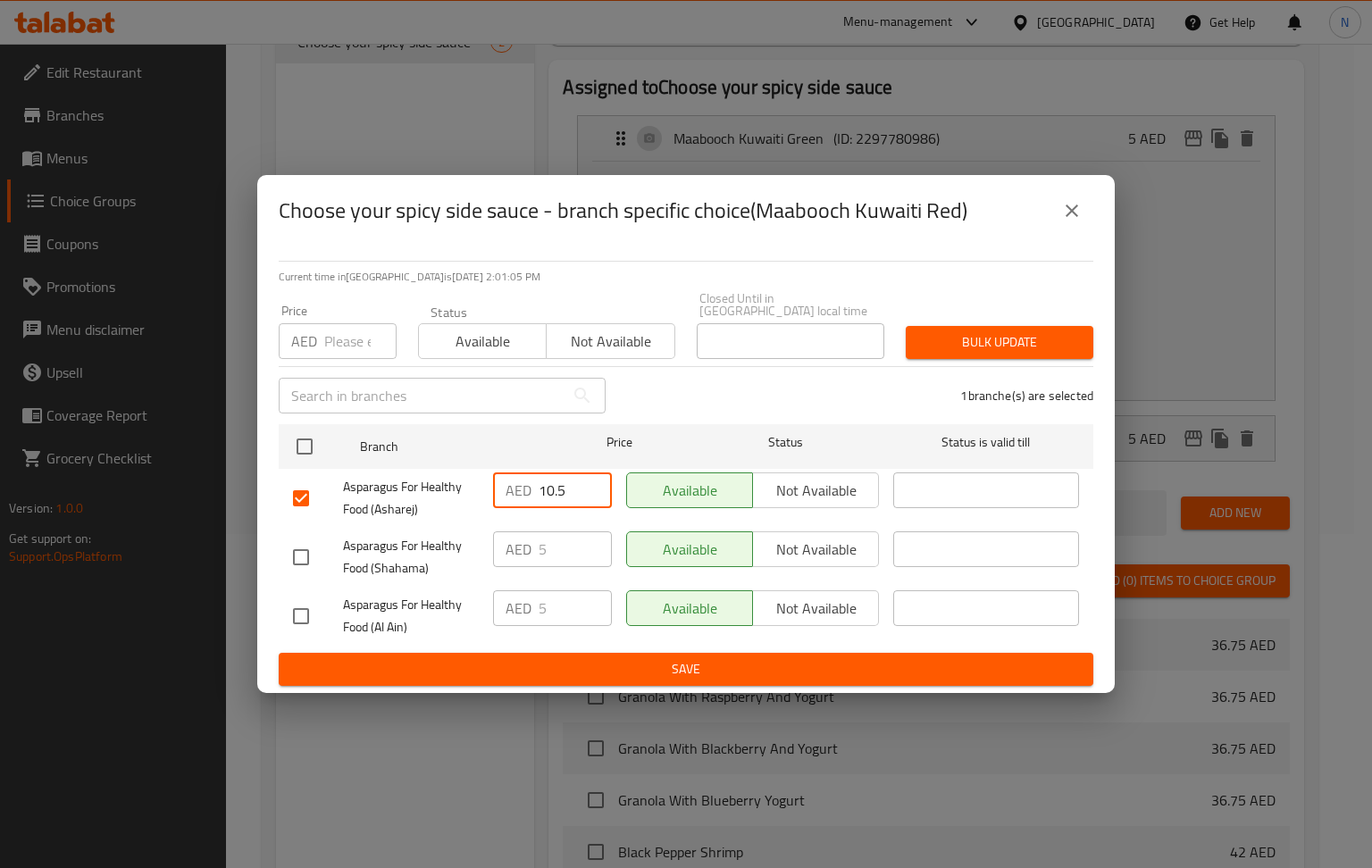
click at [559, 480] on input "10.5" at bounding box center [575, 490] width 73 height 35
type input "5"
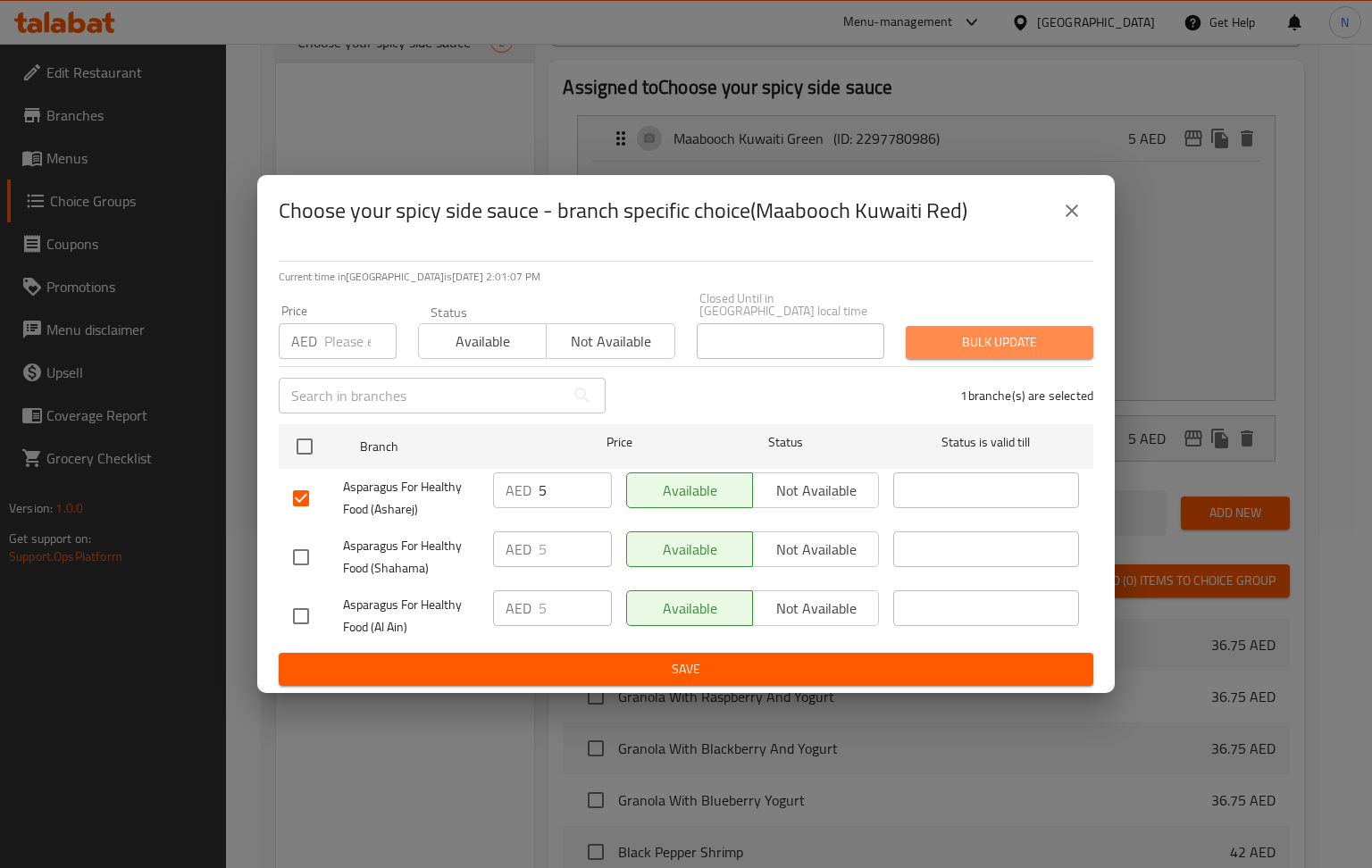
click at [1056, 332] on span "Bulk update" at bounding box center [1000, 342] width 159 height 23
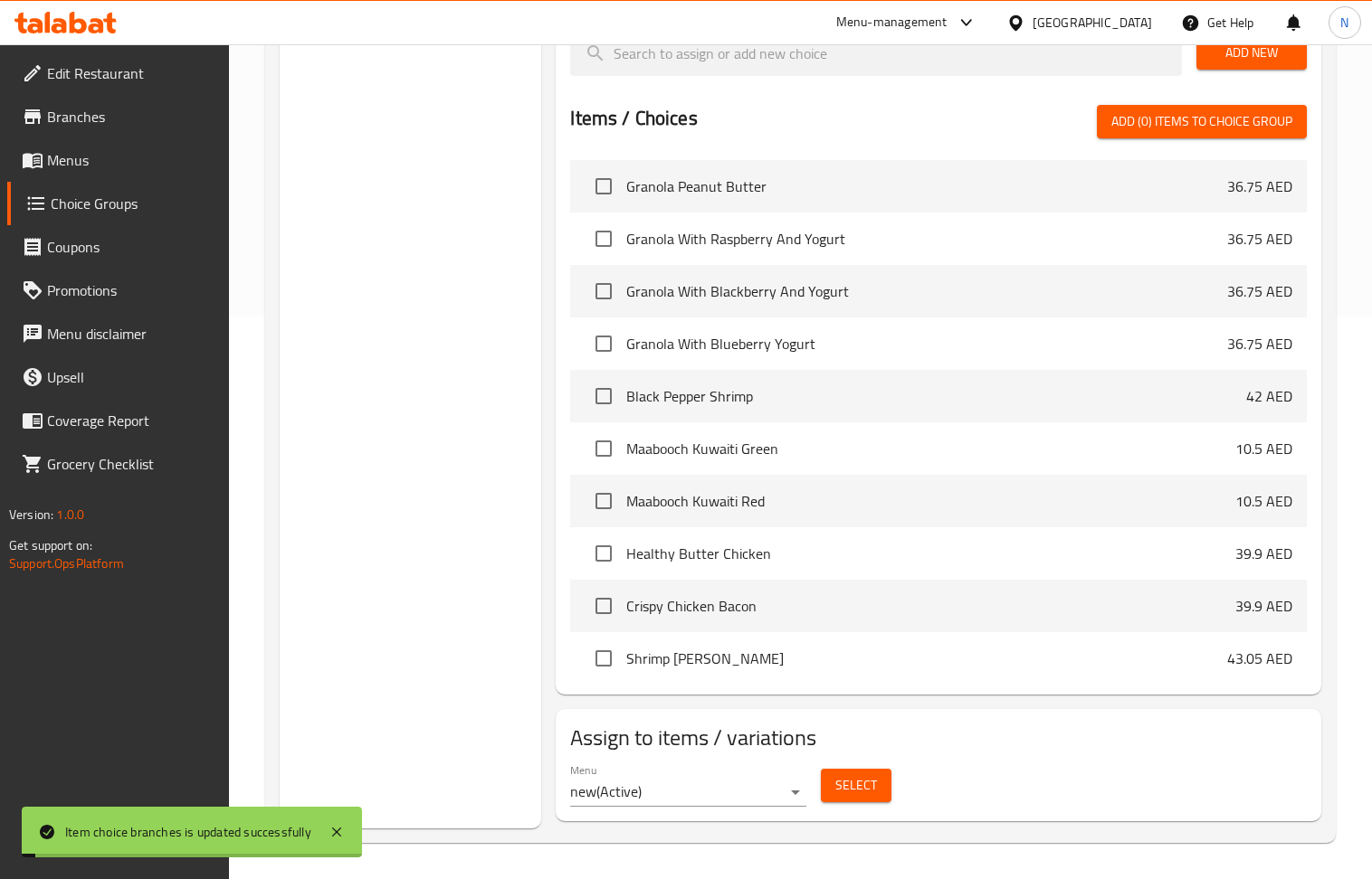
scroll to position [0, 0]
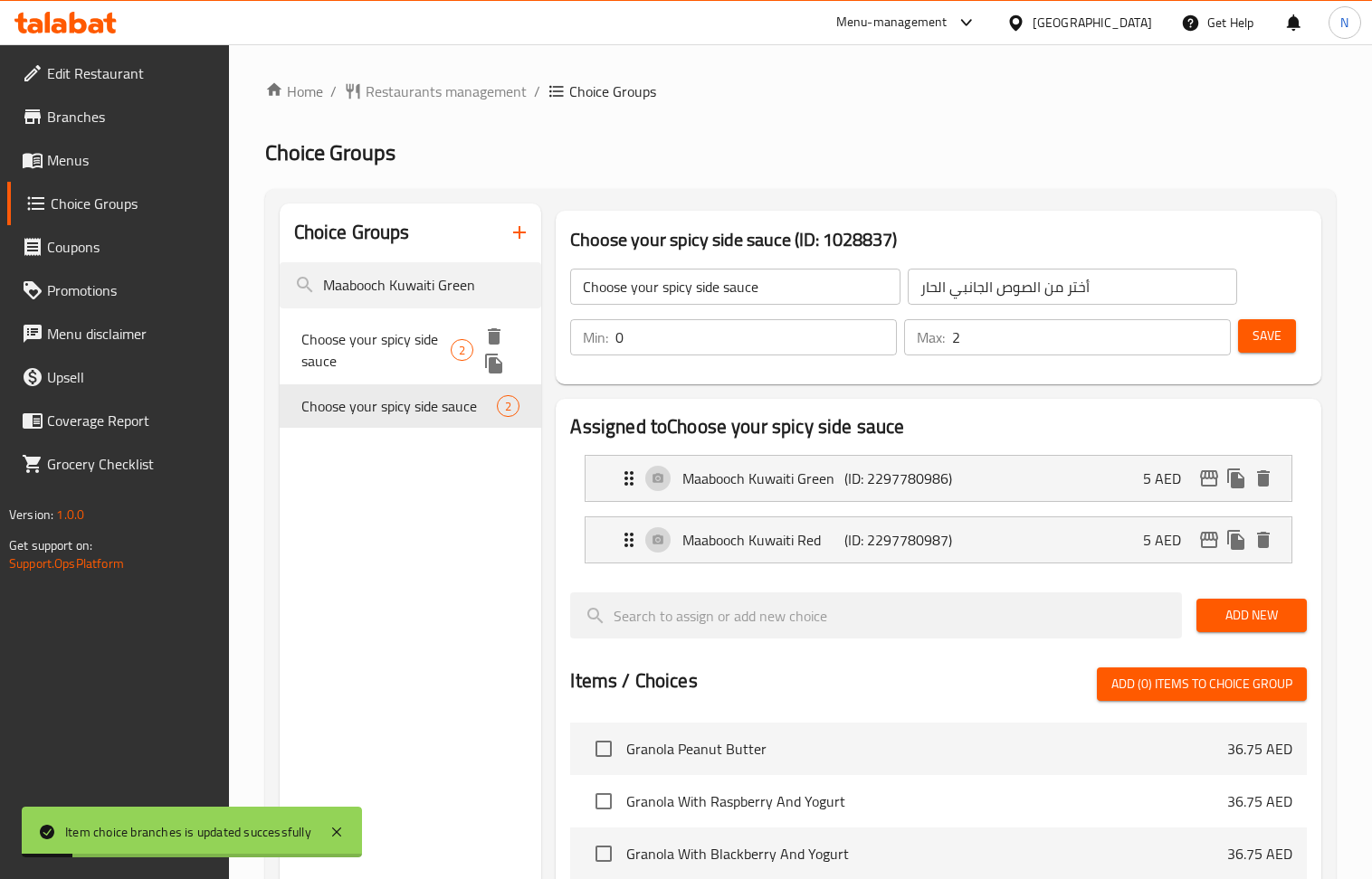
click at [433, 338] on span "Choose your spicy side sauce" at bounding box center [376, 350] width 150 height 44
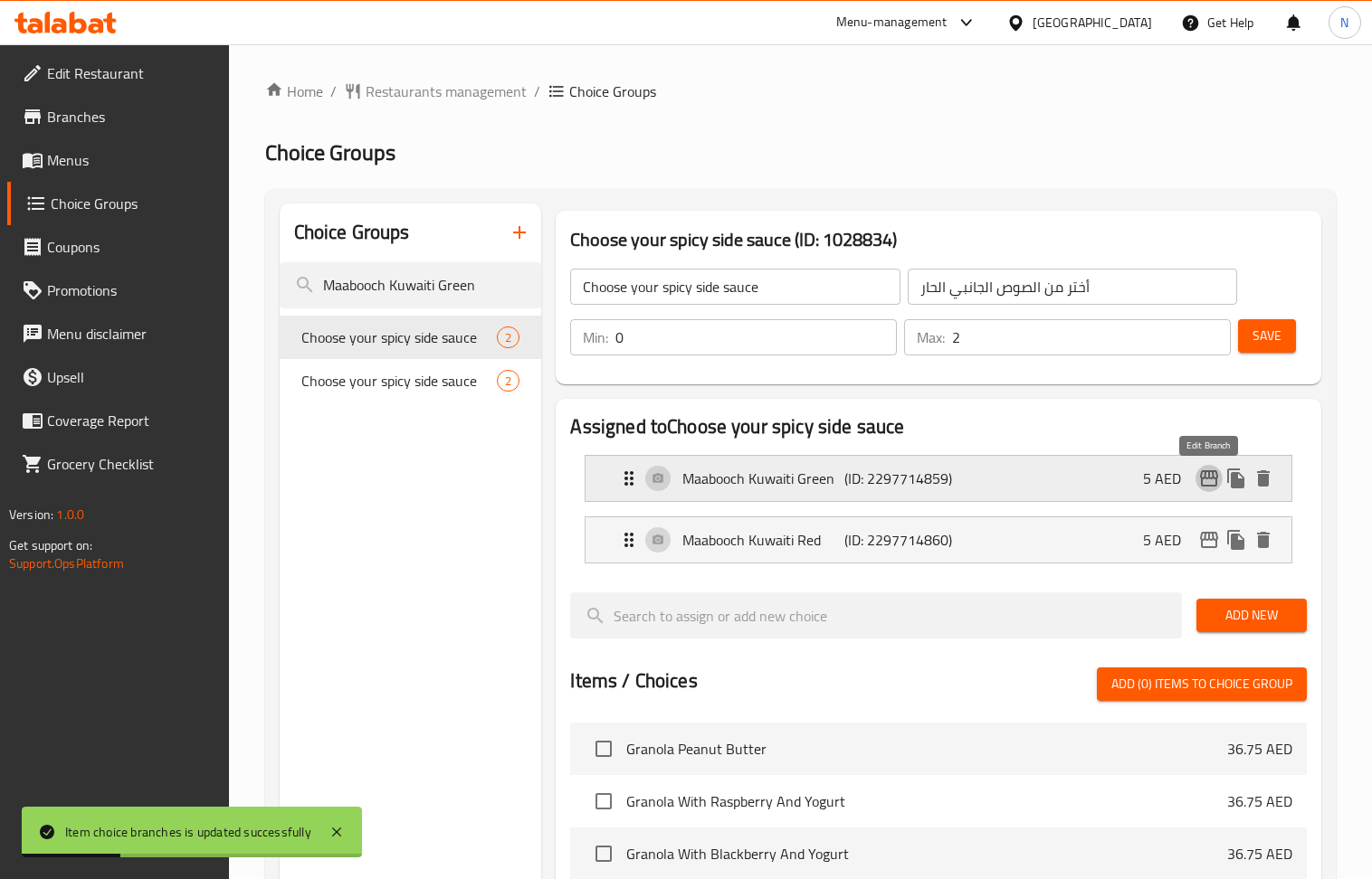
click at [1206, 478] on icon "edit" at bounding box center [1209, 478] width 22 height 22
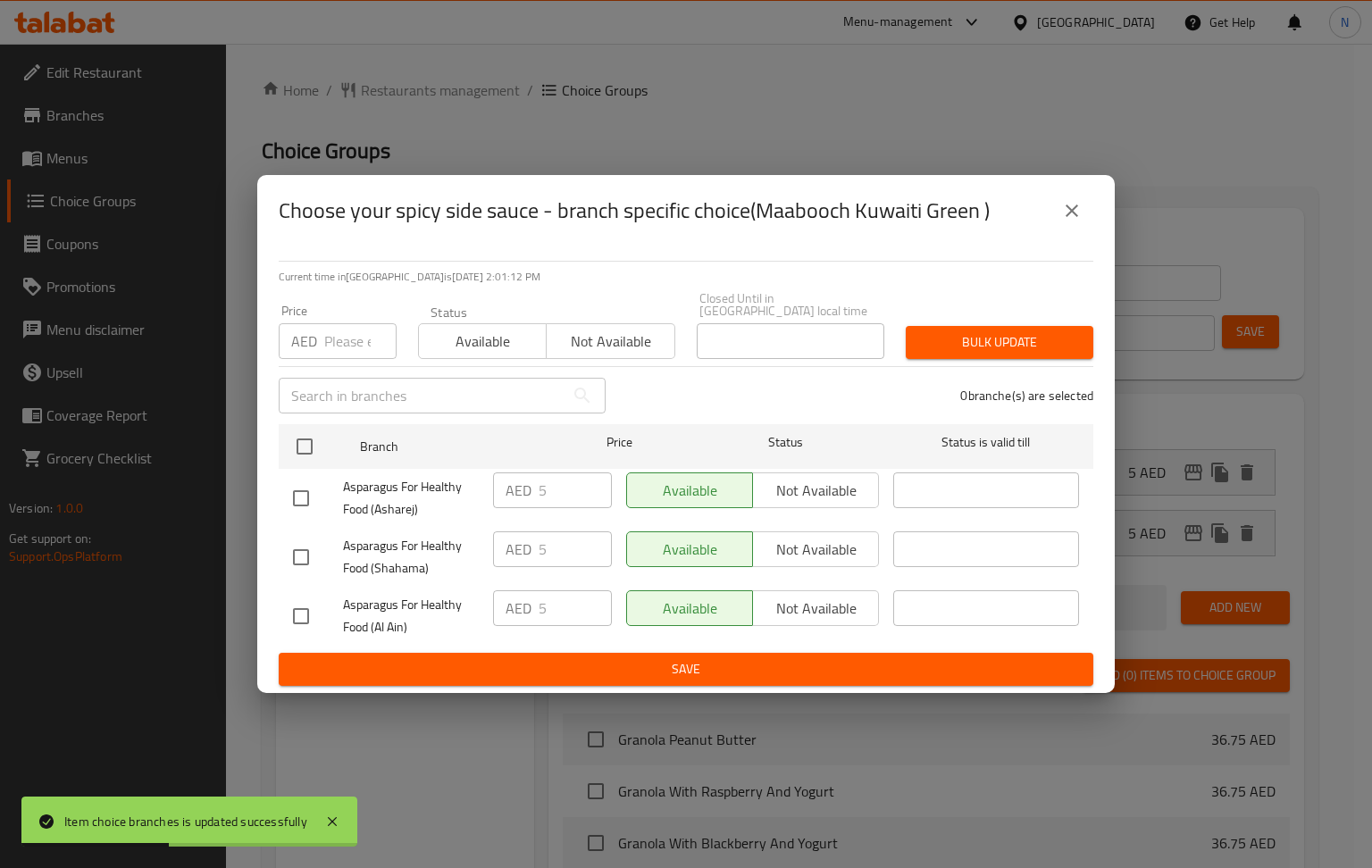
click at [1067, 217] on icon "close" at bounding box center [1072, 211] width 22 height 22
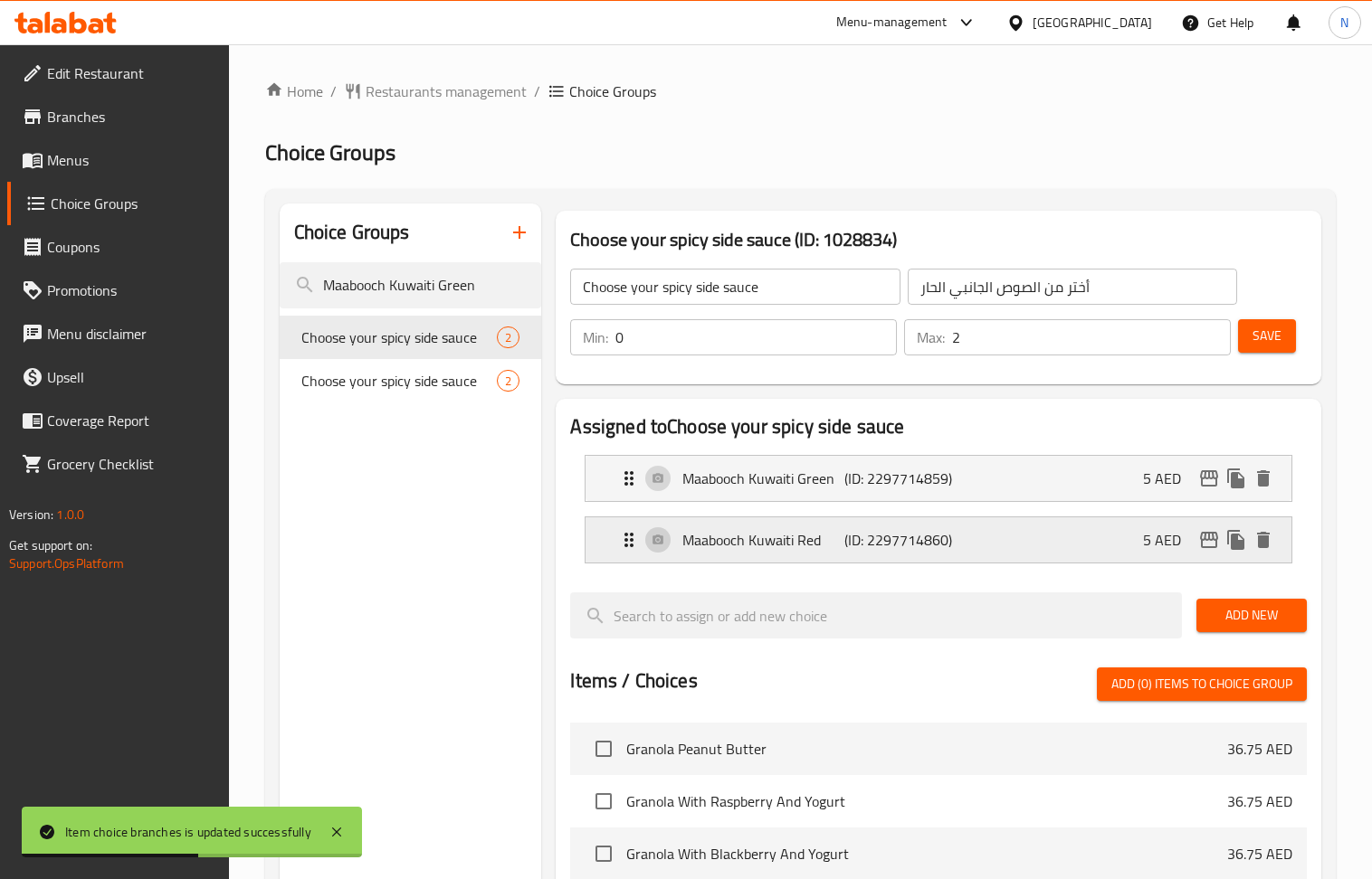
click at [1209, 544] on icon "edit" at bounding box center [1208, 540] width 18 height 16
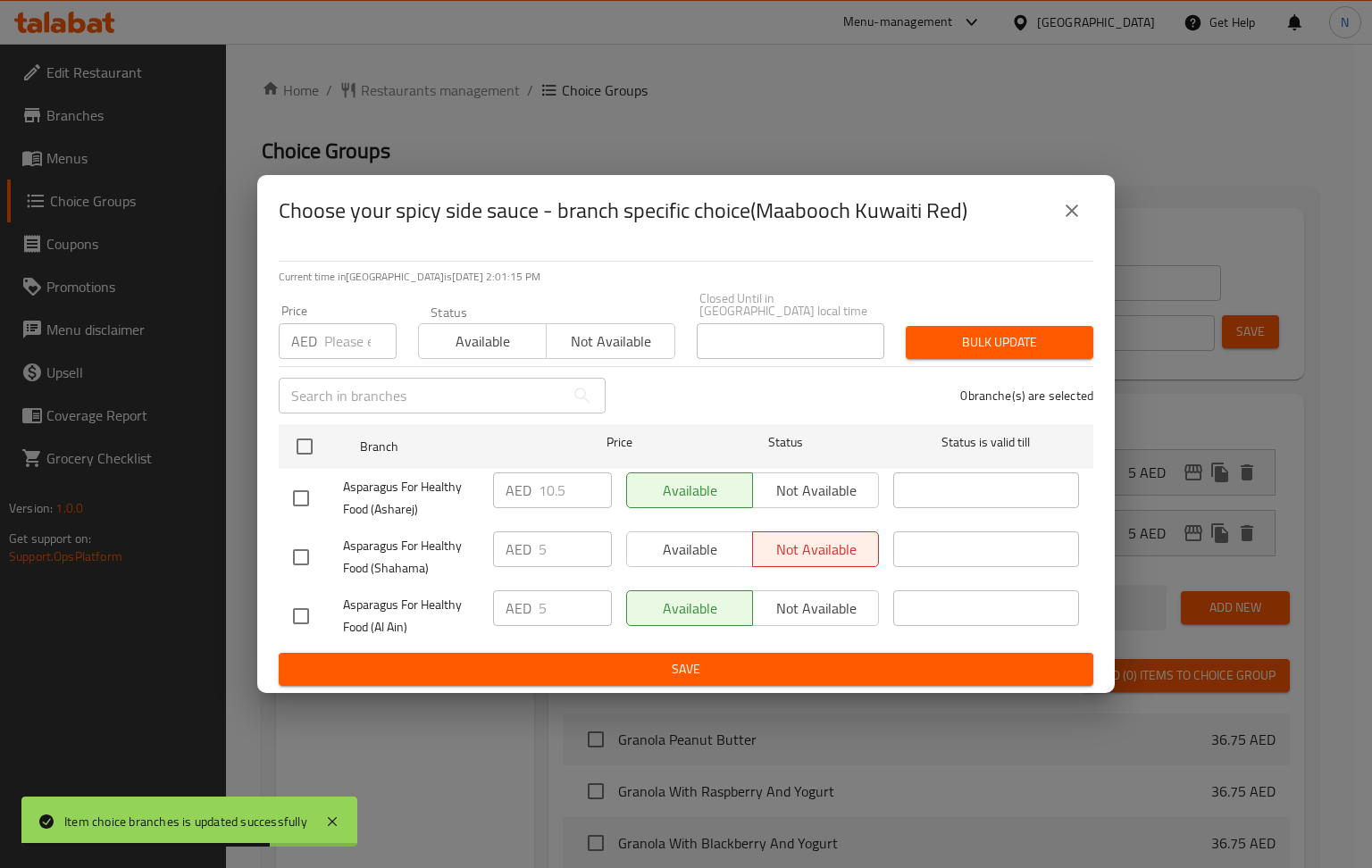
click at [304, 501] on input "checkbox" at bounding box center [301, 498] width 37 height 37
checkbox input "true"
click at [569, 491] on input "10.5" at bounding box center [575, 490] width 73 height 35
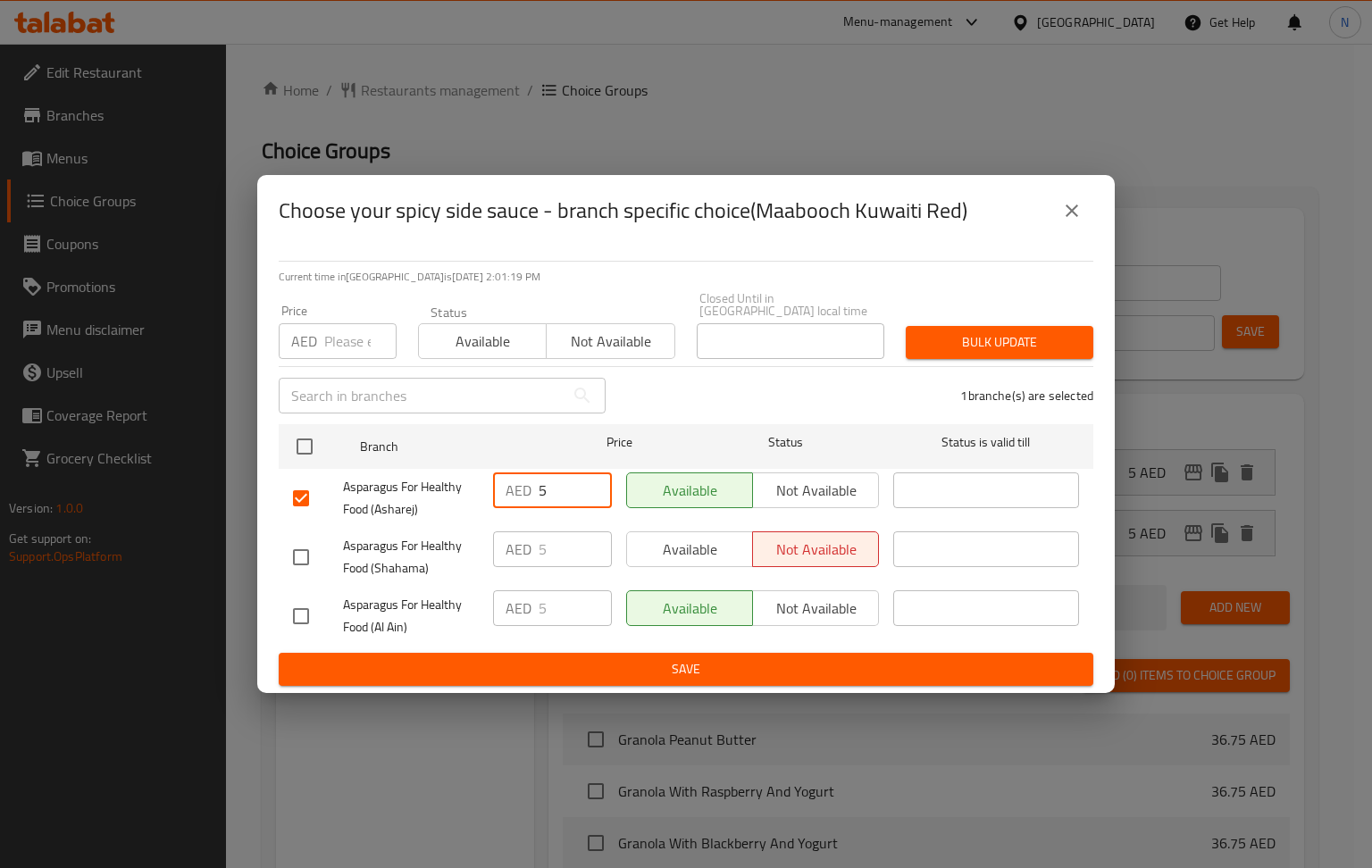
type input "5"
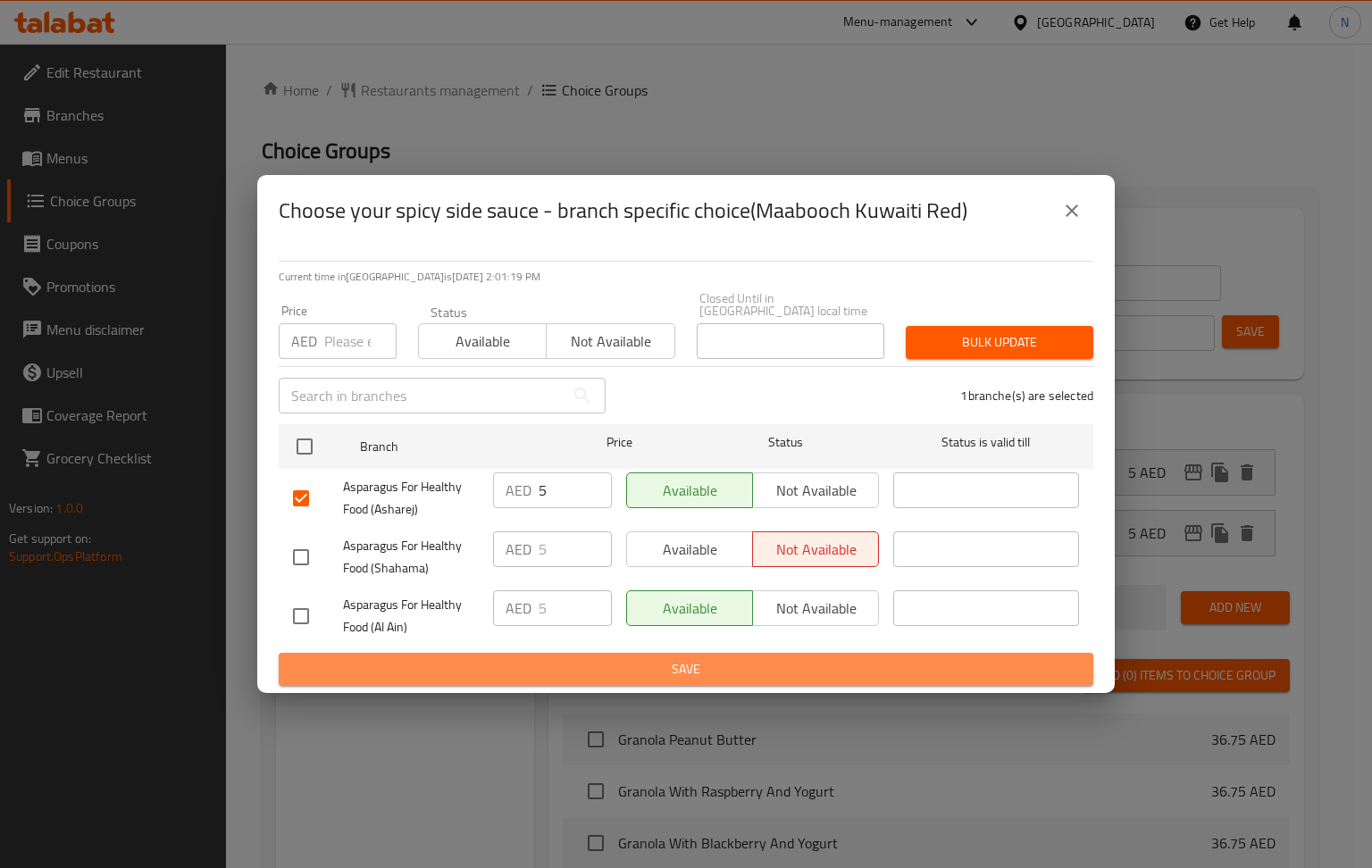
click at [823, 668] on span "Save" at bounding box center [686, 669] width 786 height 23
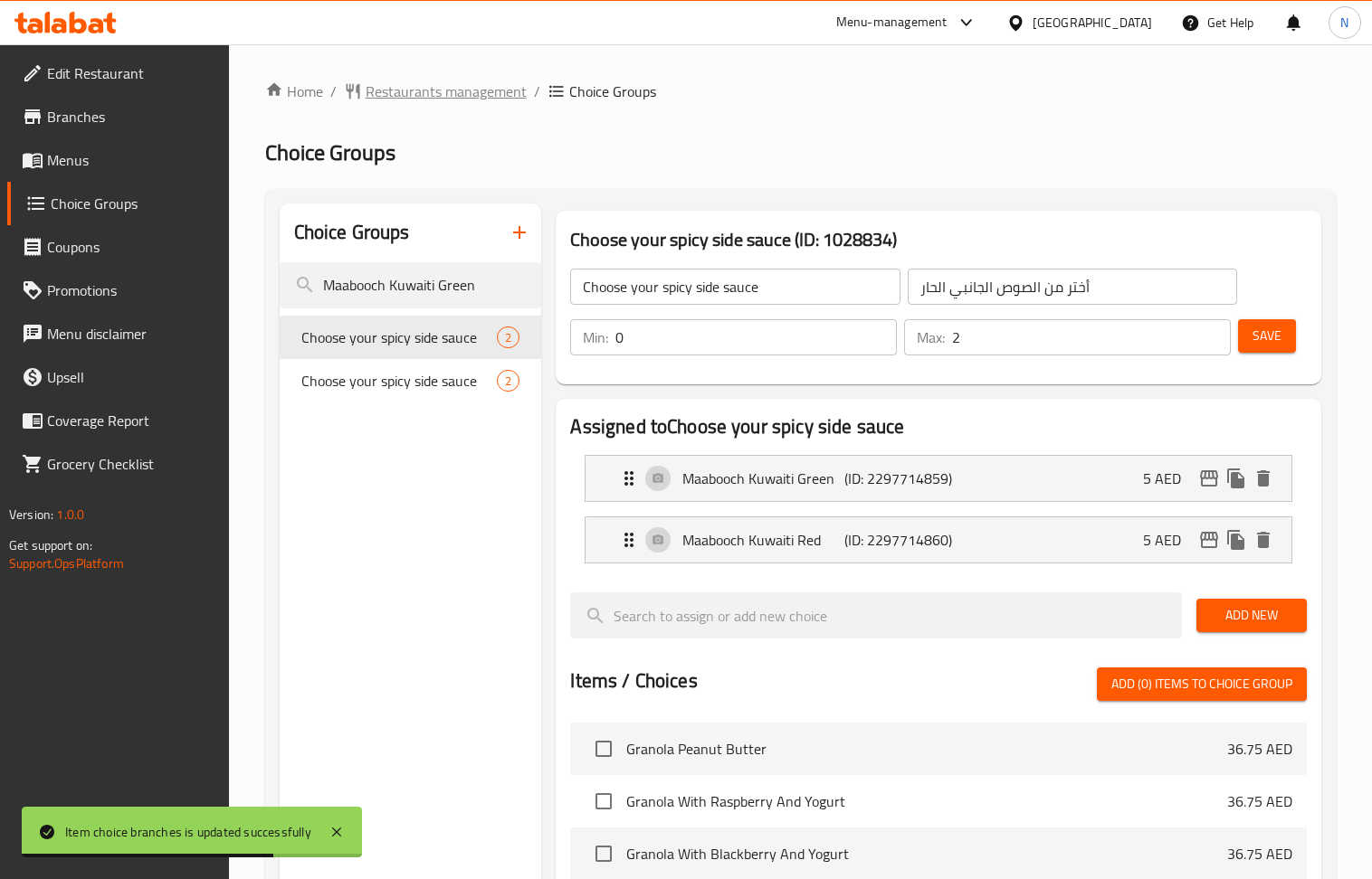
click at [458, 96] on span "Restaurants management" at bounding box center [447, 92] width 162 height 22
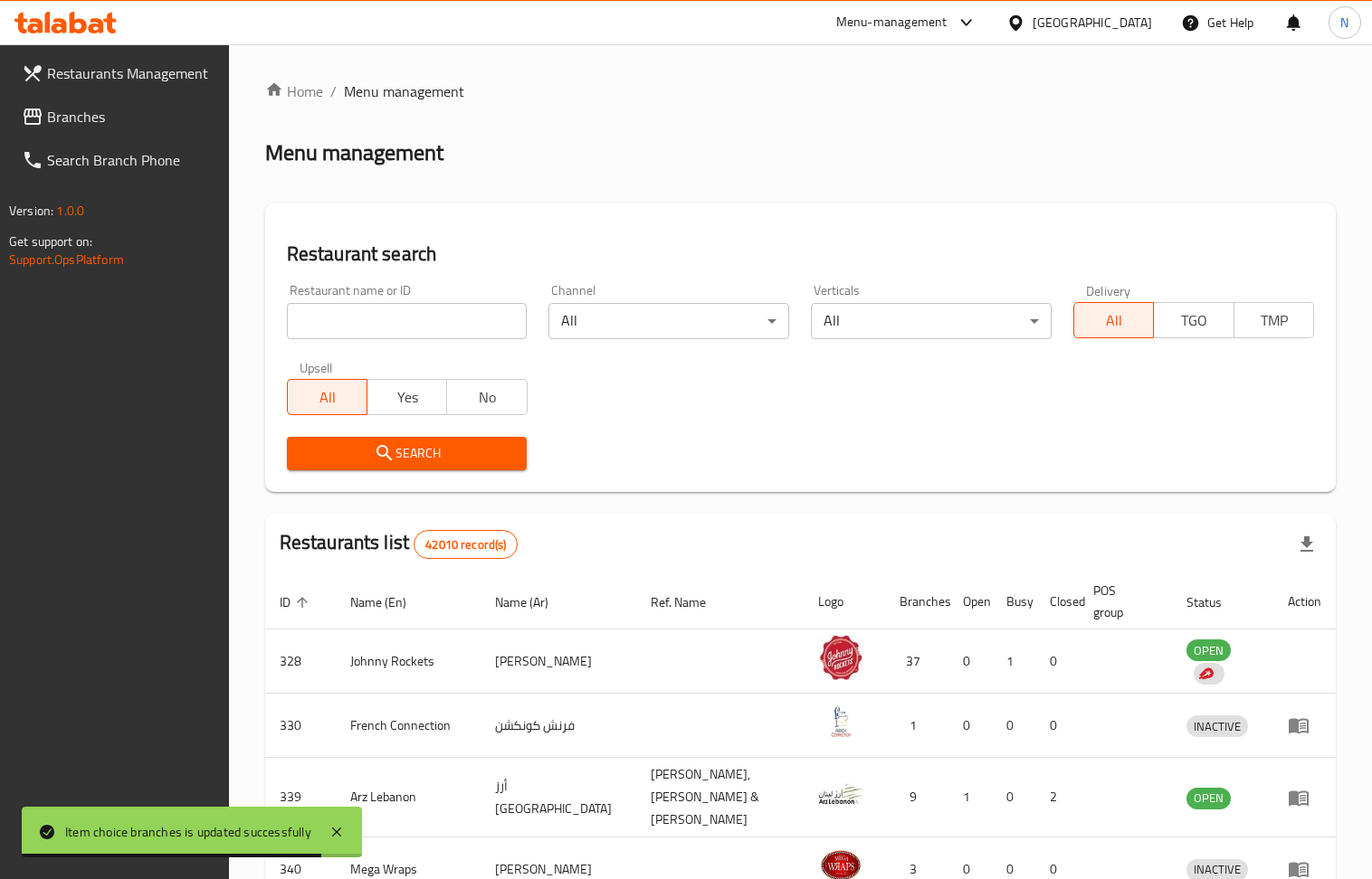
click at [100, 118] on span "Branches" at bounding box center [131, 117] width 168 height 22
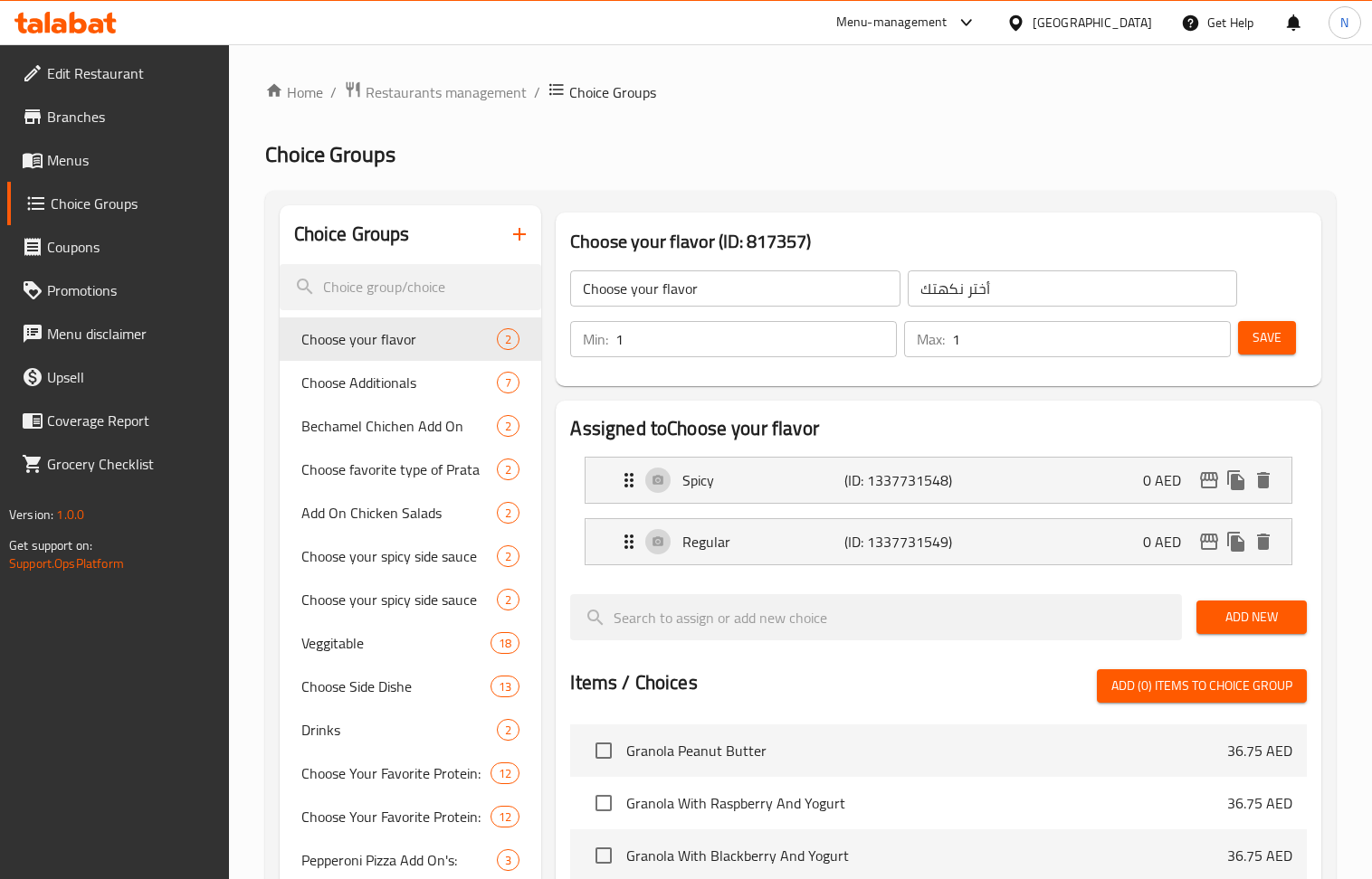
click at [411, 91] on div at bounding box center [686, 440] width 1372 height 879
click at [440, 91] on span "Restaurants management" at bounding box center [447, 93] width 162 height 22
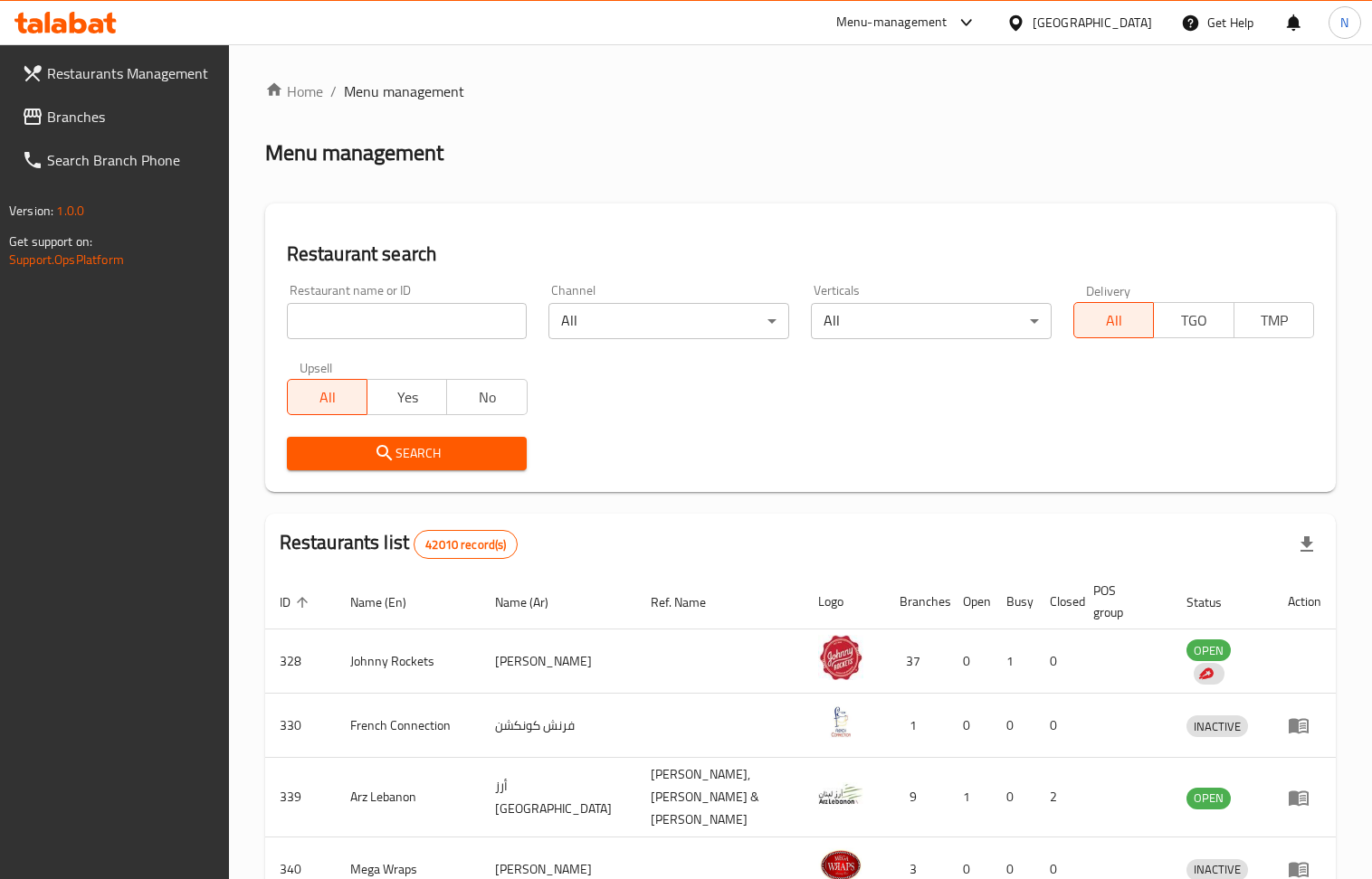
click at [369, 315] on input "search" at bounding box center [407, 321] width 240 height 36
paste input "671187"
type input "671187"
click at [366, 460] on span "Search" at bounding box center [407, 453] width 211 height 23
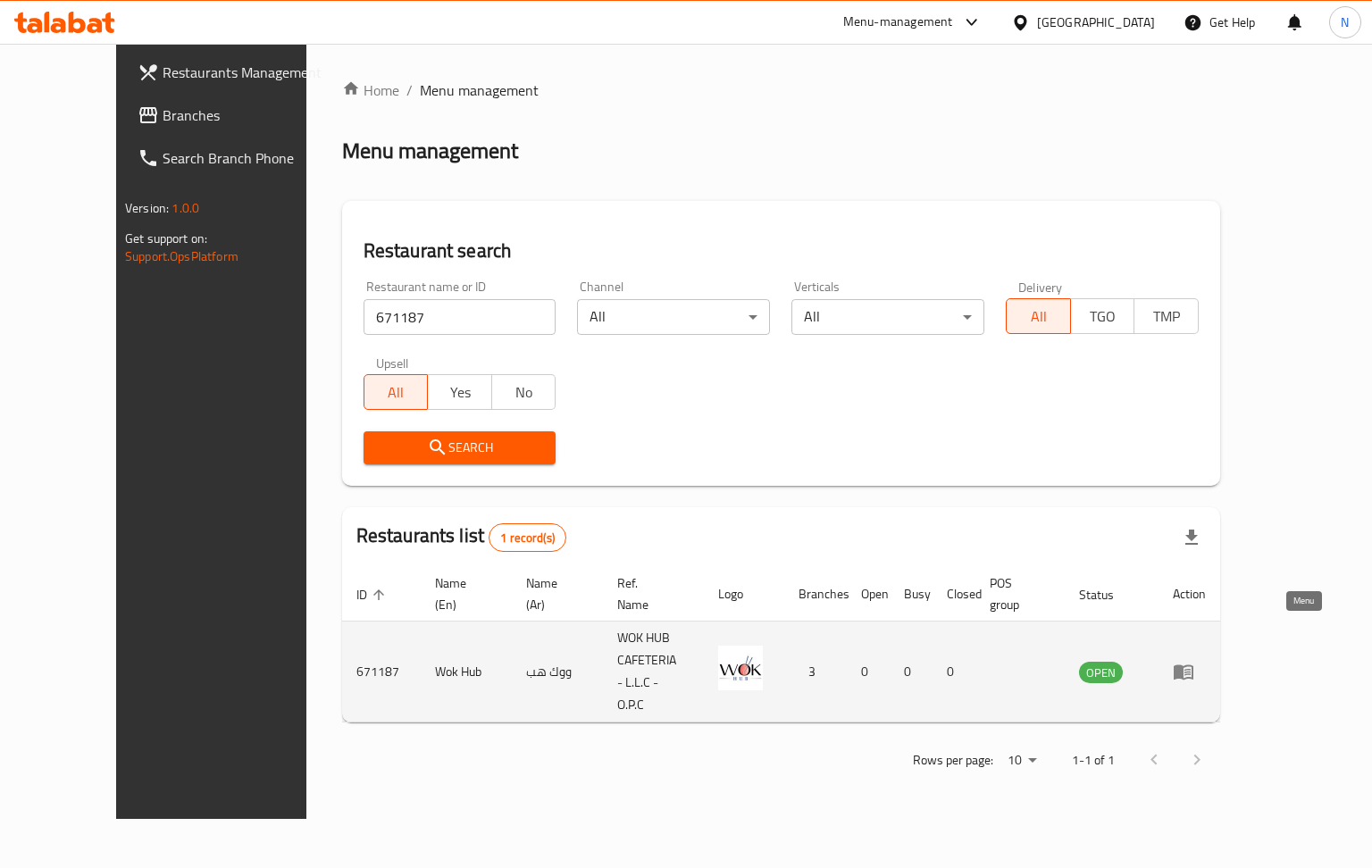
click at [1194, 661] on icon "enhanced table" at bounding box center [1184, 672] width 22 height 22
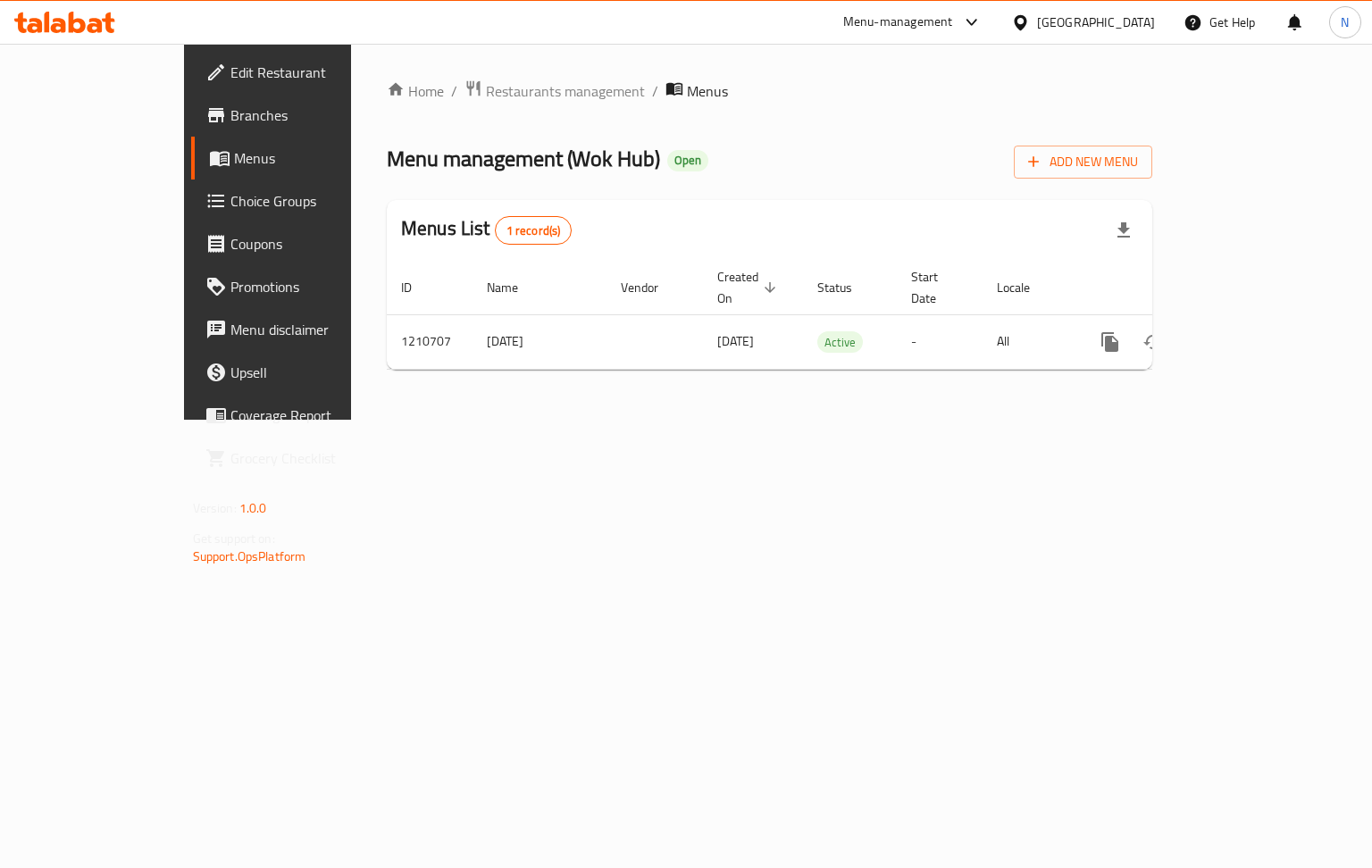
click at [230, 195] on span "Choice Groups" at bounding box center [315, 201] width 169 height 22
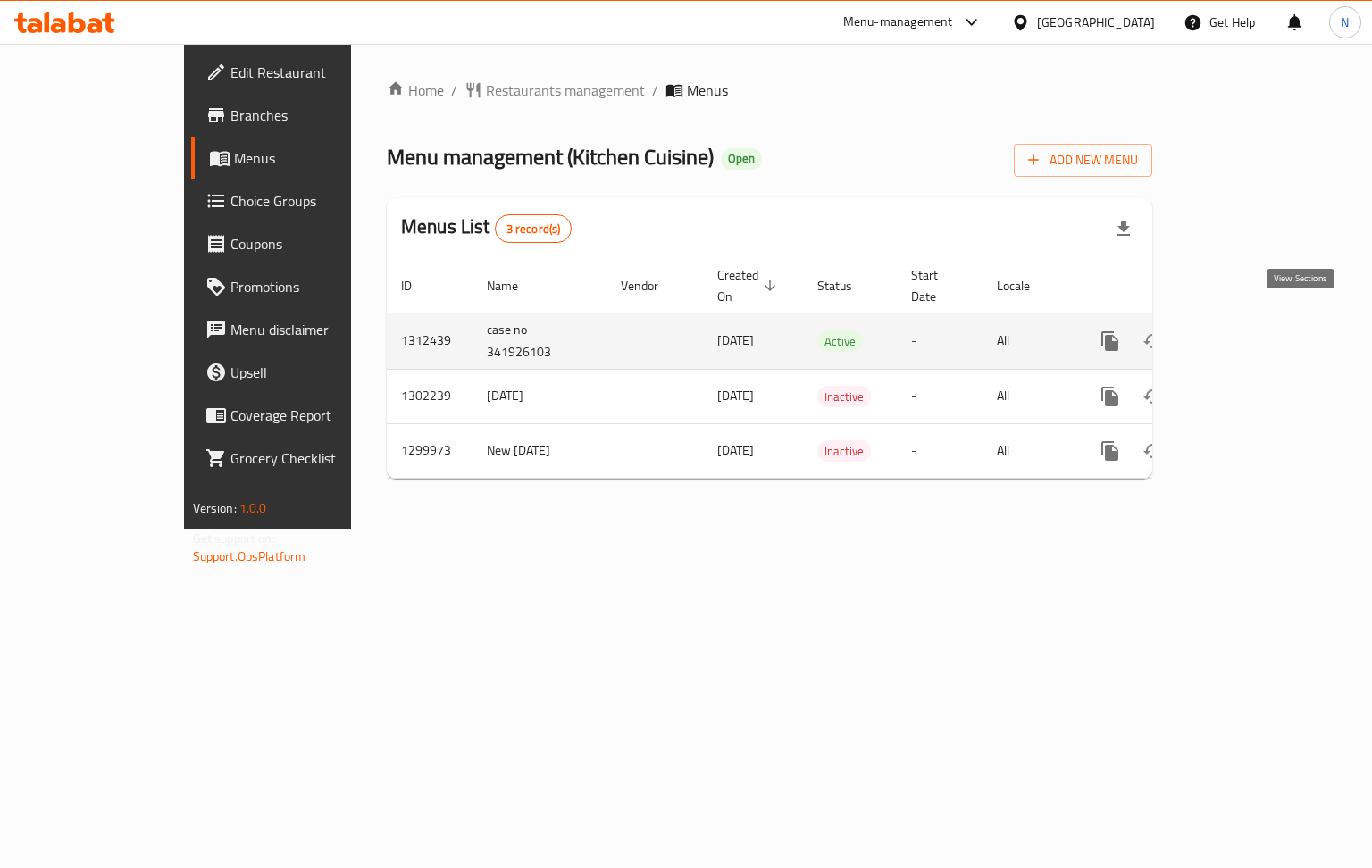
click at [1247, 334] on icon "enhanced table" at bounding box center [1239, 341] width 16 height 16
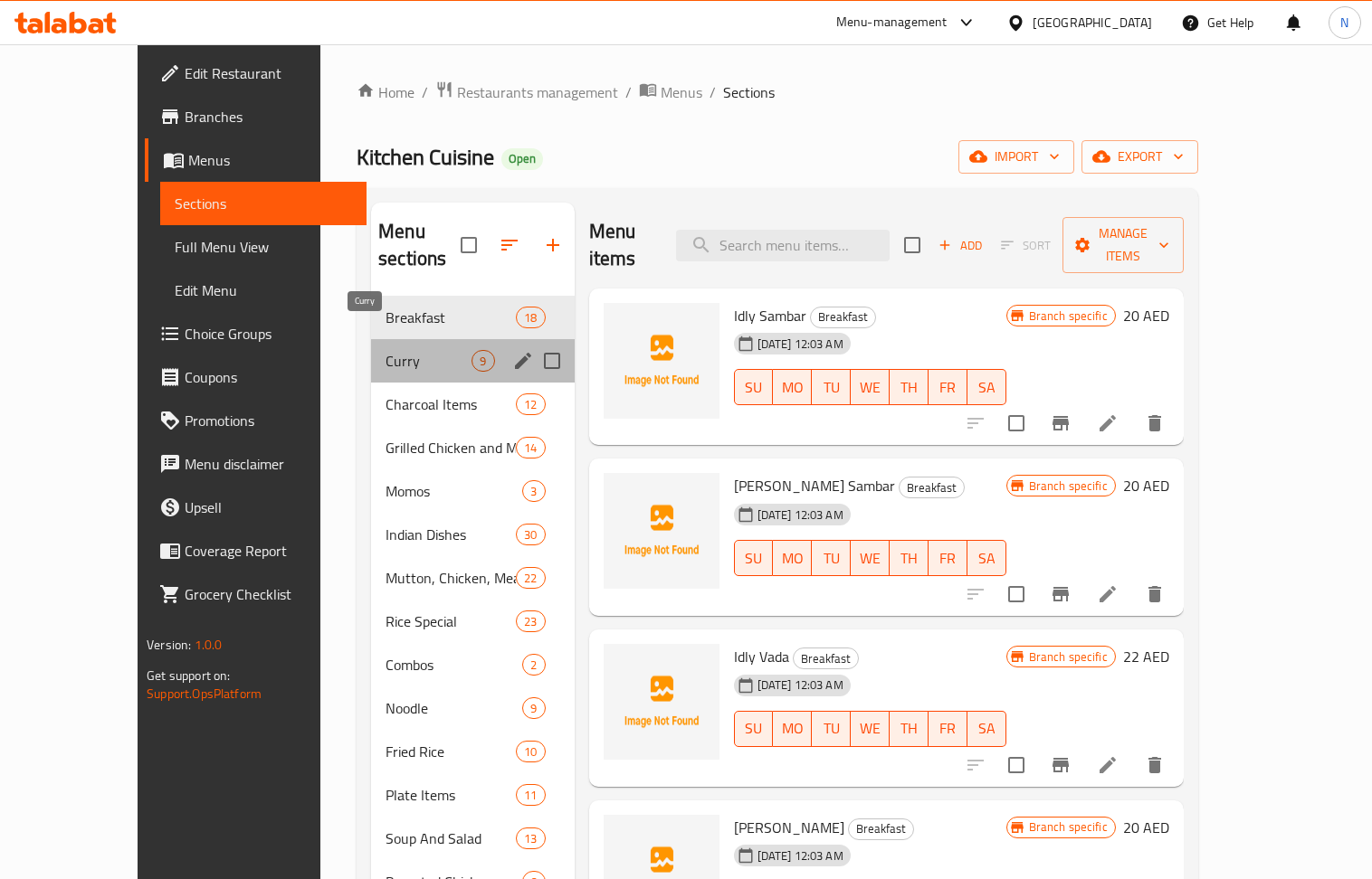
click at [386, 350] on span "Curry" at bounding box center [429, 361] width 86 height 22
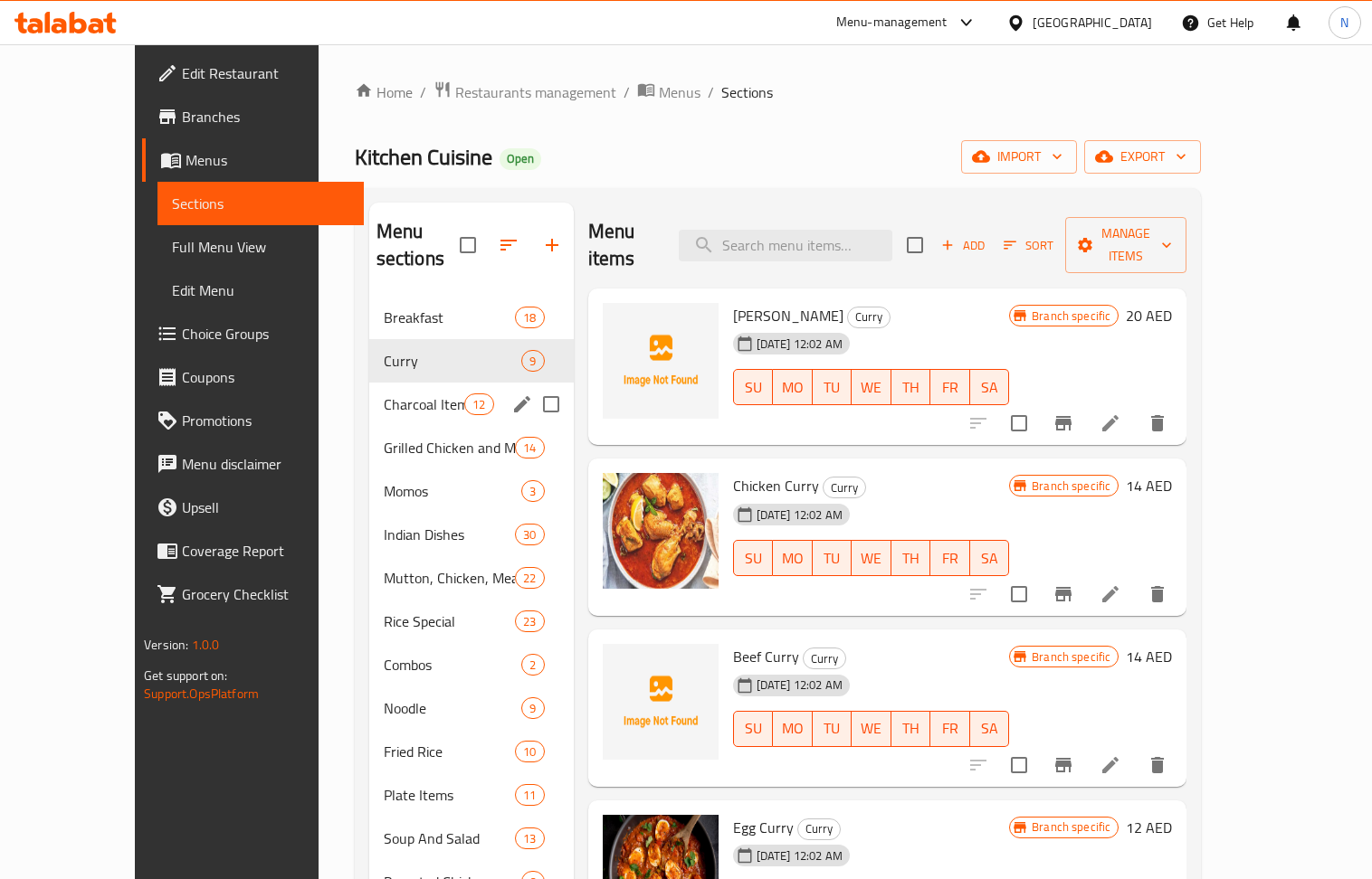
click at [381, 392] on div "Charcoal Items 12" at bounding box center [471, 405] width 204 height 44
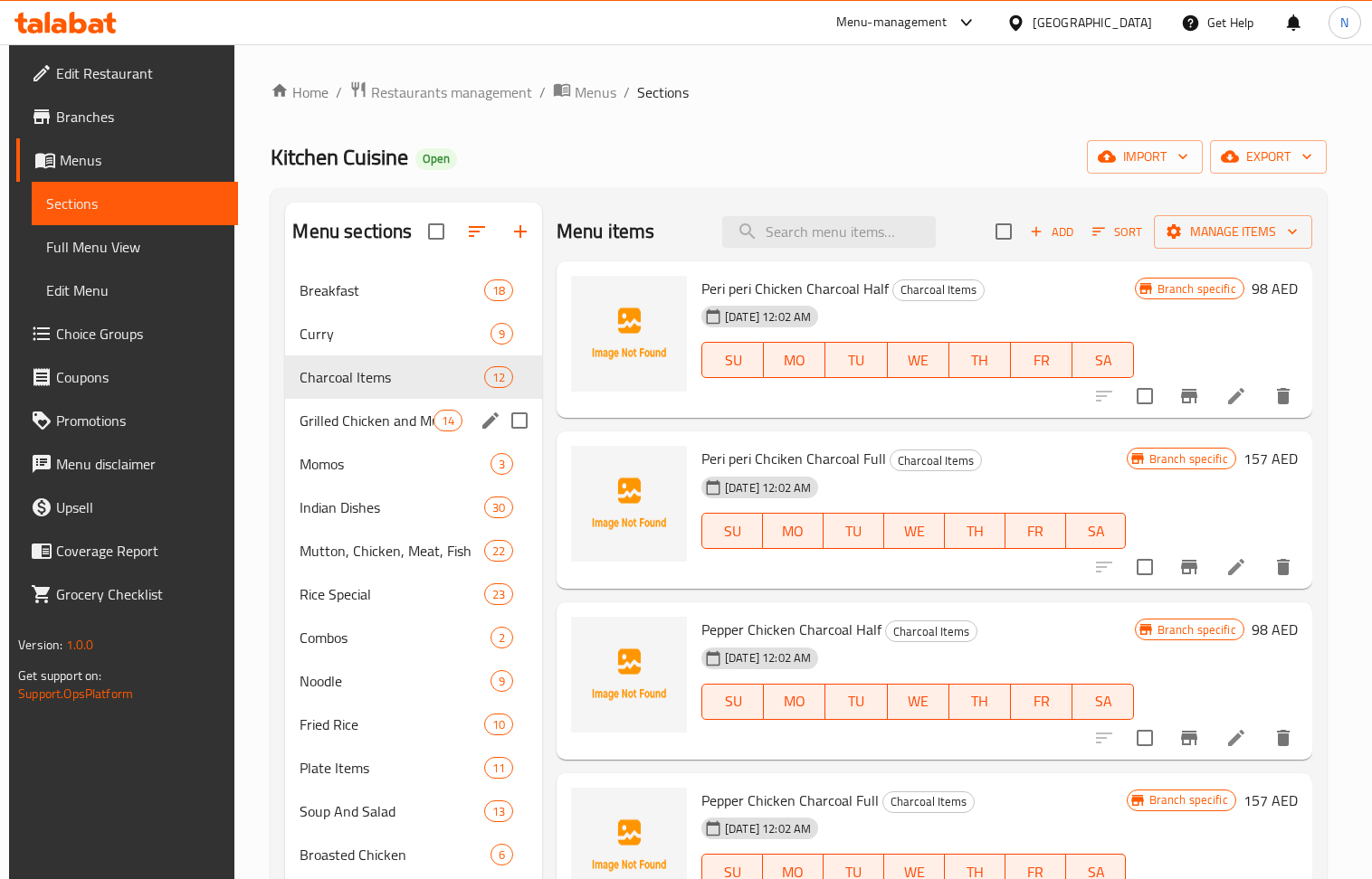
click at [385, 436] on div "Grilled Chicken and Mutton 14" at bounding box center [414, 421] width 257 height 44
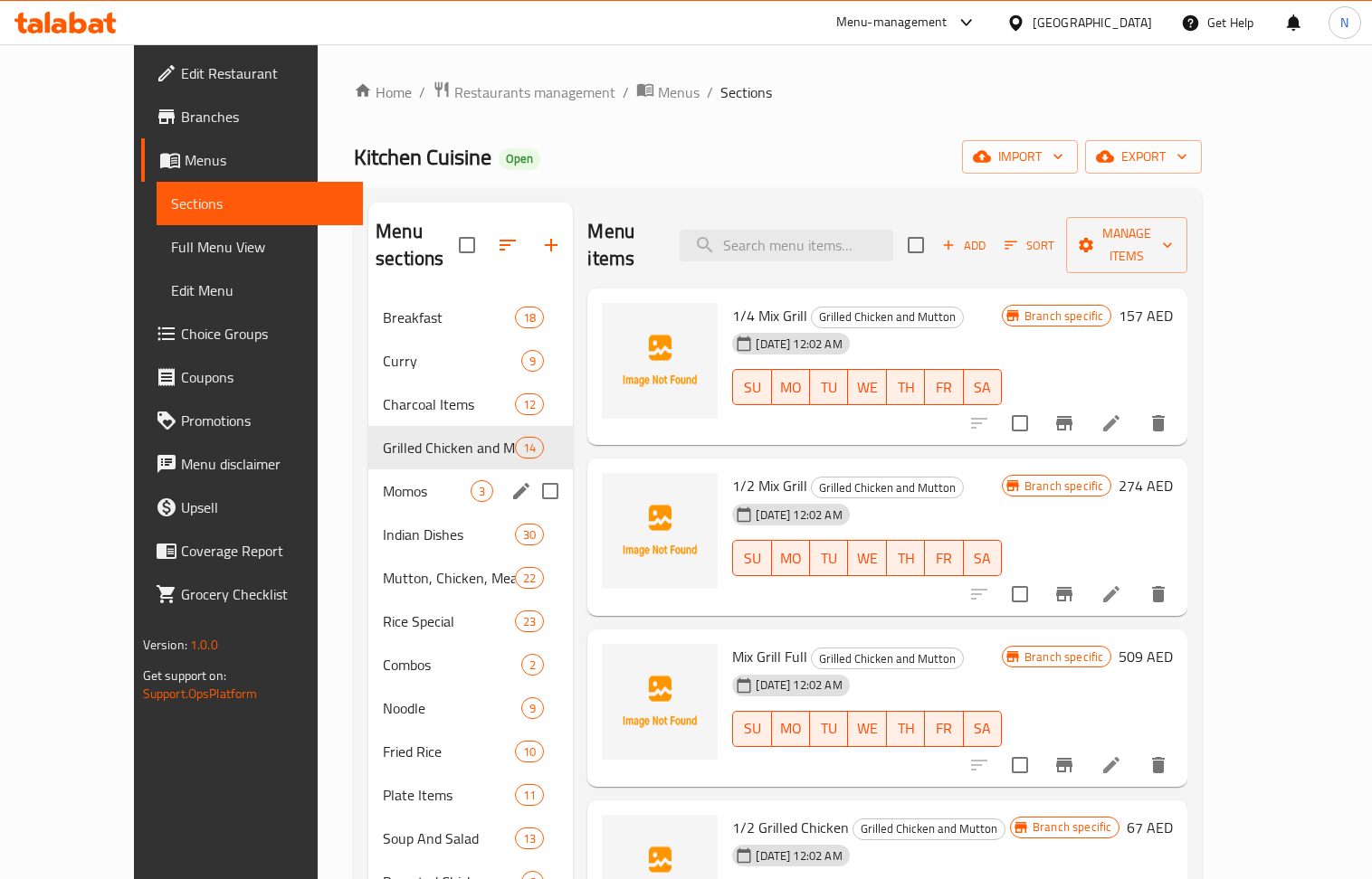
click at [368, 477] on div "Momos 3" at bounding box center [470, 491] width 204 height 44
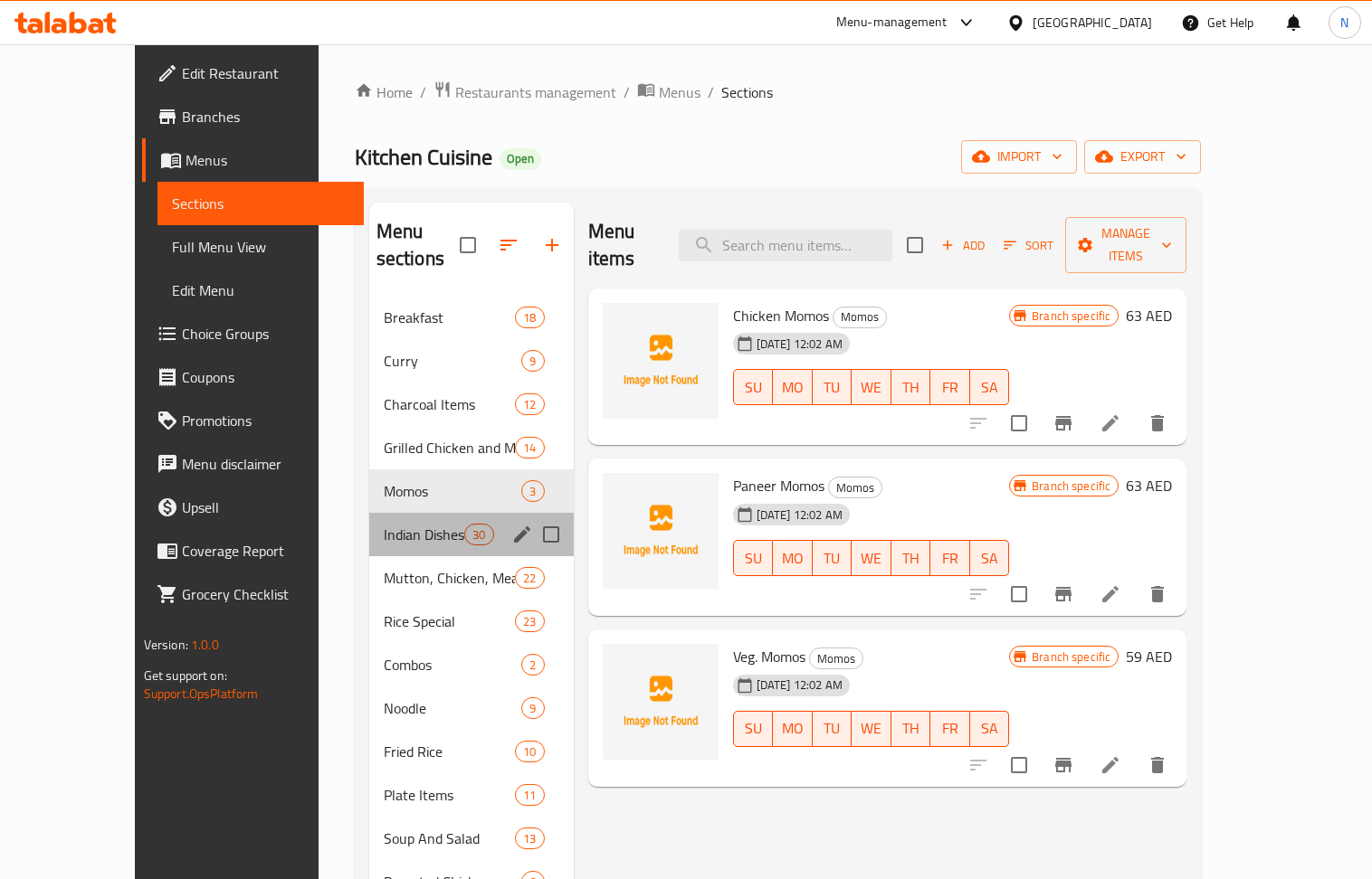
click at [369, 519] on div "Indian Dishes 30" at bounding box center [471, 535] width 204 height 44
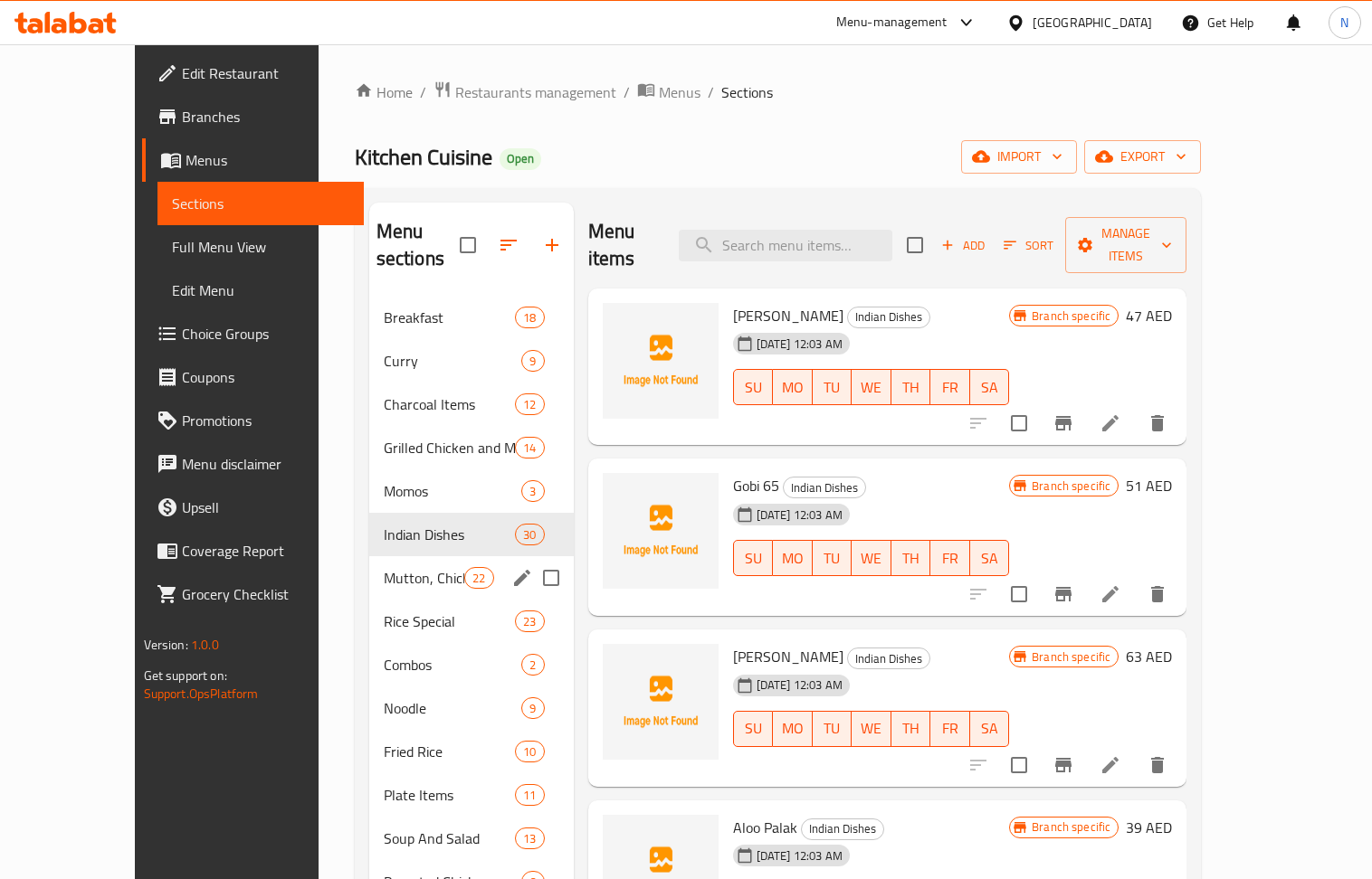
click at [395, 567] on span "Mutton, Chicken, Meat, Fish" at bounding box center [425, 578] width 82 height 22
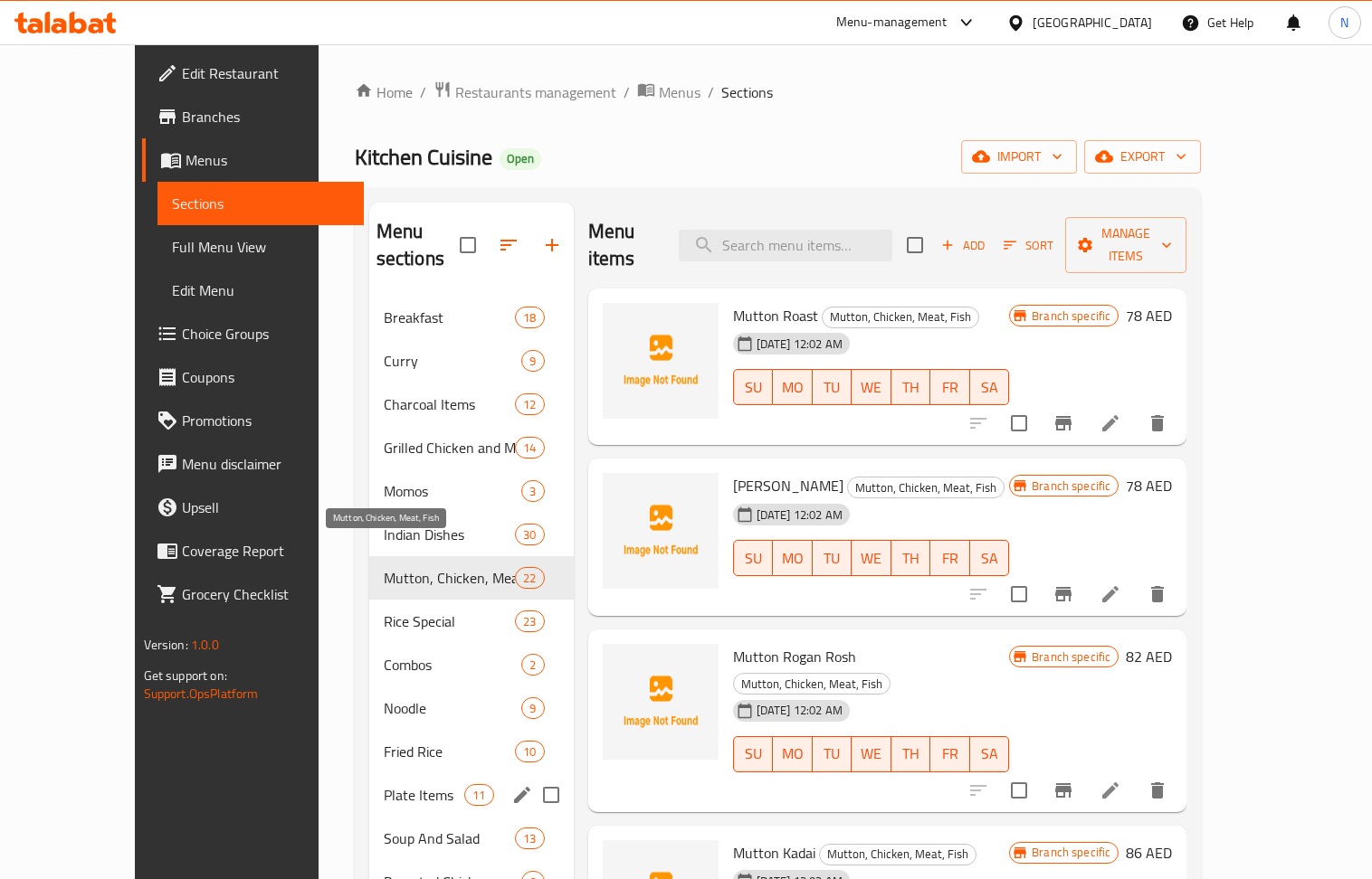
scroll to position [240, 0]
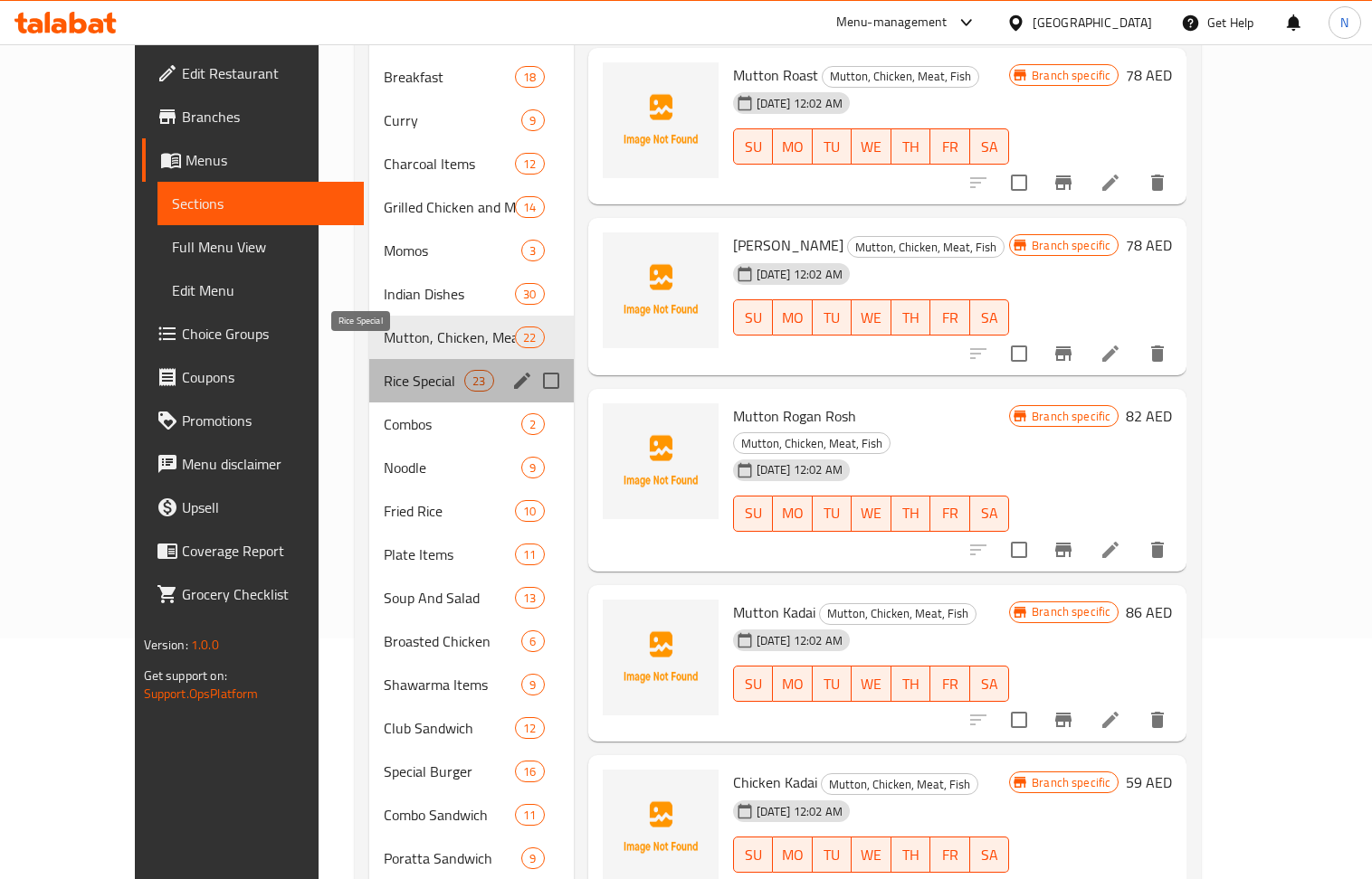
click at [384, 370] on span "Rice Special" at bounding box center [425, 381] width 82 height 22
click at [384, 414] on span "Combos" at bounding box center [453, 425] width 139 height 22
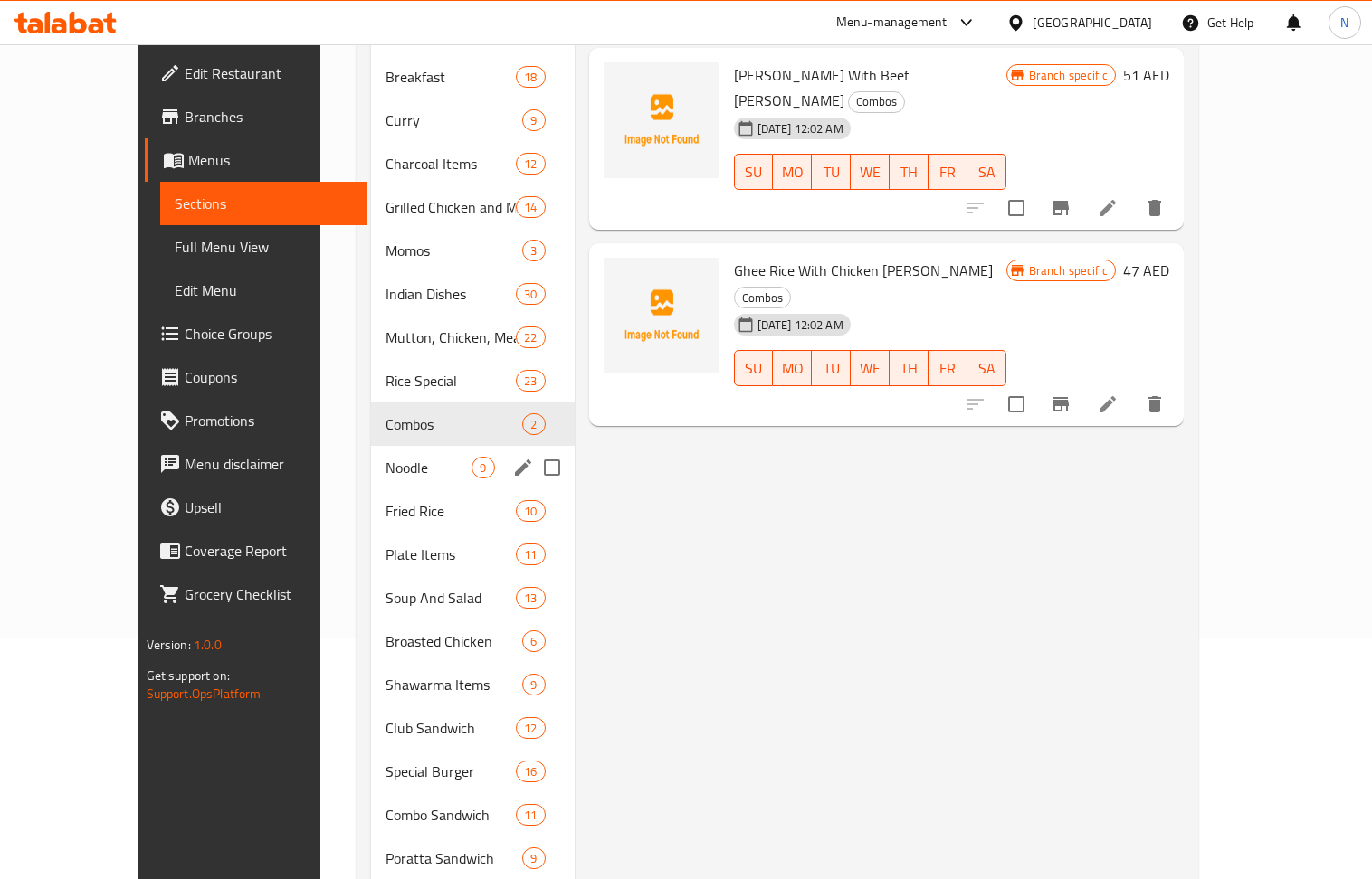
click at [371, 489] on div "Fried Rice 10" at bounding box center [472, 511] width 202 height 44
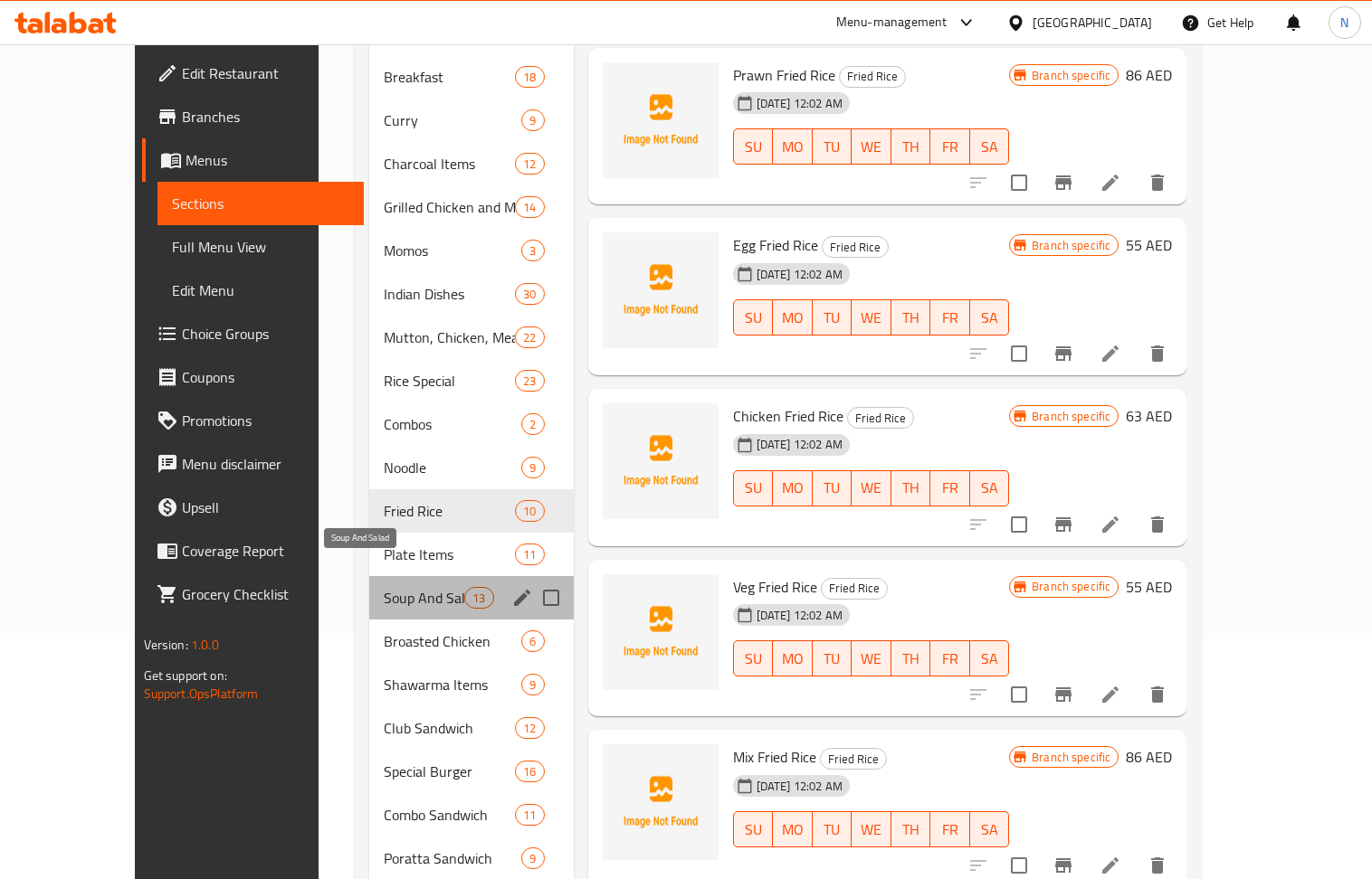
click at [384, 587] on span "Soup And Salad" at bounding box center [425, 598] width 82 height 22
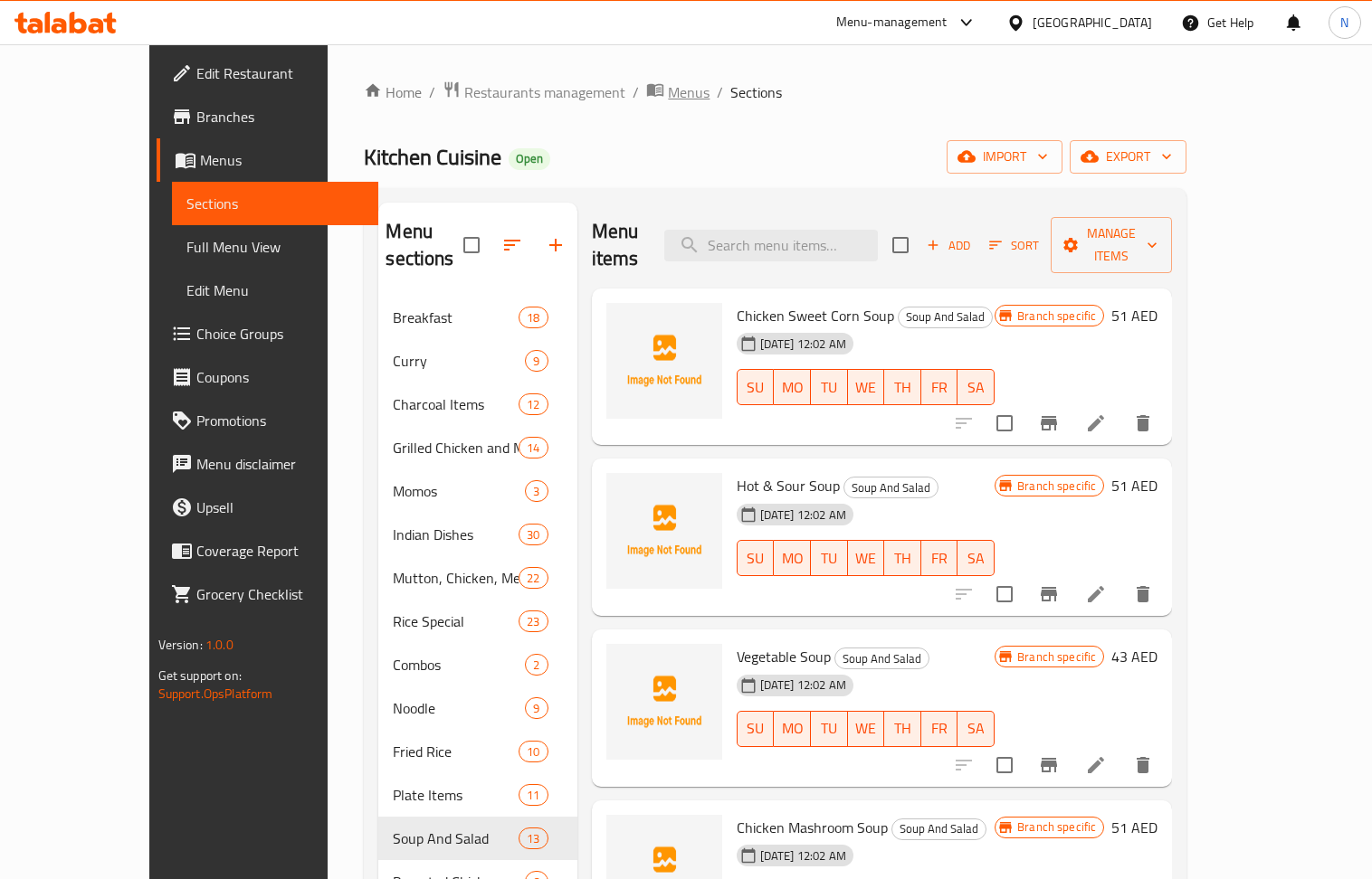
click at [668, 98] on span "Menus" at bounding box center [689, 93] width 42 height 22
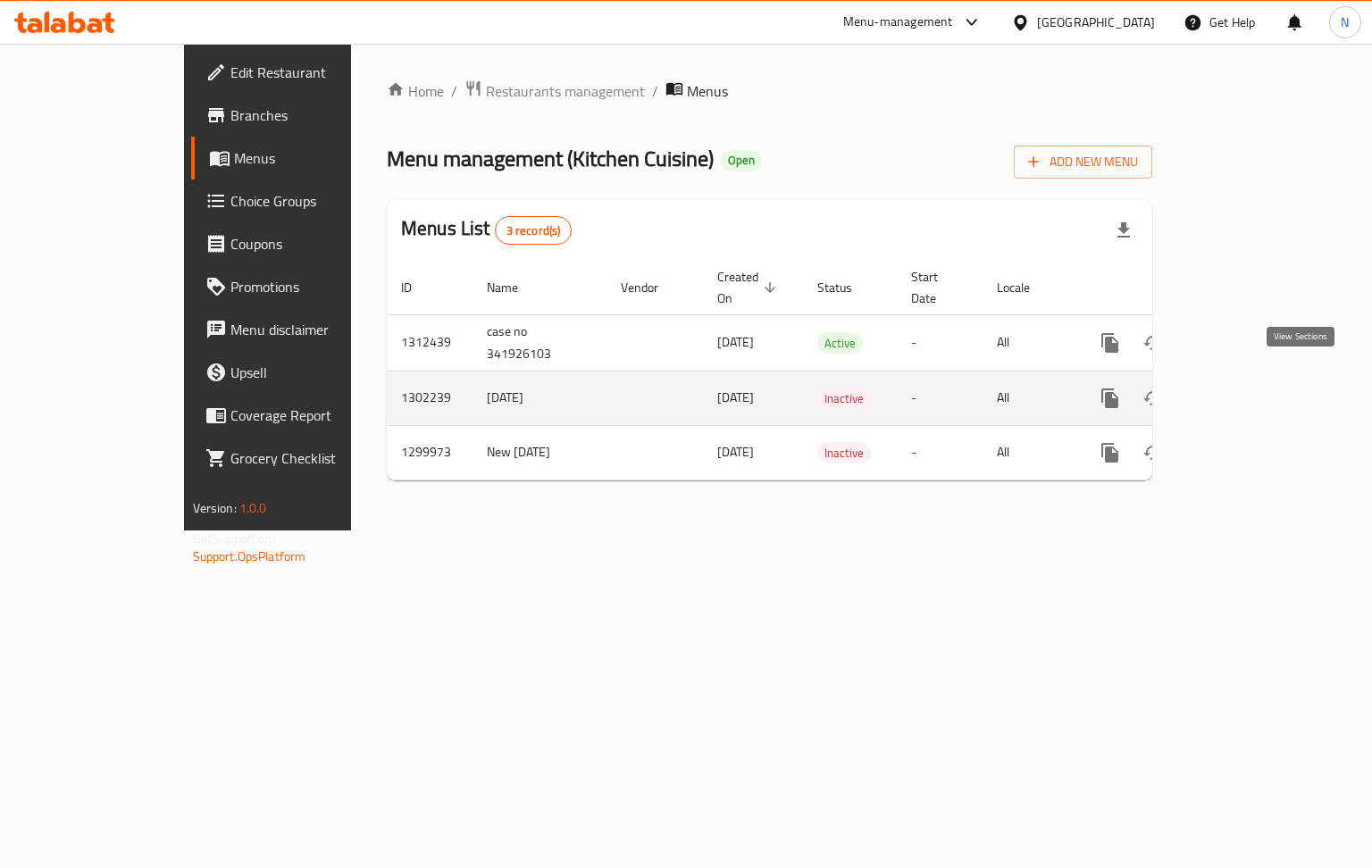
click at [1250, 388] on icon "enhanced table" at bounding box center [1239, 399] width 22 height 22
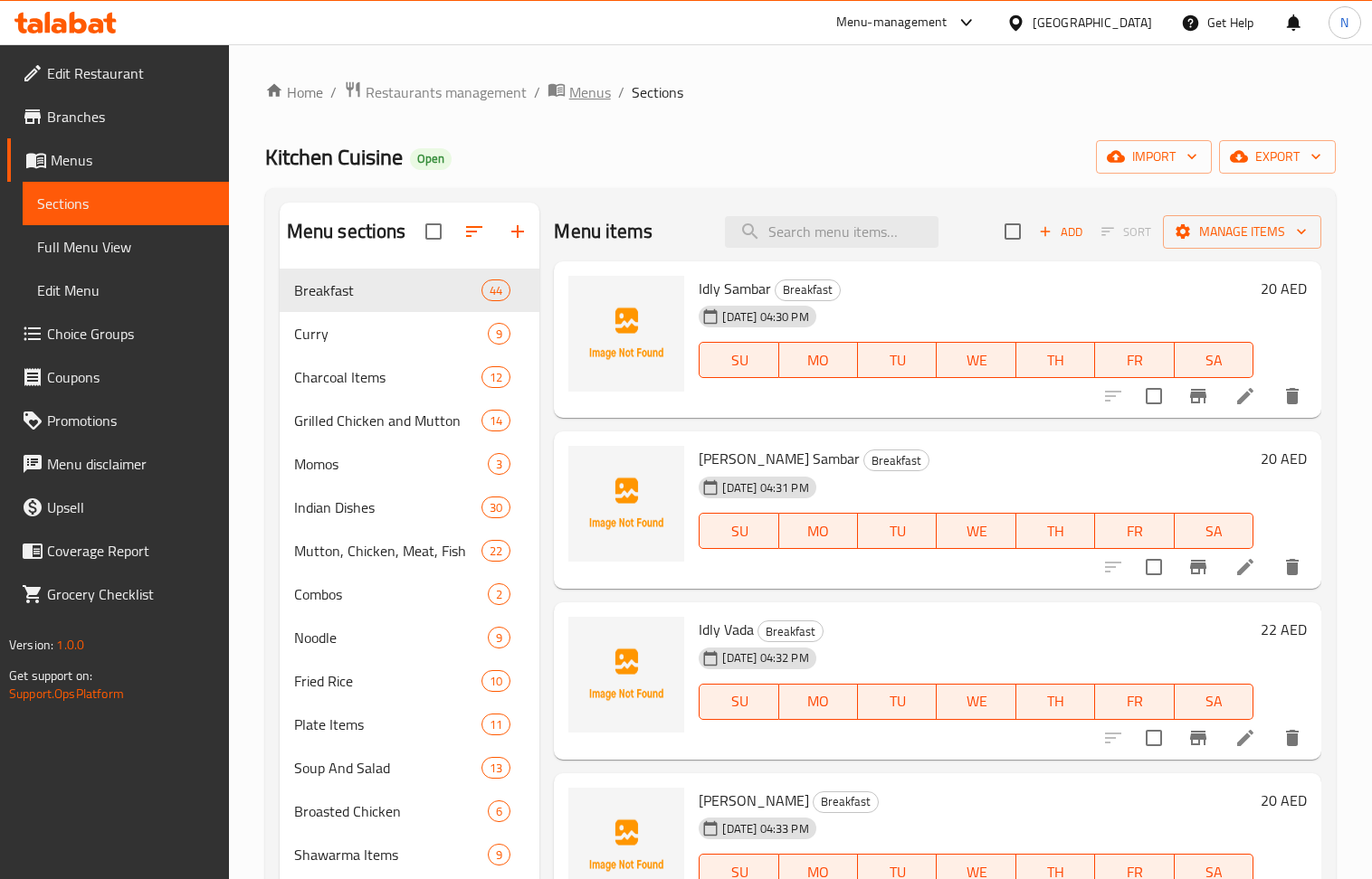
click at [587, 96] on span "Menus" at bounding box center [590, 93] width 42 height 22
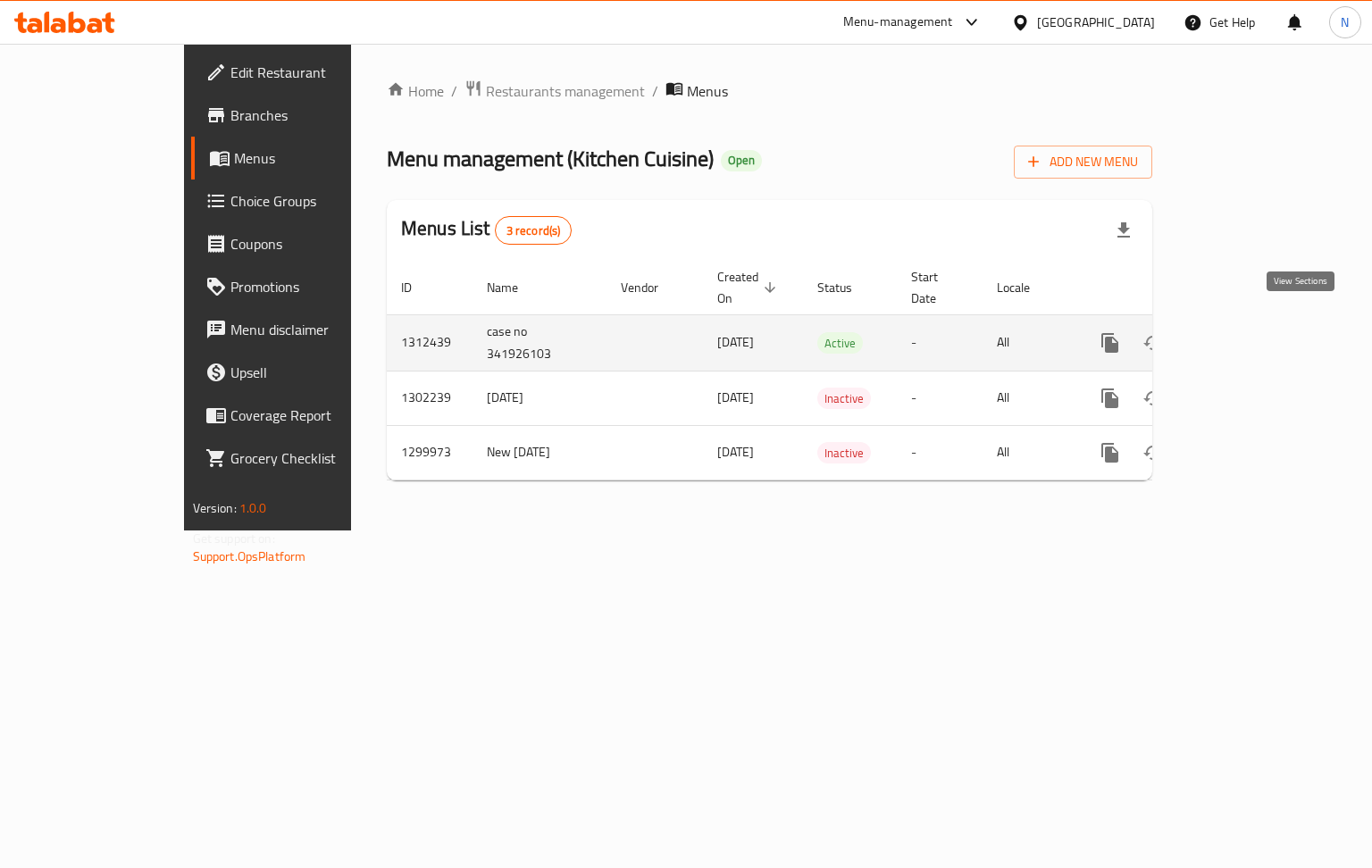
click at [1247, 335] on icon "enhanced table" at bounding box center [1239, 342] width 16 height 16
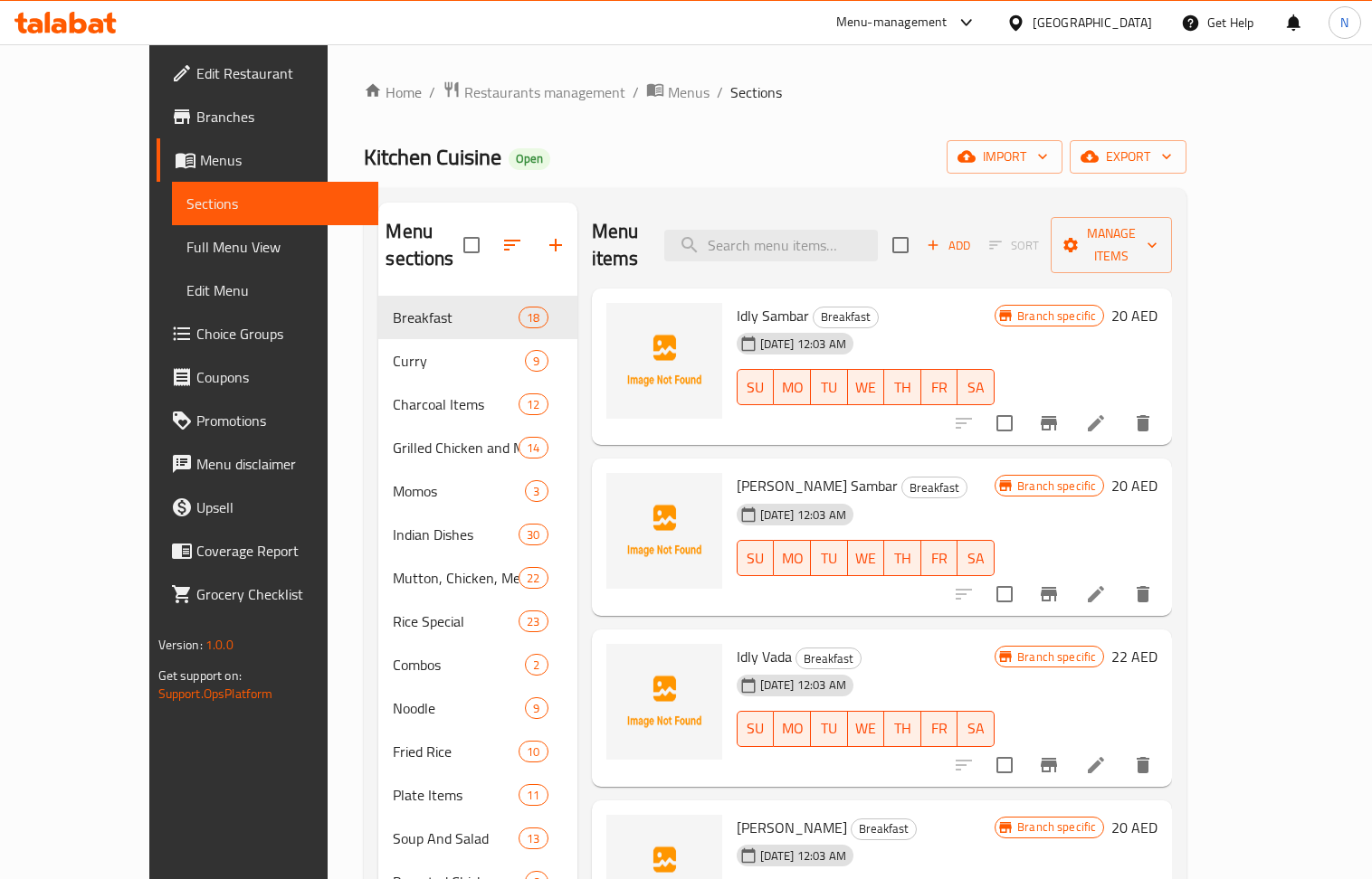
click at [1108, 30] on div "[GEOGRAPHIC_DATA]" at bounding box center [1093, 23] width 120 height 20
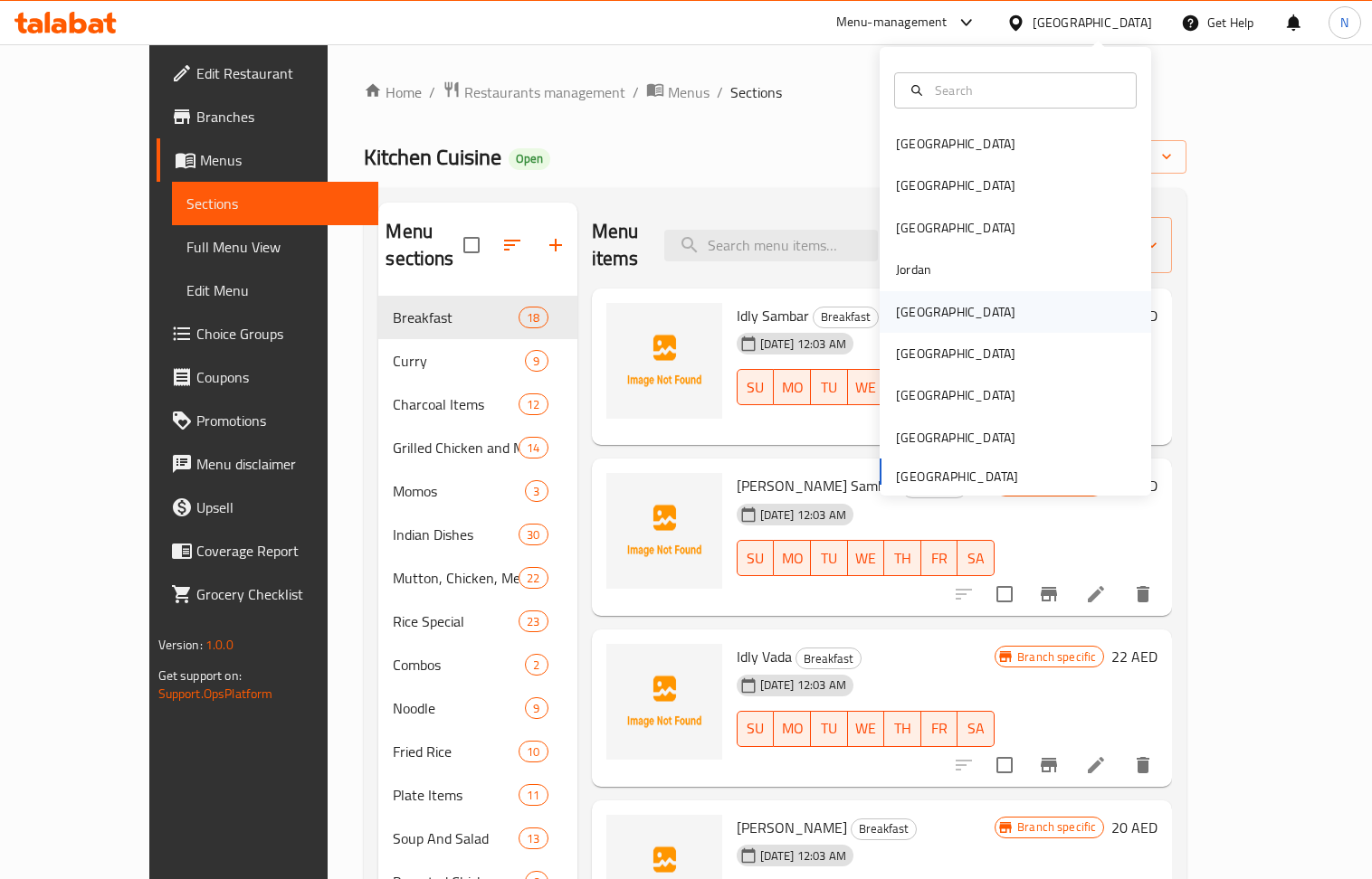
click at [921, 311] on div "Kuwait" at bounding box center [955, 312] width 149 height 42
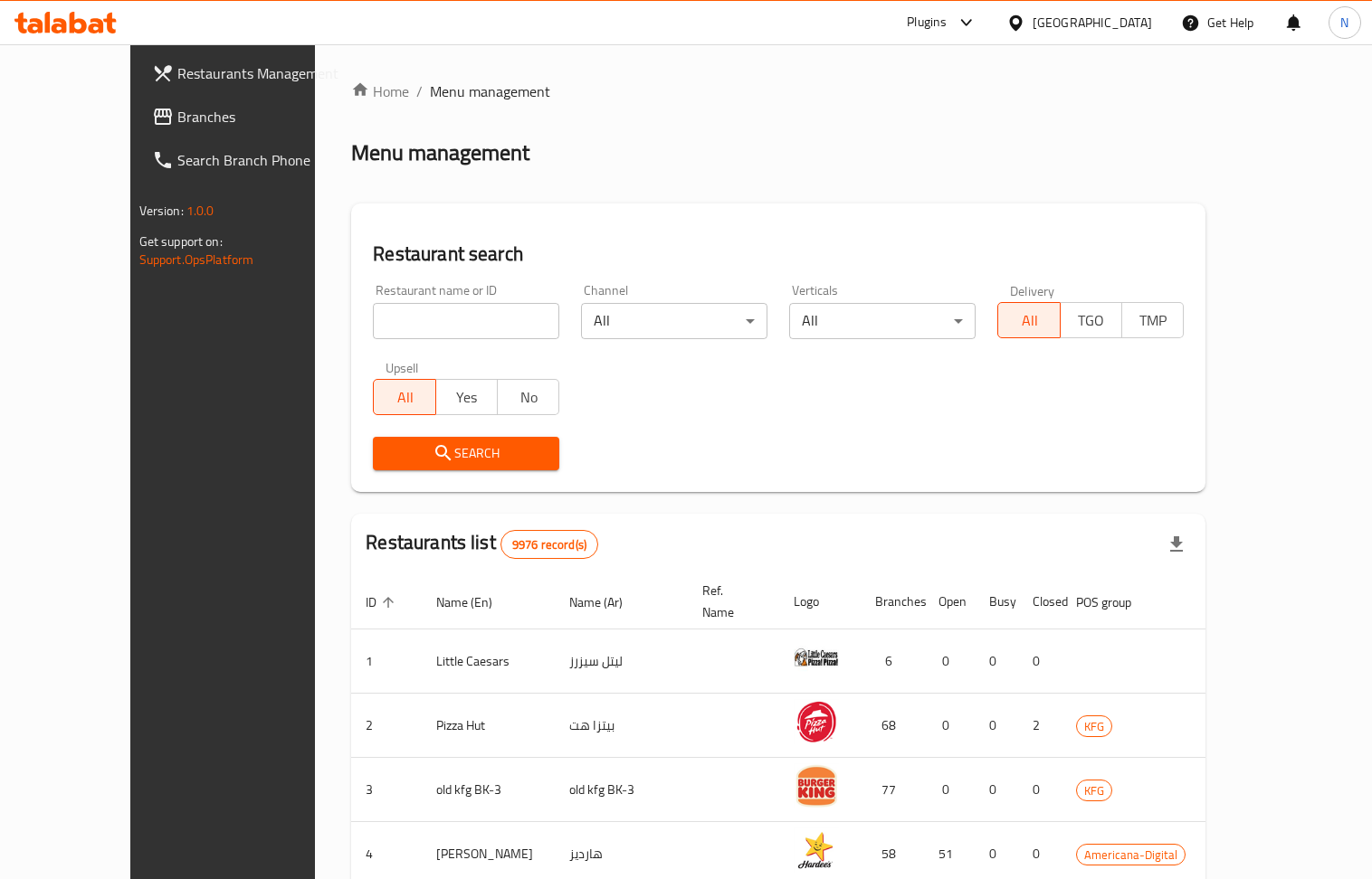
click at [393, 322] on input "search" at bounding box center [466, 321] width 186 height 36
paste input "Carbs Restaurant"
click at [387, 449] on span "Search" at bounding box center [466, 453] width 158 height 23
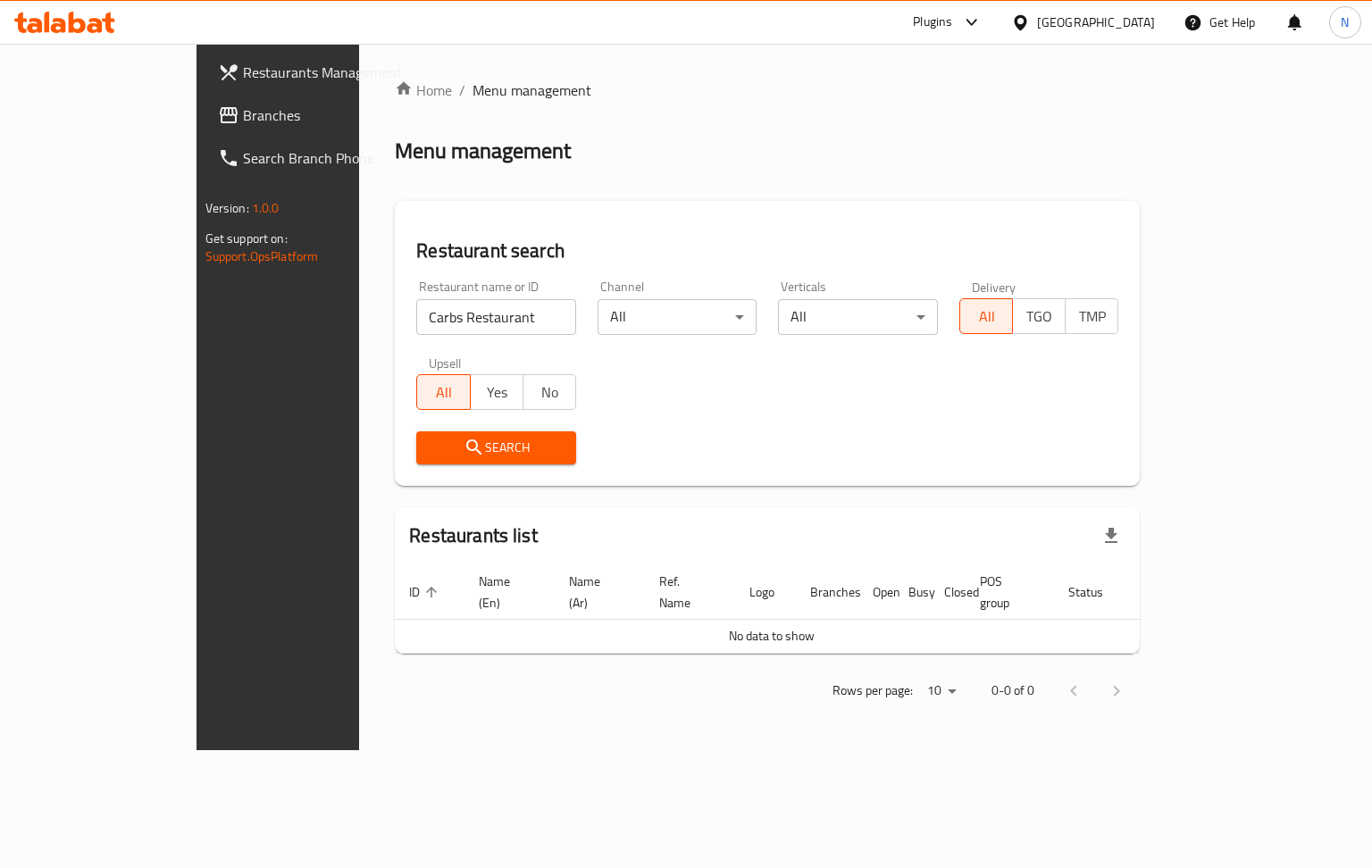
click at [445, 326] on input "Carbs Restaurant" at bounding box center [496, 317] width 159 height 35
paste input "search"
type input "Carbs"
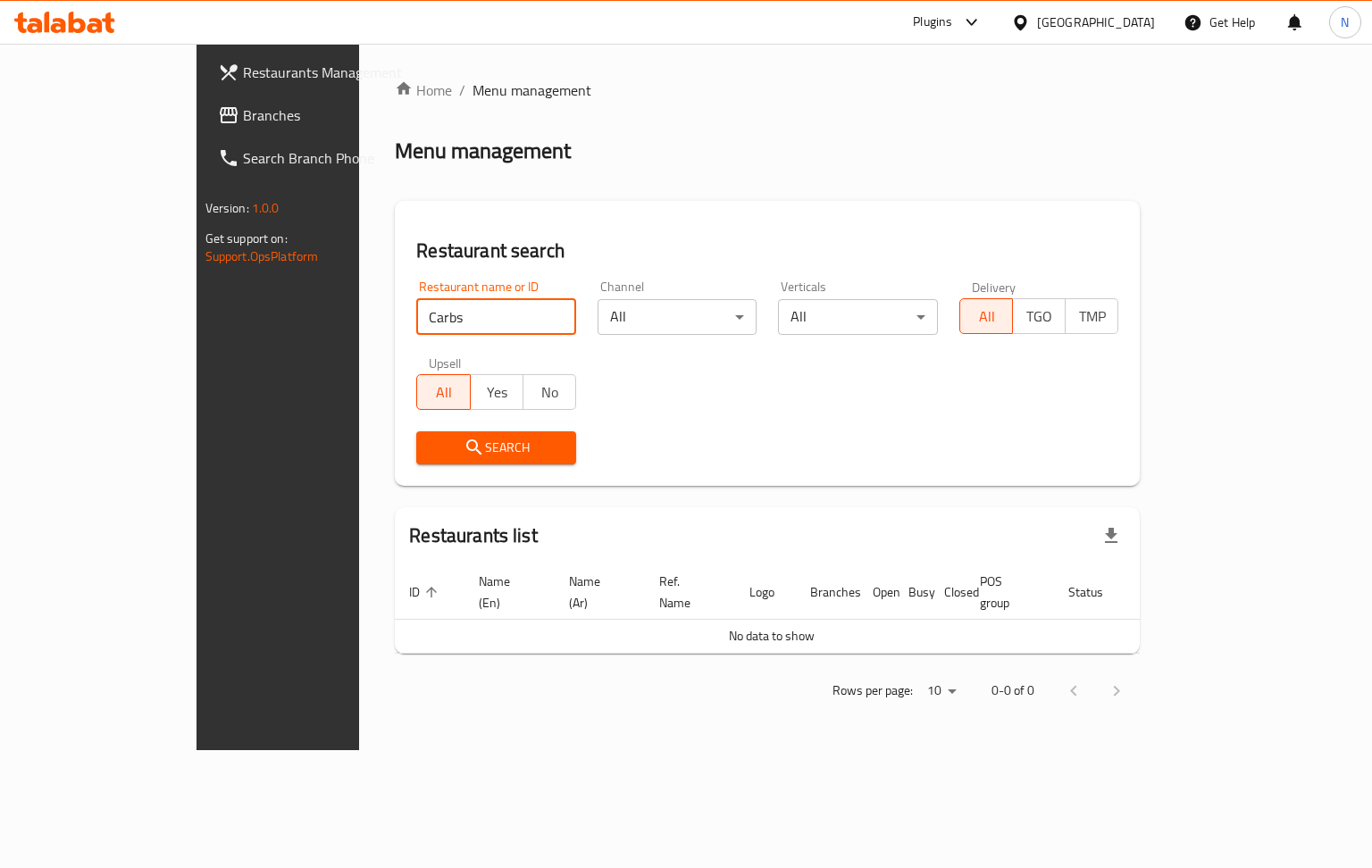
click at [430, 459] on span "Search" at bounding box center [495, 448] width 131 height 23
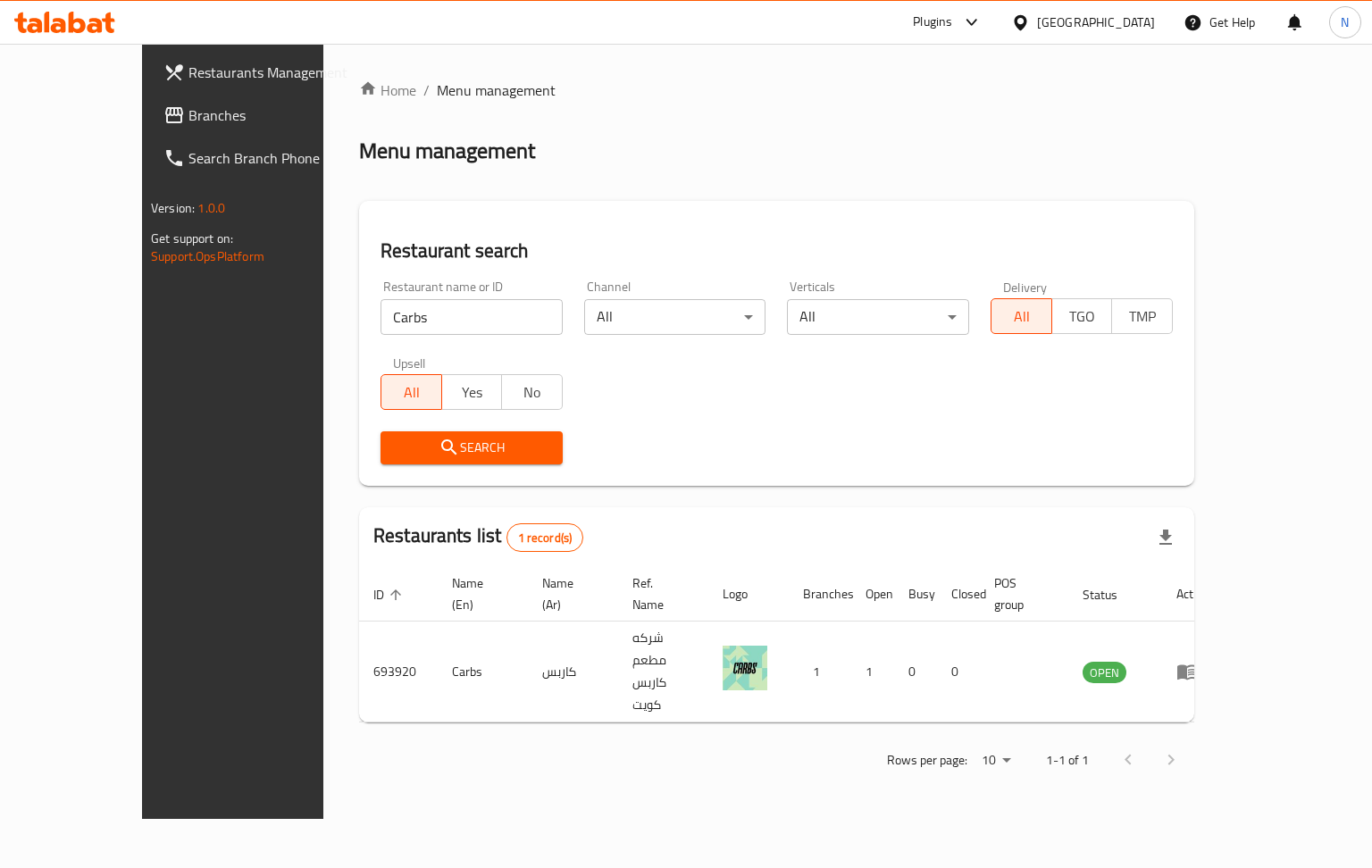
click at [1135, 15] on div "Kuwait" at bounding box center [1096, 23] width 118 height 20
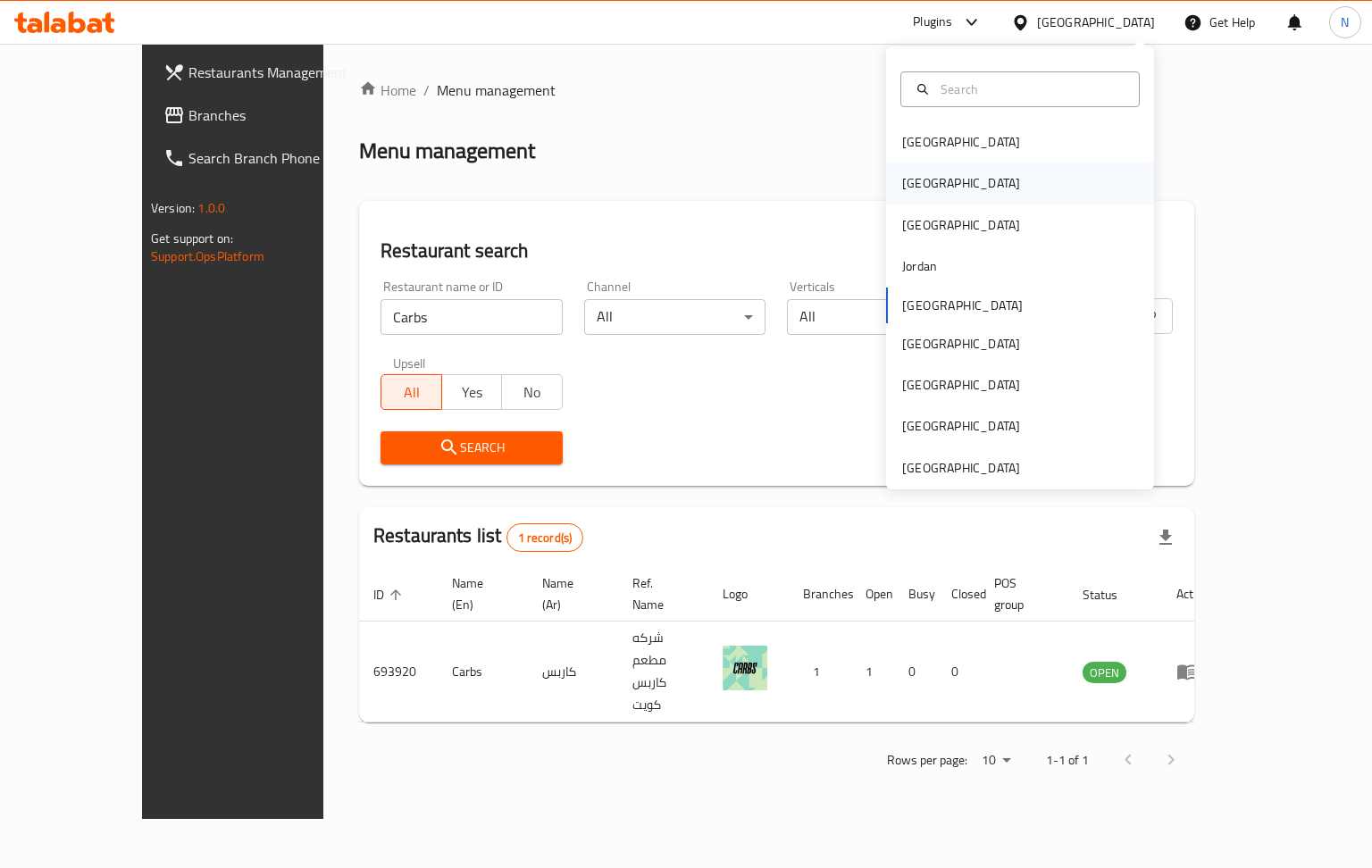
click at [908, 183] on div "Egypt" at bounding box center [962, 183] width 118 height 20
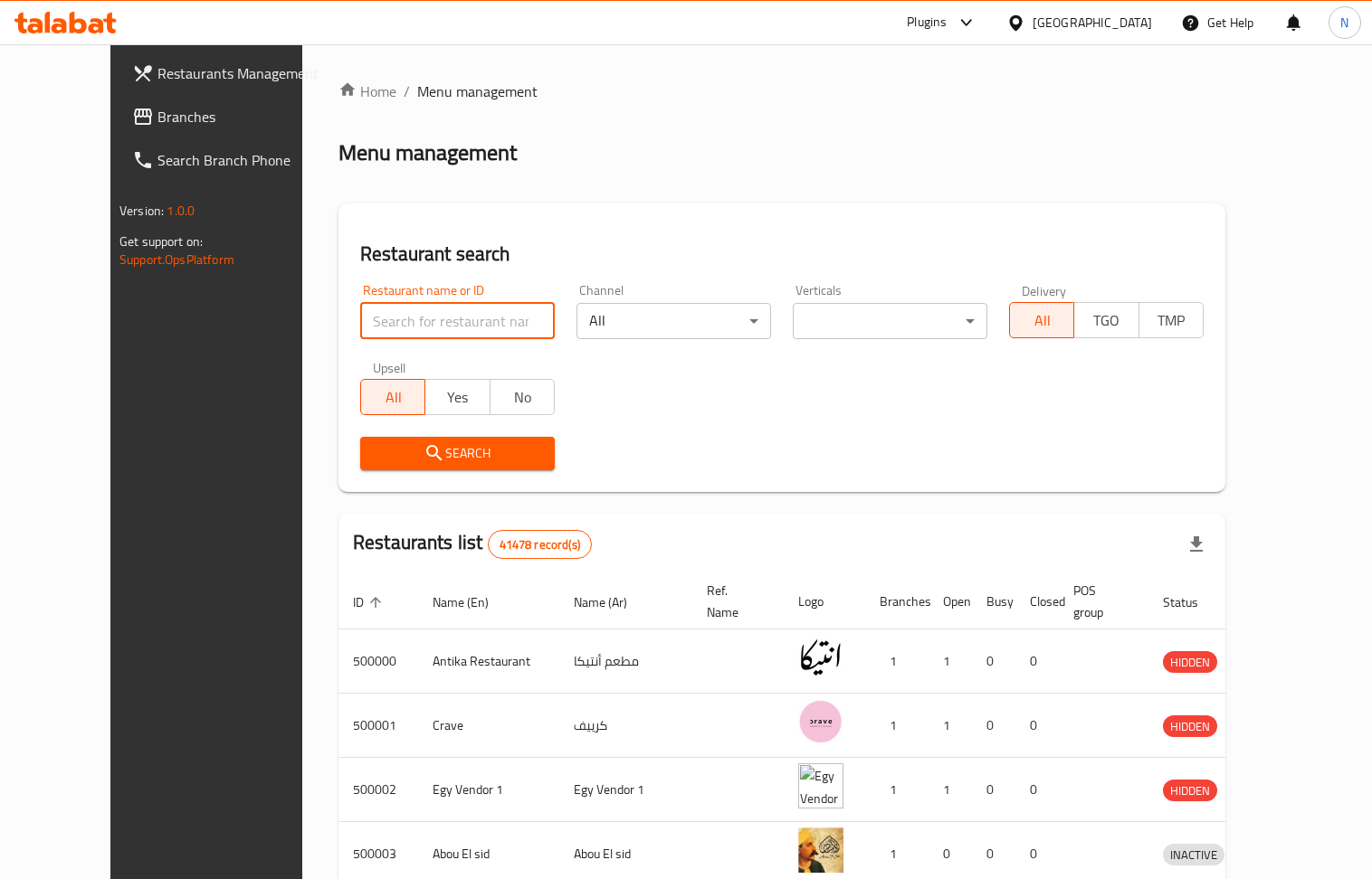
paste input "772262"
type input "772262"
click at [458, 604] on th "Name (En)" at bounding box center [489, 601] width 142 height 55
click at [442, 461] on span "Search" at bounding box center [458, 453] width 166 height 23
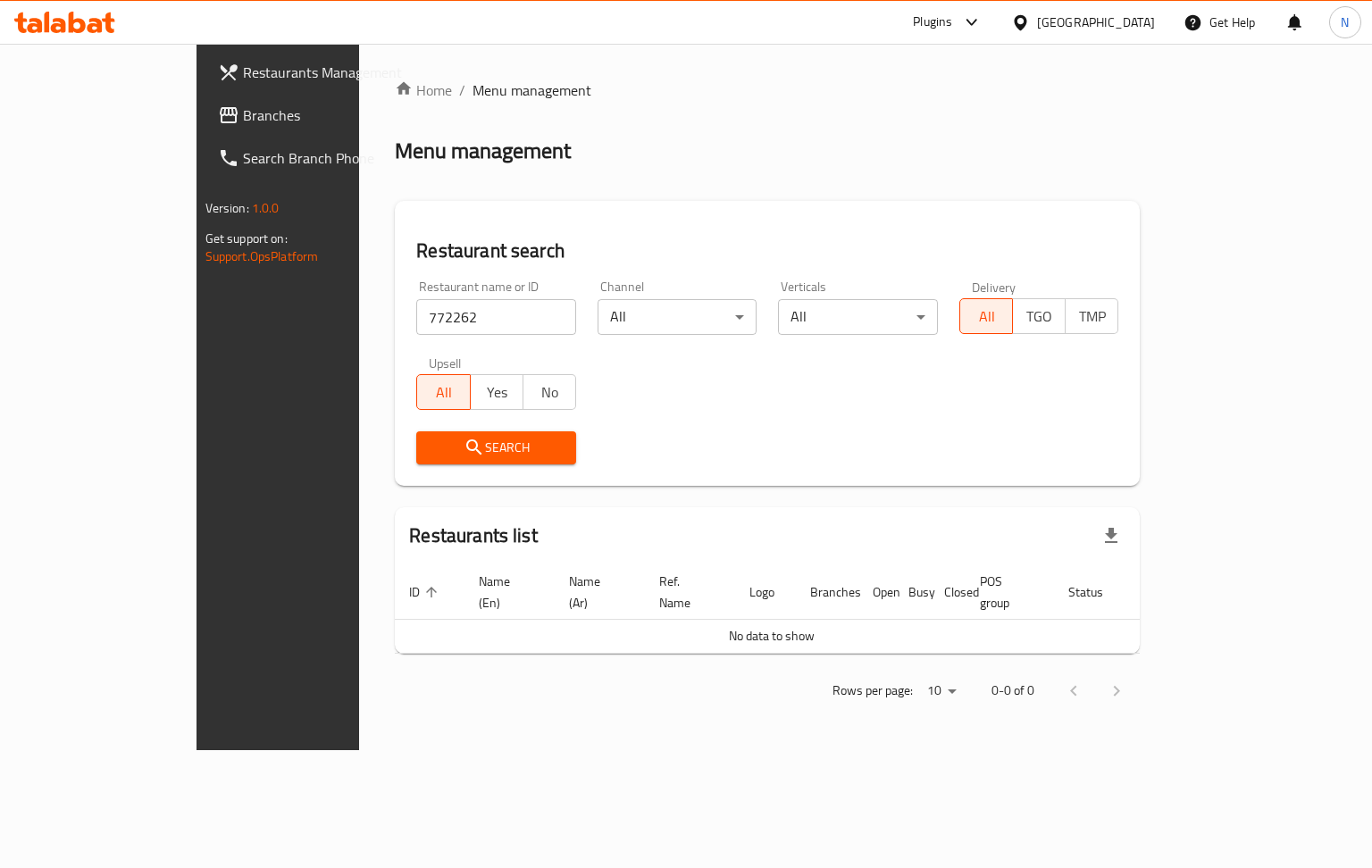
click at [243, 107] on span "Branches" at bounding box center [328, 115] width 169 height 22
